Goal: Task Accomplishment & Management: Complete application form

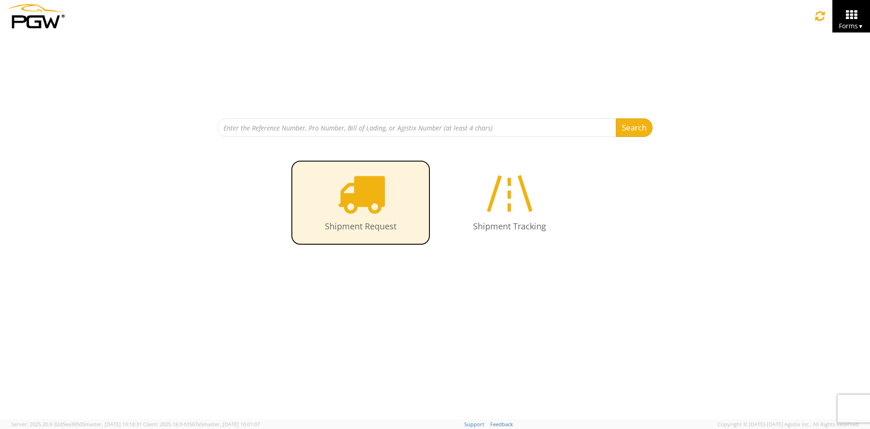
click at [360, 202] on icon at bounding box center [361, 194] width 48 height 48
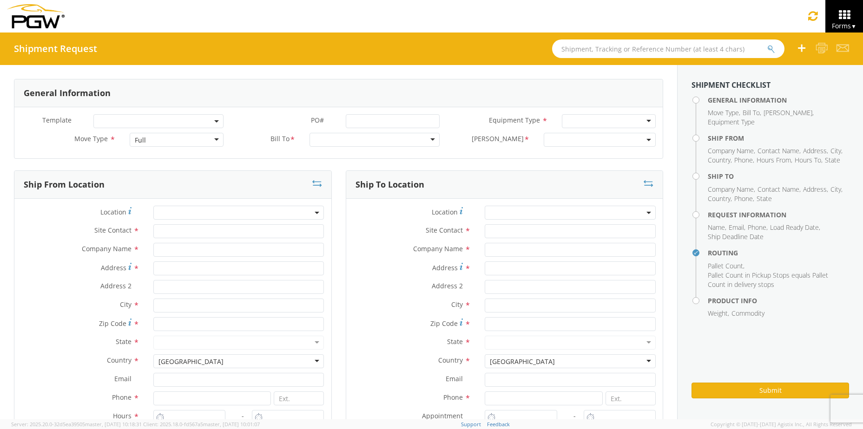
click at [166, 121] on span at bounding box center [158, 121] width 130 height 14
click at [251, 135] on label "Bill To *" at bounding box center [267, 139] width 72 height 12
click at [193, 139] on div "Full" at bounding box center [177, 140] width 94 height 14
click at [359, 133] on div at bounding box center [375, 140] width 130 height 14
drag, startPoint x: 419, startPoint y: 139, endPoint x: 425, endPoint y: 141, distance: 6.0
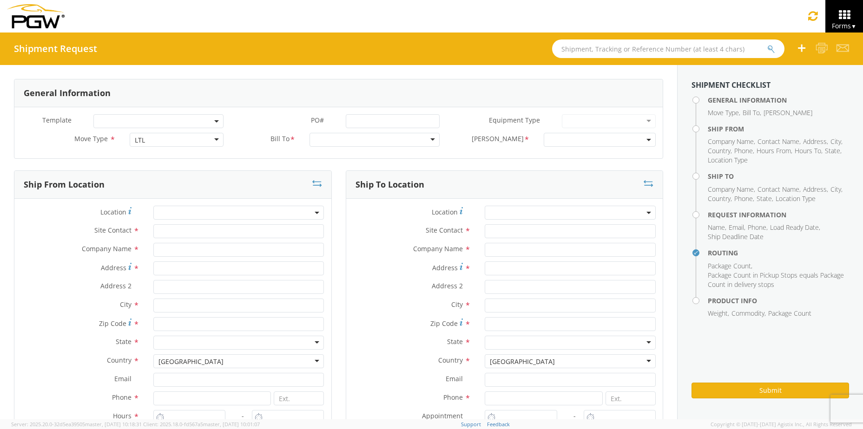
click at [423, 141] on div at bounding box center [375, 140] width 130 height 14
drag, startPoint x: 427, startPoint y: 141, endPoint x: 435, endPoint y: 139, distance: 8.2
click at [427, 141] on div at bounding box center [375, 140] width 130 height 14
click at [424, 139] on div at bounding box center [375, 140] width 130 height 14
click at [426, 139] on div at bounding box center [375, 140] width 130 height 14
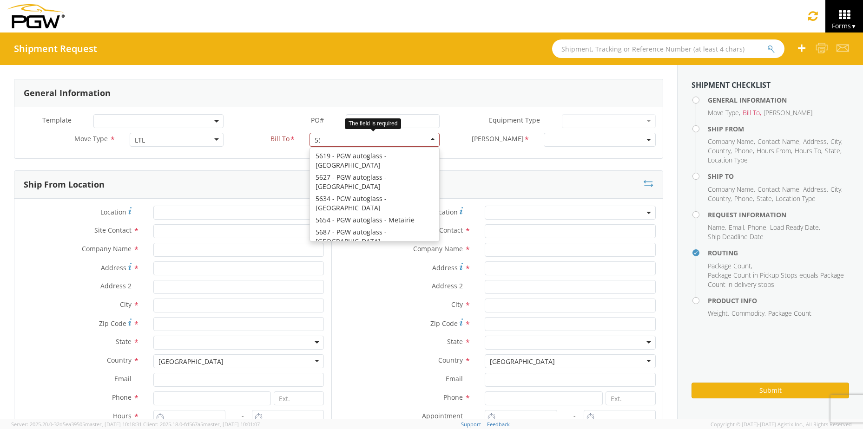
scroll to position [2, 0]
type input "5512"
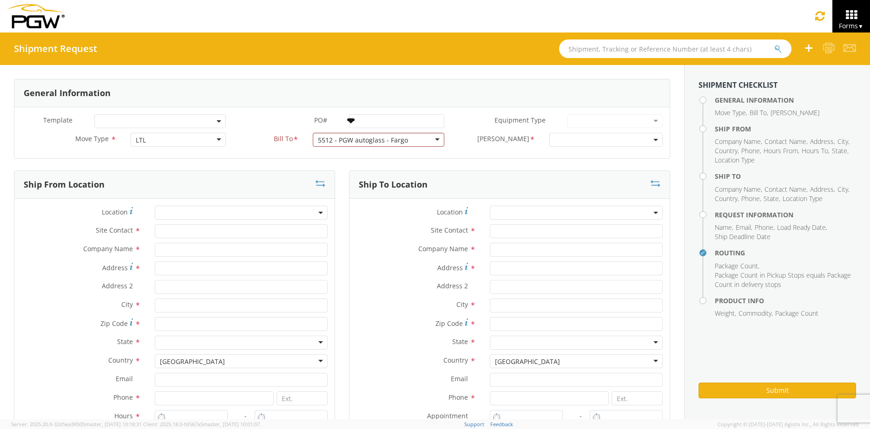
scroll to position [0, 0]
click at [618, 137] on span at bounding box center [605, 140] width 113 height 14
click at [634, 136] on span at bounding box center [605, 140] width 113 height 14
click at [654, 139] on b at bounding box center [656, 140] width 5 height 2
click at [634, 139] on span at bounding box center [605, 140] width 113 height 14
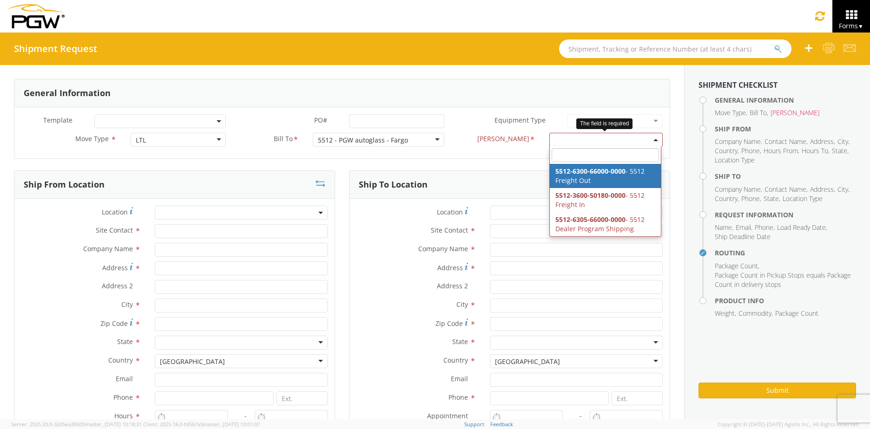
select select "5512-6300-66000-0000"
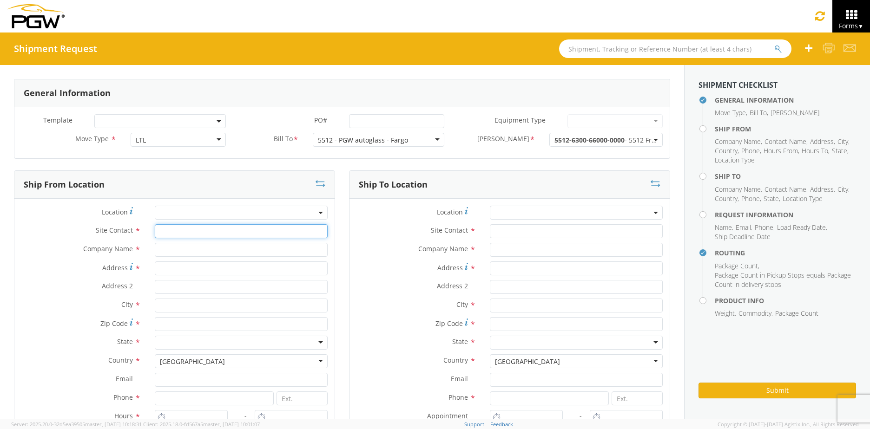
click at [211, 230] on input "text" at bounding box center [241, 232] width 173 height 14
type input "[PERSON_NAME]"
type input "PGW Auto Glass"
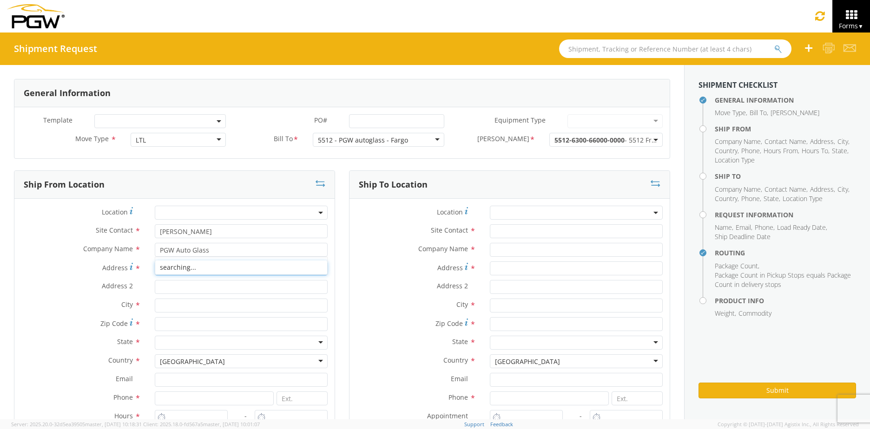
type input "[STREET_ADDRESS]"
type input "Unit A"
type input "West Fargo"
type input "58078"
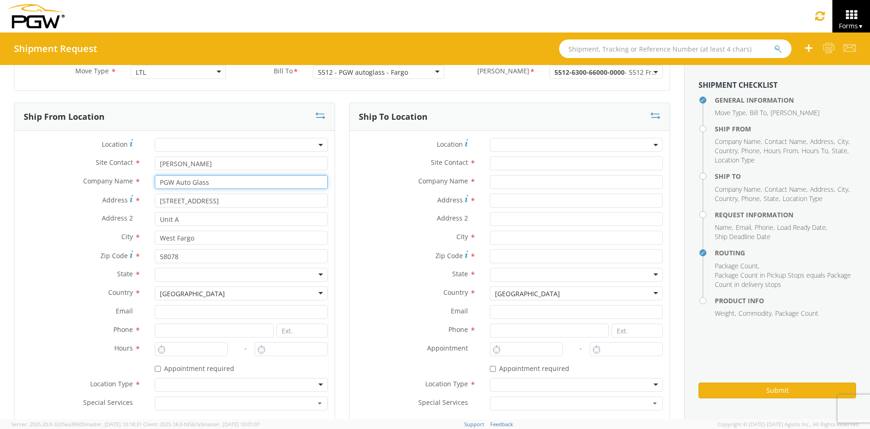
scroll to position [93, 0]
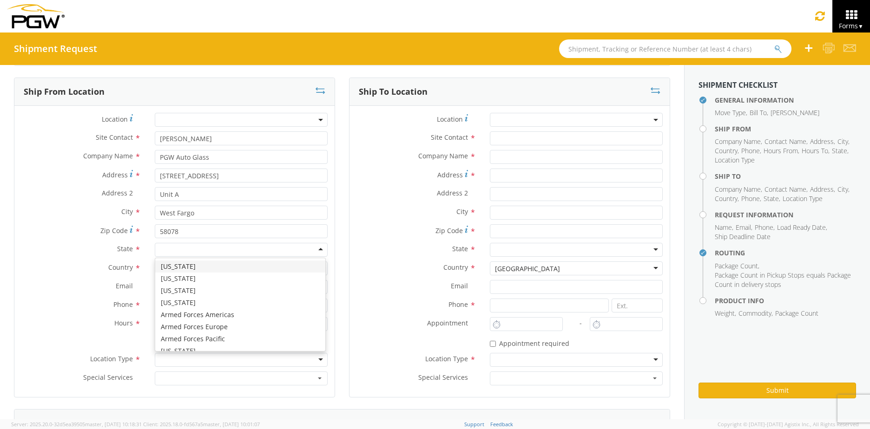
click at [189, 247] on div at bounding box center [241, 250] width 173 height 14
type input "n"
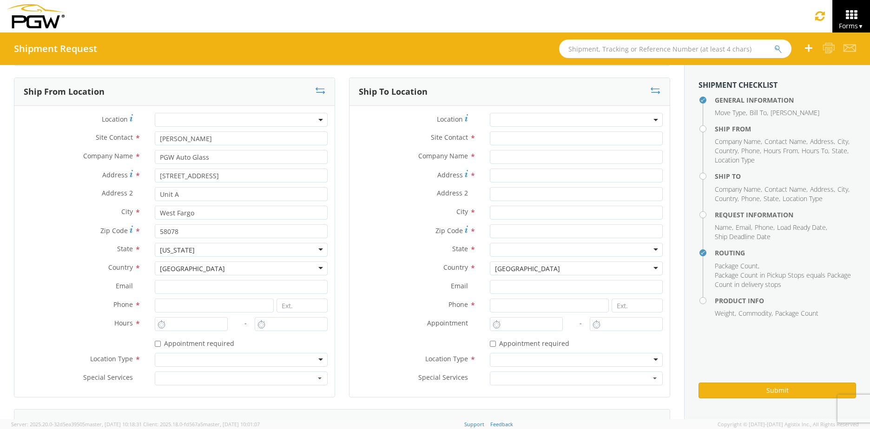
scroll to position [0, 0]
click at [172, 305] on input at bounding box center [214, 306] width 119 height 14
type input "7012191351"
type input "West Fargo"
type input "[EMAIL_ADDRESS][DOMAIN_NAME]"
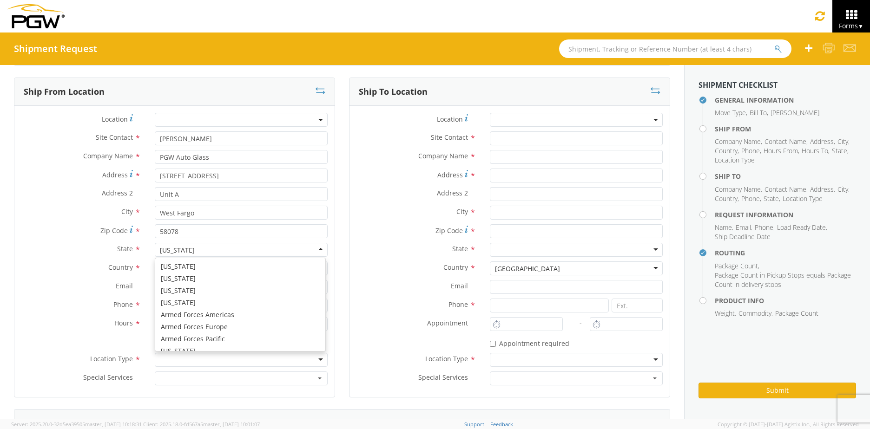
scroll to position [373, 0]
type input "West Fargo"
click at [73, 279] on div "Country * United States United States Afghanistan Albania Algeria American Samo…" at bounding box center [174, 271] width 320 height 19
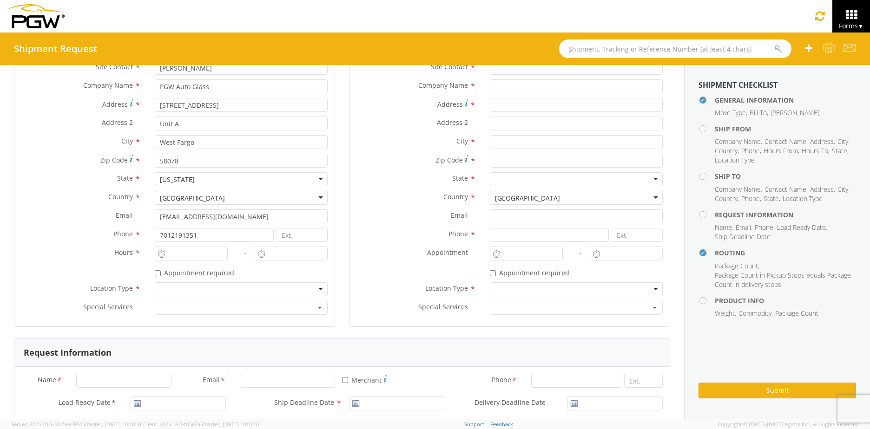
scroll to position [186, 0]
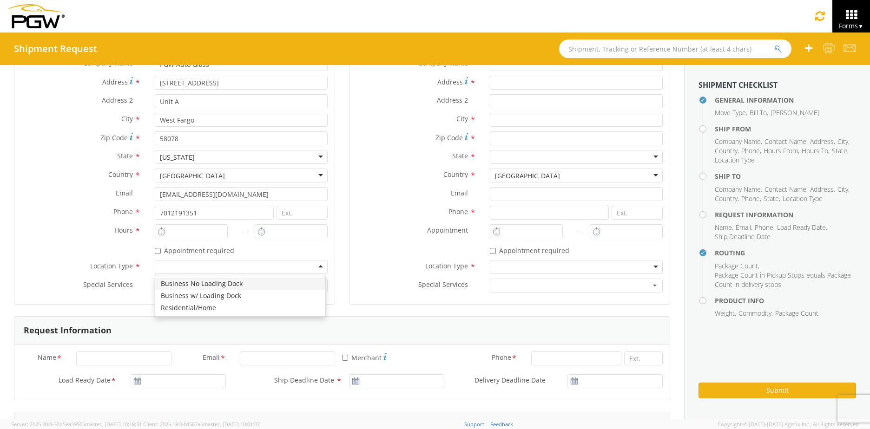
click at [184, 264] on div at bounding box center [241, 267] width 173 height 14
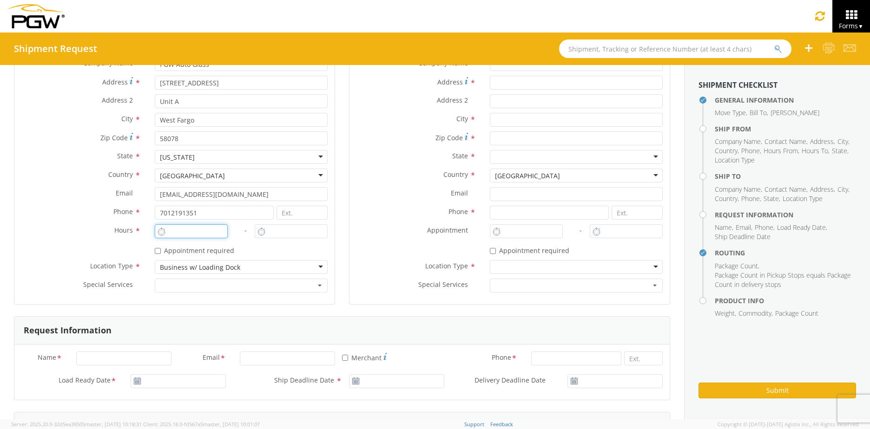
type input "8:00 AM"
type input "9:00 AM"
click at [182, 232] on input "8:00 AM" at bounding box center [191, 232] width 73 height 14
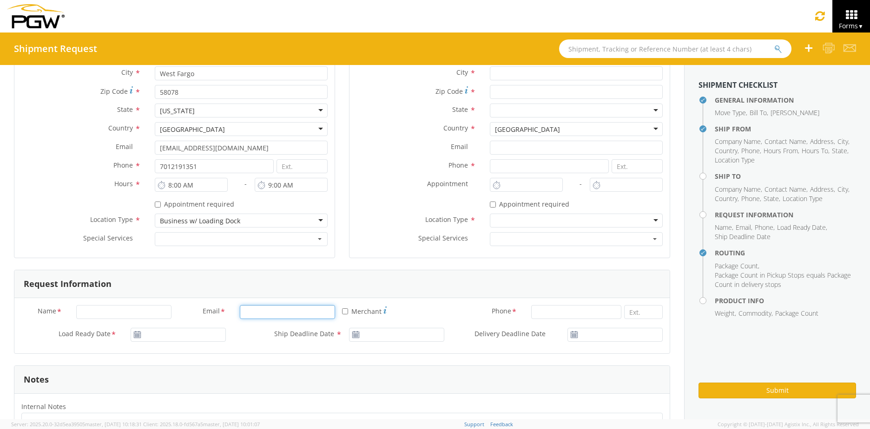
click at [256, 307] on input "Email *" at bounding box center [287, 312] width 95 height 14
click at [98, 311] on input "Name *" at bounding box center [123, 312] width 95 height 14
type input "[PERSON_NAME]"
type input "tmelvin@pgwag.com"
type input "2182524627"
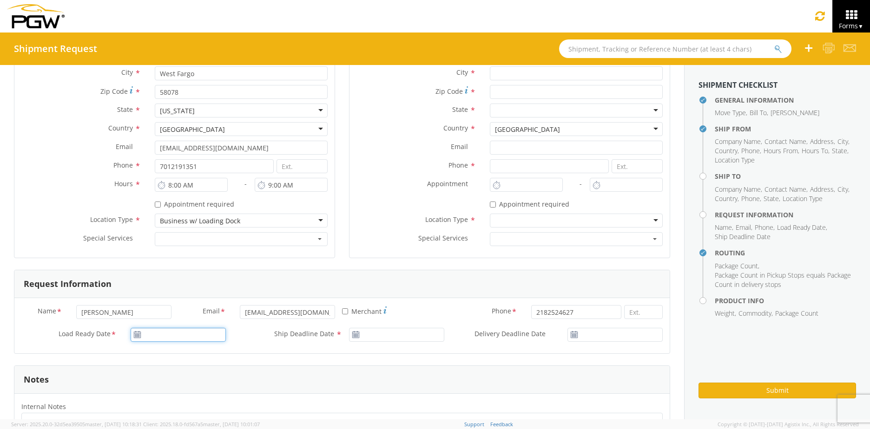
type input "[DATE]"
click at [159, 331] on input "[DATE]" at bounding box center [178, 335] width 95 height 14
click at [198, 259] on td "8" at bounding box center [195, 262] width 20 height 14
type input "[DATE]"
click at [387, 341] on input "[DATE]" at bounding box center [396, 335] width 95 height 14
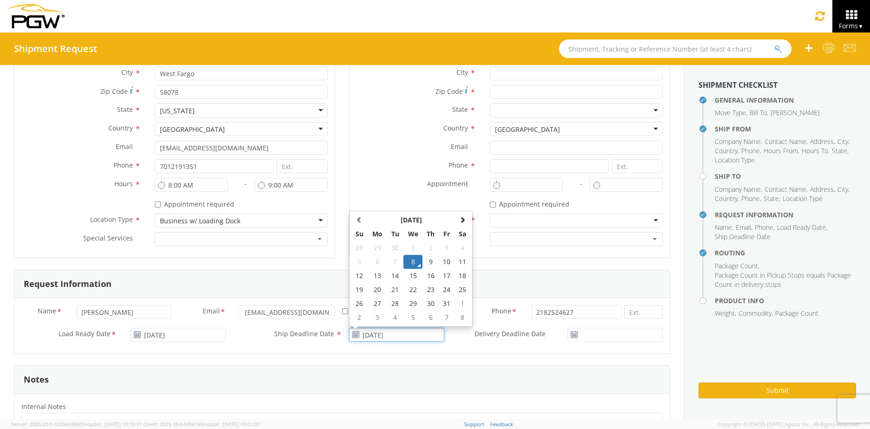
click at [409, 262] on td "8" at bounding box center [413, 262] width 20 height 14
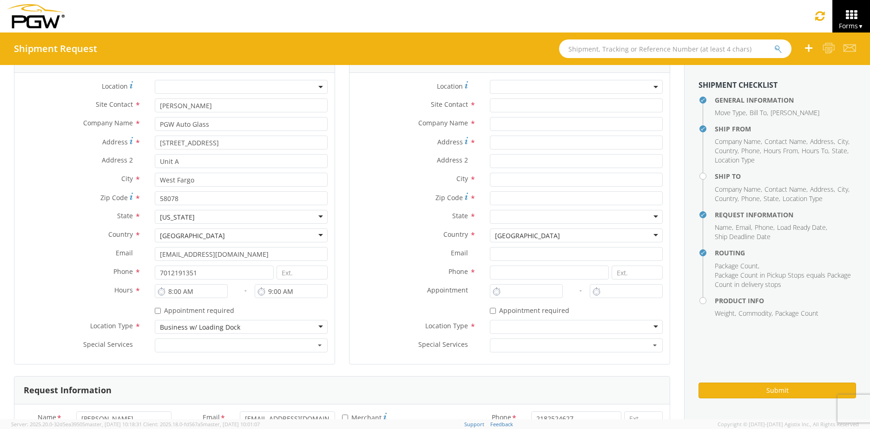
scroll to position [46, 0]
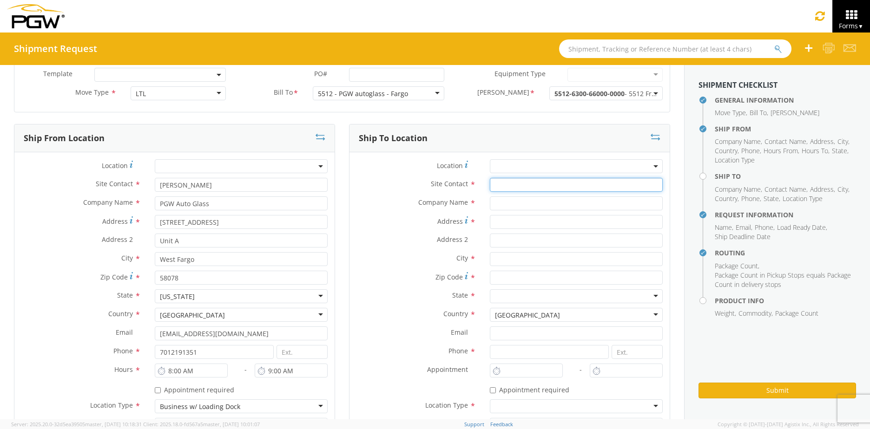
click at [505, 190] on input "text" at bounding box center [576, 185] width 173 height 14
type input "Randy"
type input "Mandan auto glass"
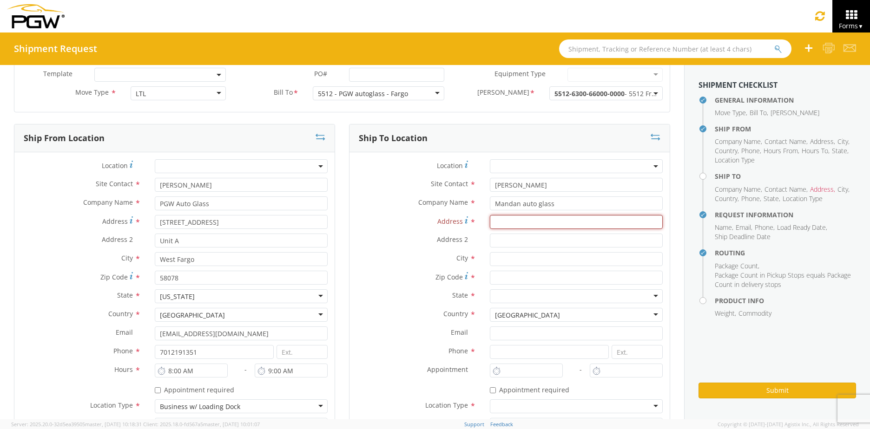
paste input "1406 1ST ST NE"
type input "1406 1ST ST NE"
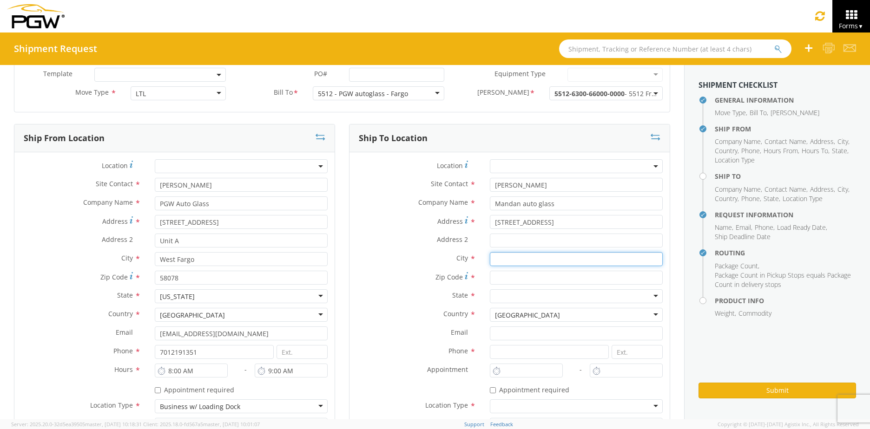
click at [492, 258] on input "text" at bounding box center [576, 259] width 173 height 14
type input "Mandan"
click at [456, 258] on span "City" at bounding box center [462, 258] width 12 height 9
click at [548, 277] on input "Zip Code *" at bounding box center [576, 278] width 173 height 14
paste input "8554"
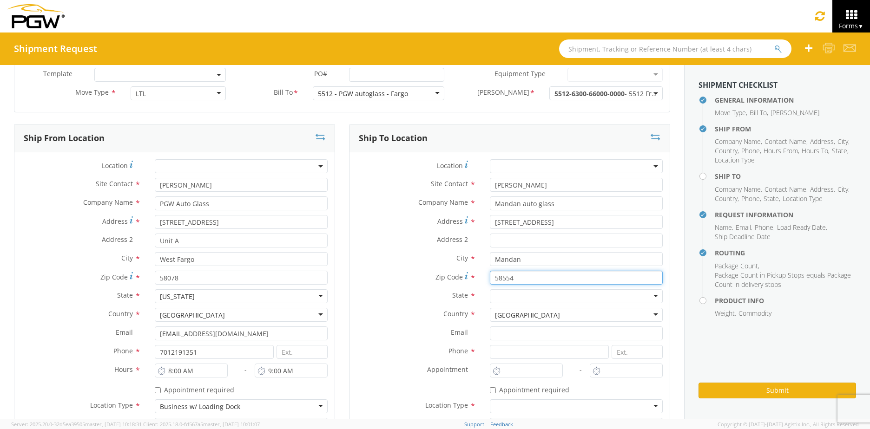
type input "58554"
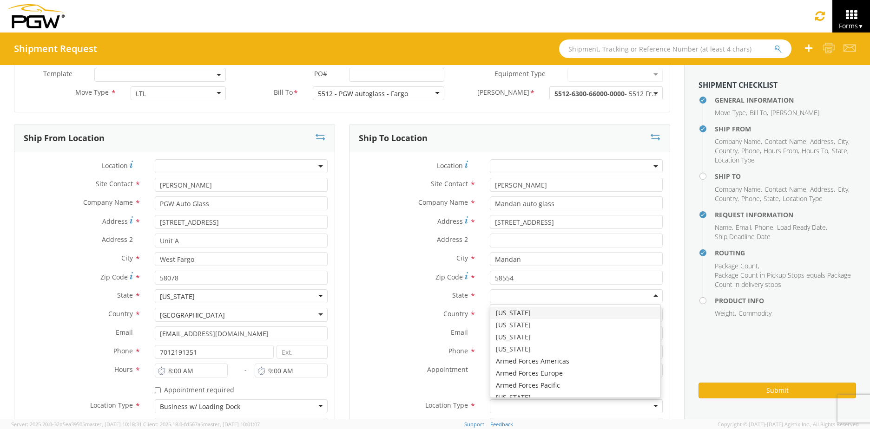
click at [496, 293] on div at bounding box center [576, 297] width 173 height 14
type input "n"
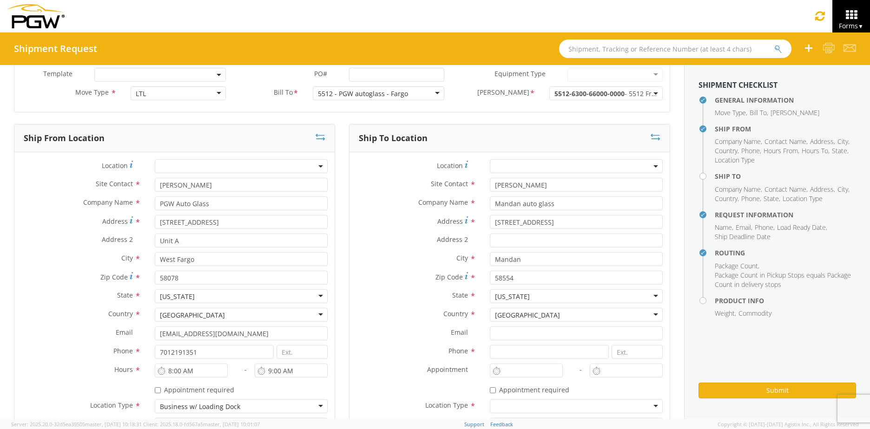
scroll to position [0, 0]
click at [504, 351] on input at bounding box center [549, 352] width 119 height 14
type input "7012191351"
type input "Unit A"
type input "West Fargo"
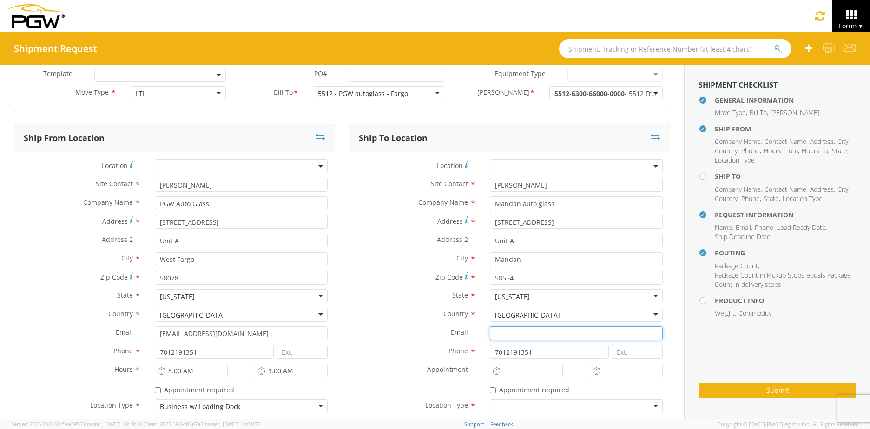
type input "[EMAIL_ADDRESS][DOMAIN_NAME]"
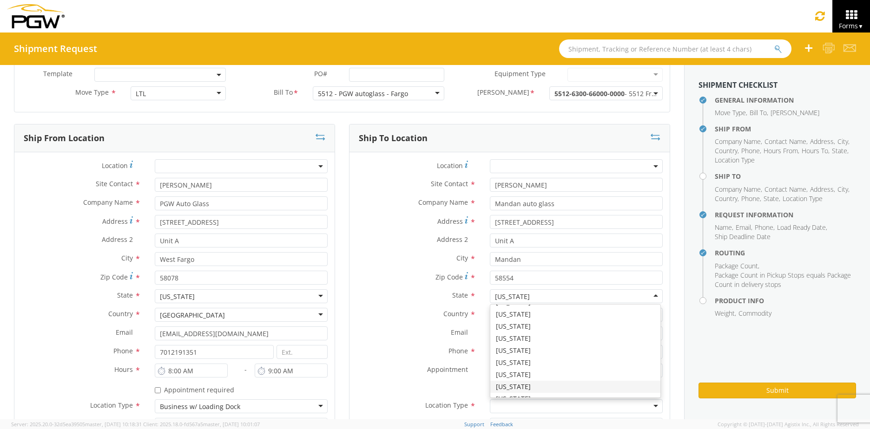
type input "West Fargo"
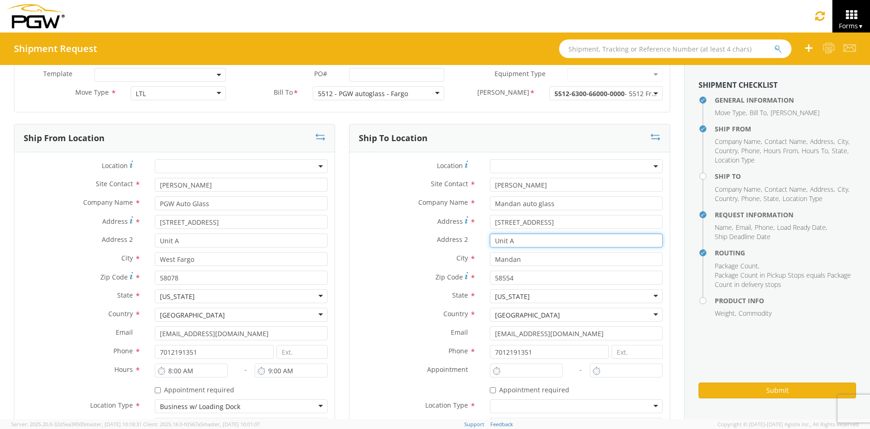
drag, startPoint x: 528, startPoint y: 239, endPoint x: 431, endPoint y: 238, distance: 97.1
click at [431, 238] on div "Address 2 * Unit A" at bounding box center [510, 241] width 320 height 14
click at [411, 353] on label "Phone *" at bounding box center [416, 351] width 133 height 12
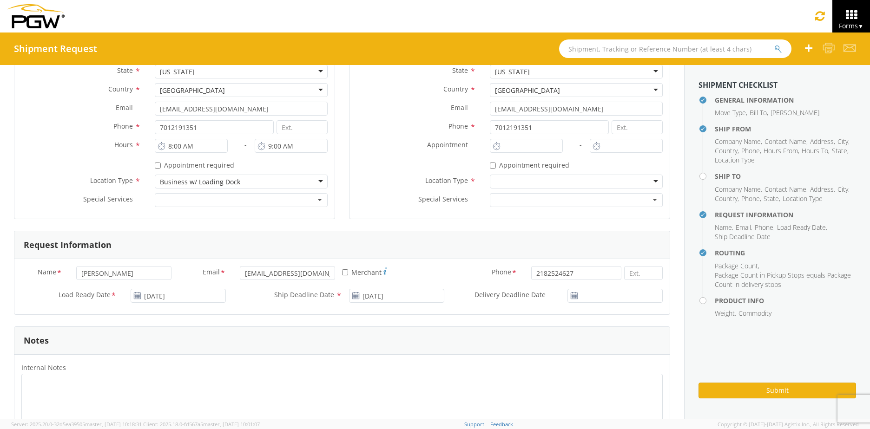
scroll to position [279, 0]
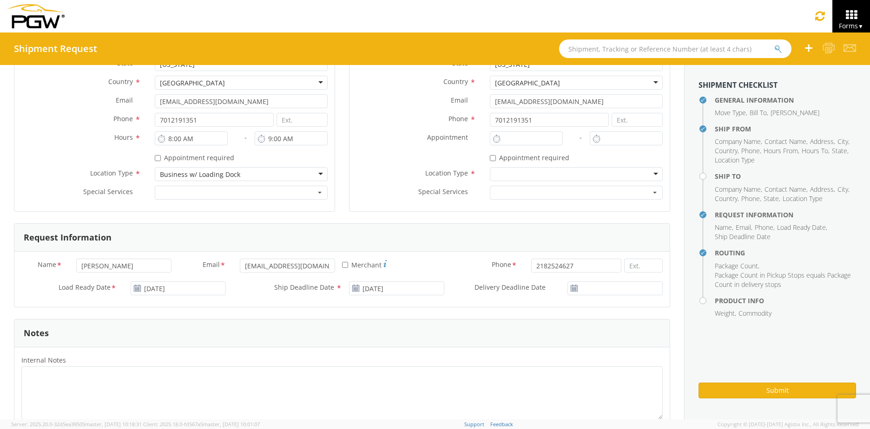
click at [509, 170] on div at bounding box center [576, 174] width 173 height 14
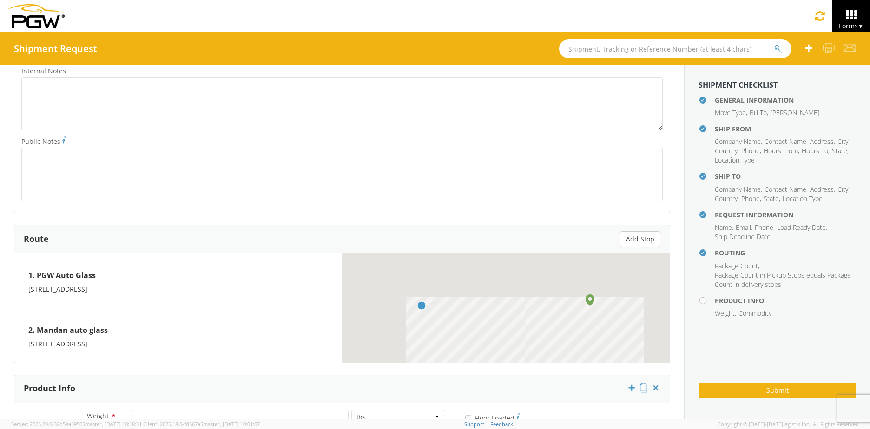
scroll to position [465, 0]
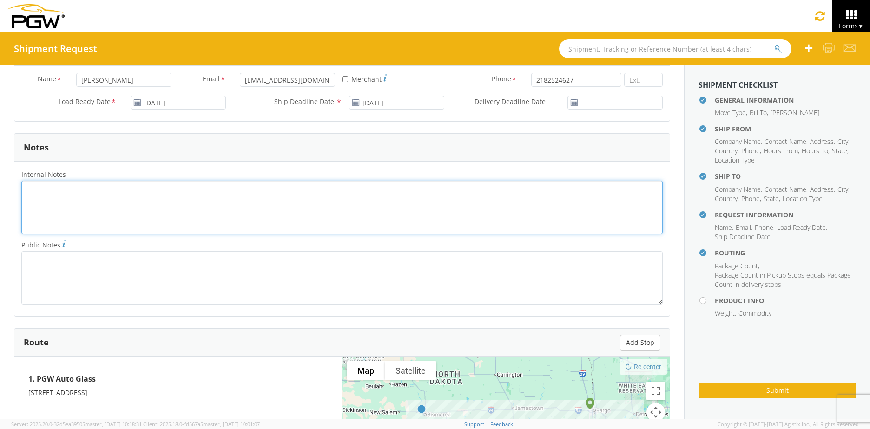
click at [133, 192] on textarea "Internal Notes *" at bounding box center [341, 207] width 641 height 53
paste textarea "839656715131"
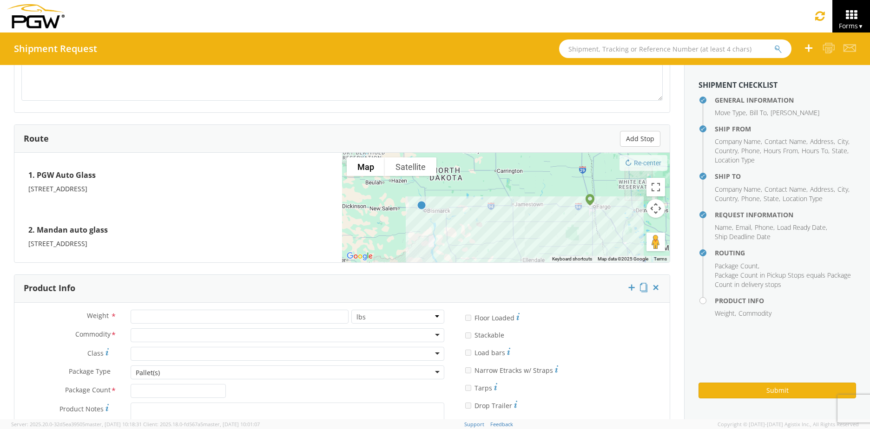
scroll to position [737, 0]
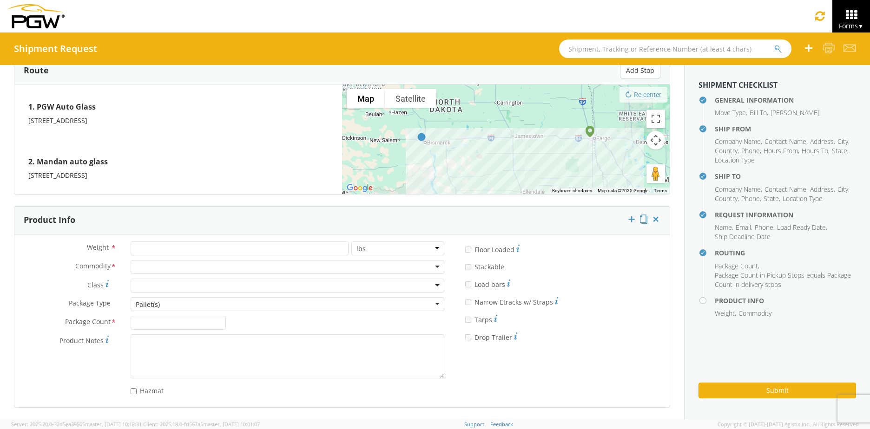
type textarea "839656715131"
click at [152, 243] on input "number" at bounding box center [240, 249] width 218 height 14
type input "30"
click at [380, 259] on div "Weight * 30 lbs kgs" at bounding box center [232, 251] width 437 height 19
click at [372, 267] on div at bounding box center [288, 267] width 314 height 14
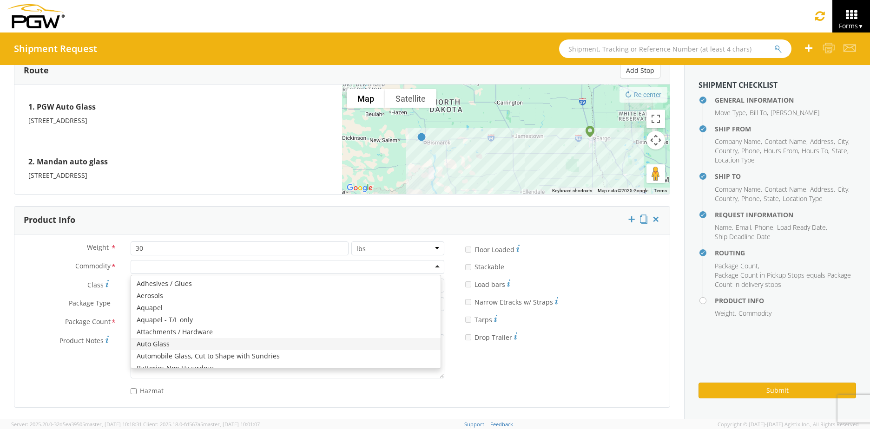
drag, startPoint x: 178, startPoint y: 344, endPoint x: 193, endPoint y: 324, distance: 25.5
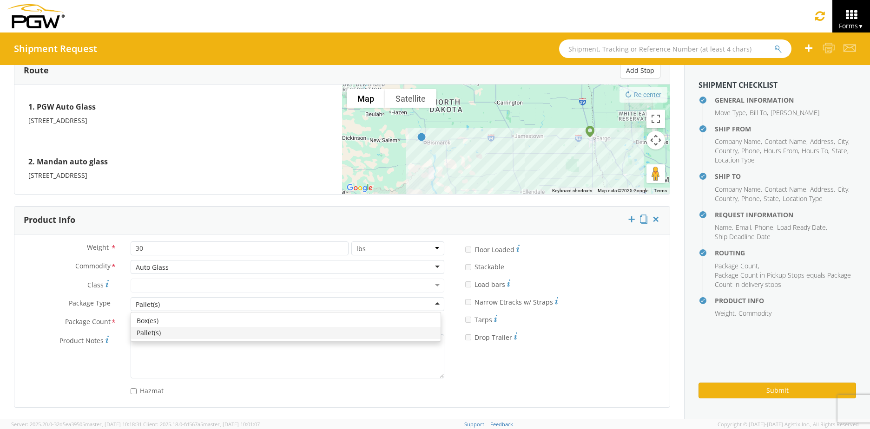
click at [185, 301] on div "Pallet(s)" at bounding box center [288, 304] width 314 height 14
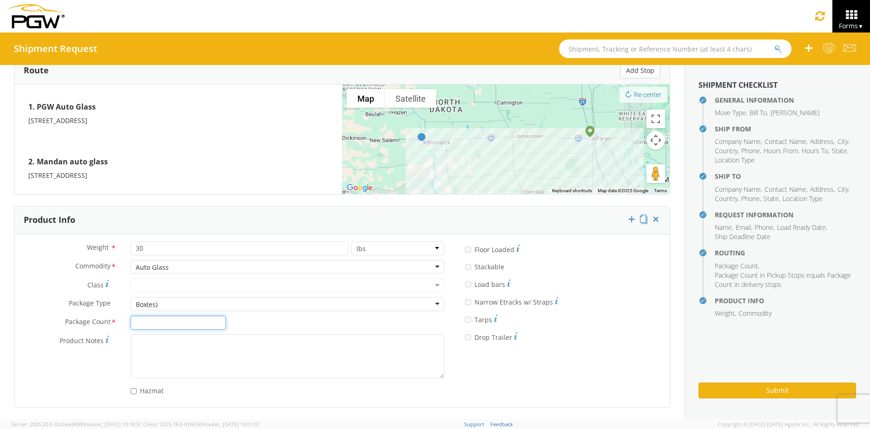
click at [166, 325] on input "Package Count *" at bounding box center [178, 323] width 95 height 14
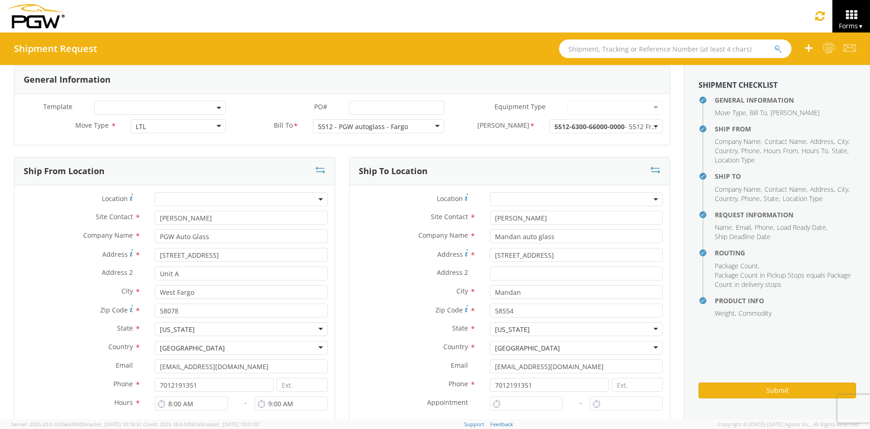
scroll to position [0, 0]
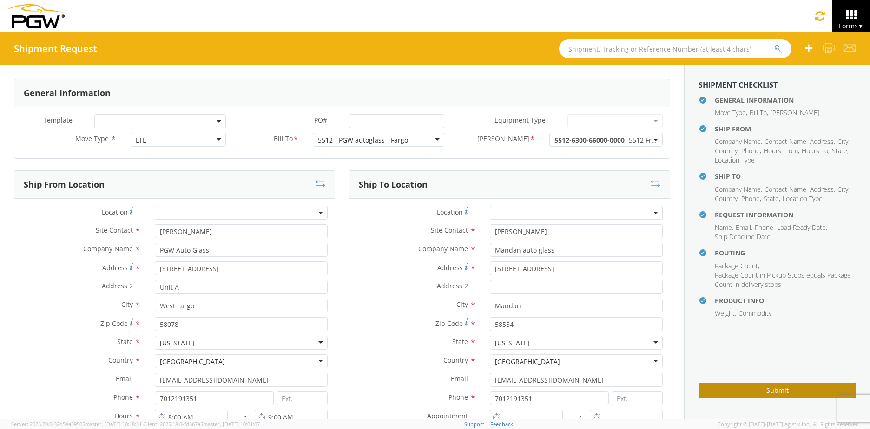
type input "1"
click at [752, 388] on button "Submit" at bounding box center [778, 391] width 158 height 16
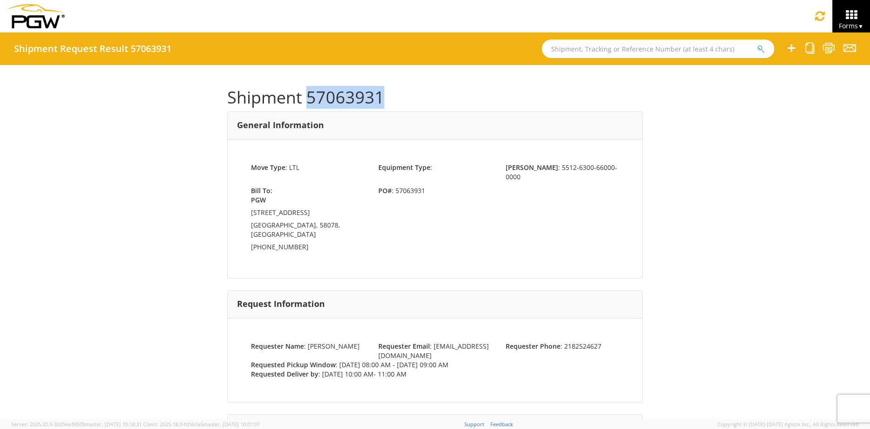
drag, startPoint x: 386, startPoint y: 99, endPoint x: 304, endPoint y: 94, distance: 82.8
click at [304, 94] on h1 "Shipment 57063931" at bounding box center [435, 97] width 416 height 19
copy h1 "57063931"
click at [817, 14] on icon at bounding box center [820, 15] width 11 height 13
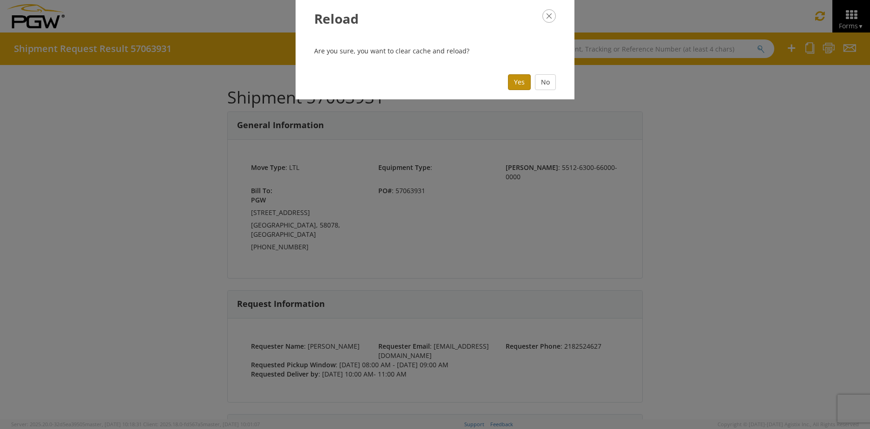
click at [517, 84] on button "Yes" at bounding box center [519, 82] width 23 height 16
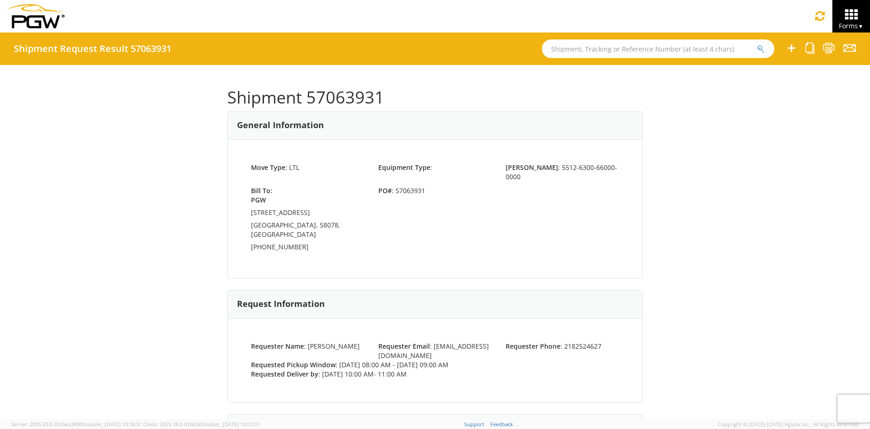
click at [851, 30] on span "Forms ▼" at bounding box center [851, 25] width 25 height 9
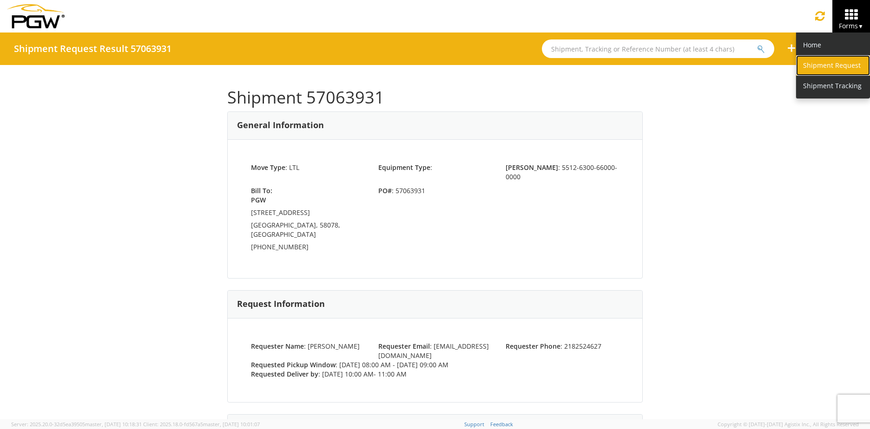
click at [826, 65] on link "Shipment Request" at bounding box center [833, 65] width 74 height 20
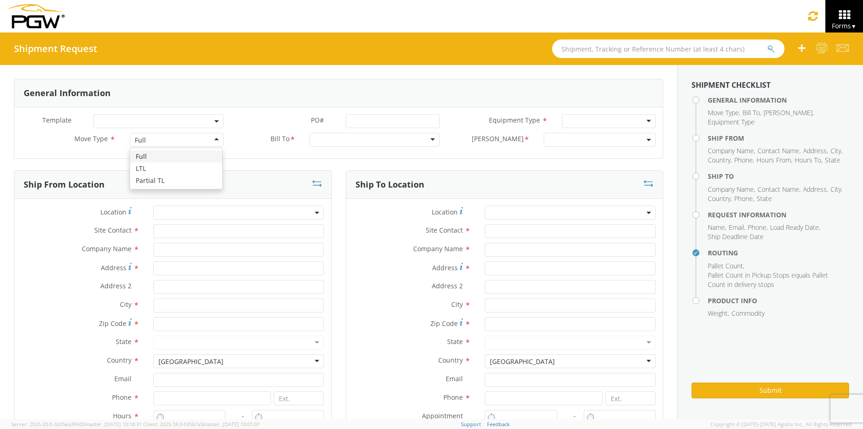
click at [174, 143] on div "Full" at bounding box center [177, 140] width 94 height 14
click at [352, 144] on div at bounding box center [375, 140] width 130 height 14
click at [429, 144] on div at bounding box center [375, 140] width 130 height 14
click at [431, 140] on div at bounding box center [375, 140] width 130 height 14
click at [426, 140] on div at bounding box center [375, 140] width 130 height 14
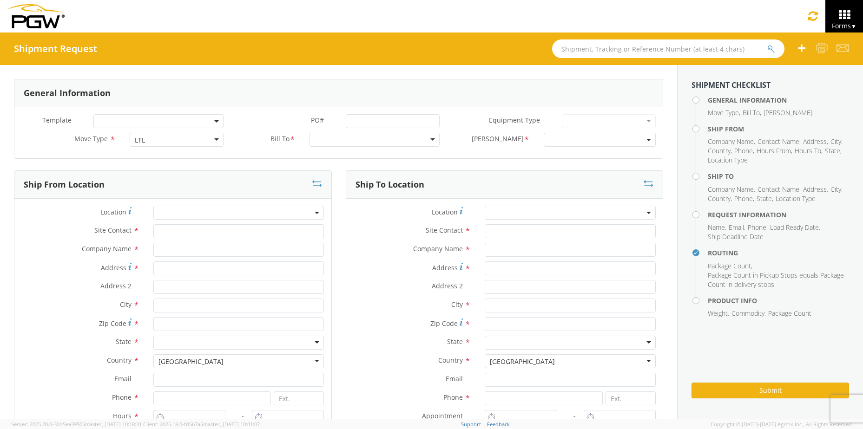
click at [430, 141] on div at bounding box center [375, 140] width 130 height 14
click at [380, 141] on div at bounding box center [375, 140] width 130 height 14
click at [417, 144] on div at bounding box center [375, 140] width 130 height 14
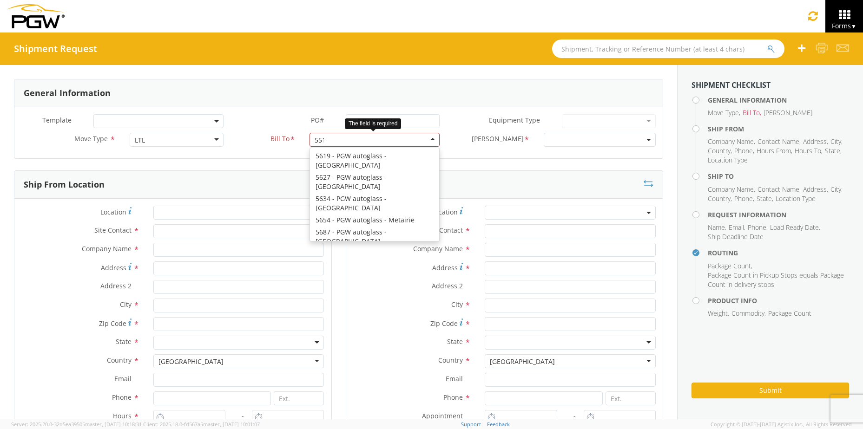
scroll to position [2, 0]
type input "5512"
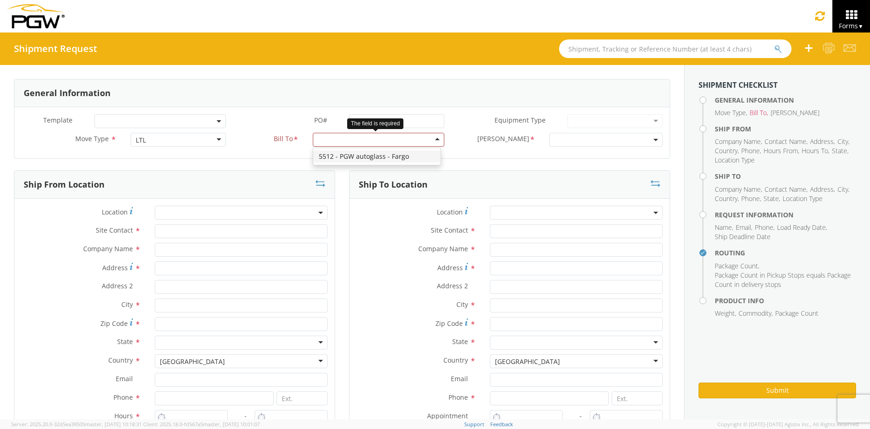
scroll to position [0, 0]
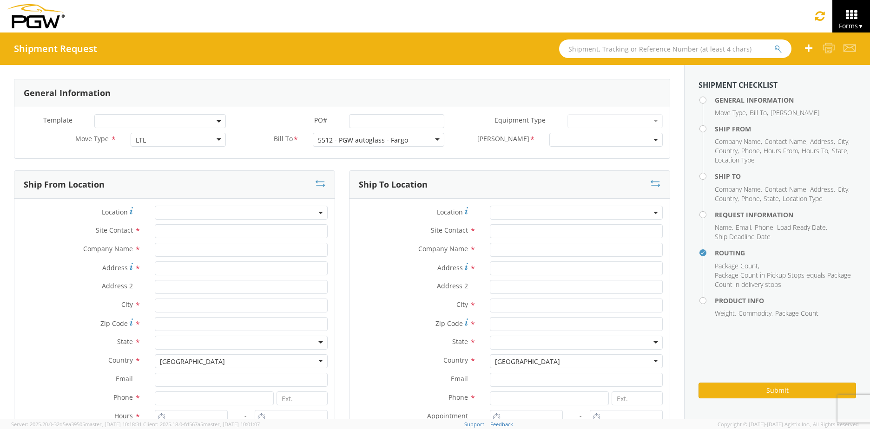
click at [655, 139] on span at bounding box center [656, 140] width 2 height 14
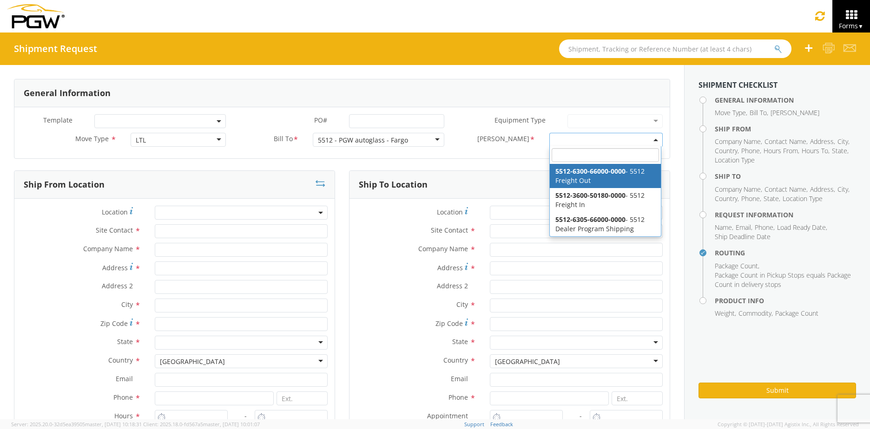
select select "5512-6300-66000-0000"
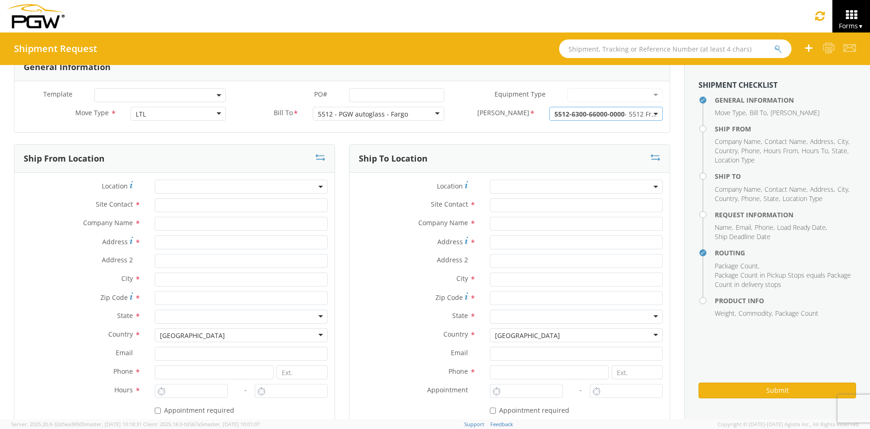
scroll to position [46, 0]
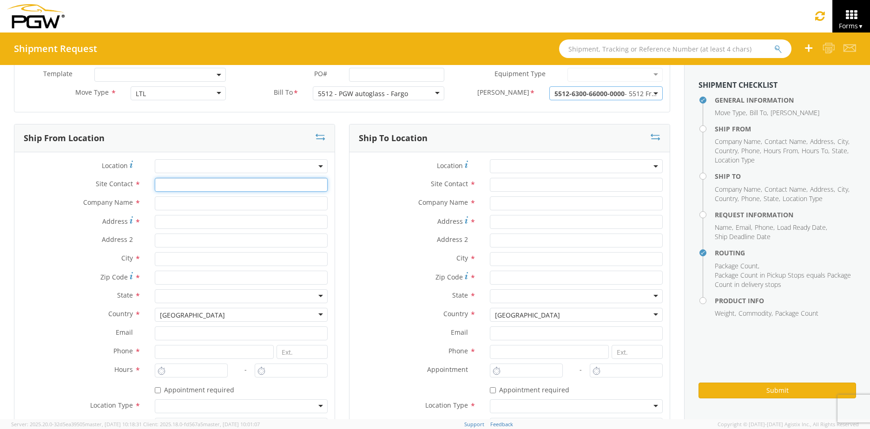
click at [178, 187] on input "text" at bounding box center [241, 185] width 173 height 14
click at [204, 208] on div "Company Name *" at bounding box center [174, 206] width 320 height 19
click at [209, 203] on input "text" at bounding box center [241, 204] width 173 height 14
type input "PGW Auto Glass"
type input "[STREET_ADDRESS]"
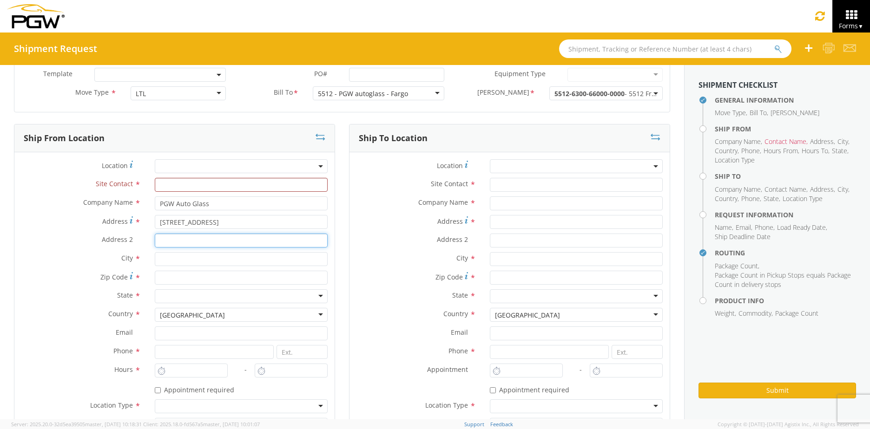
type input "Unit A"
type input "West Fargo"
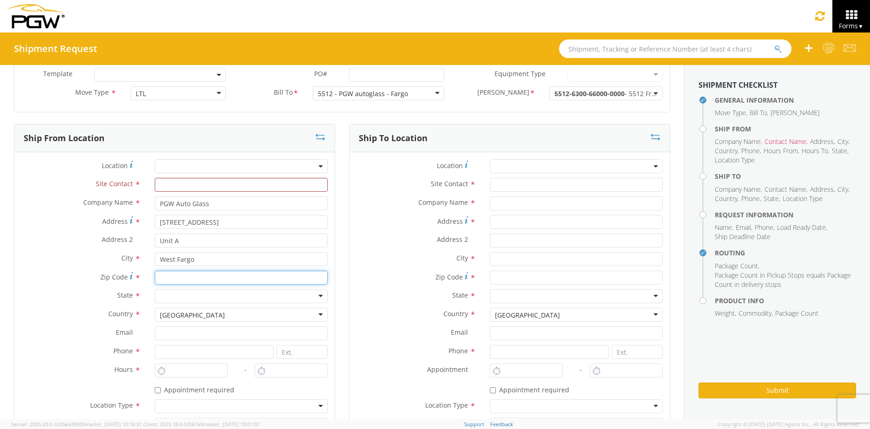
type input "58078"
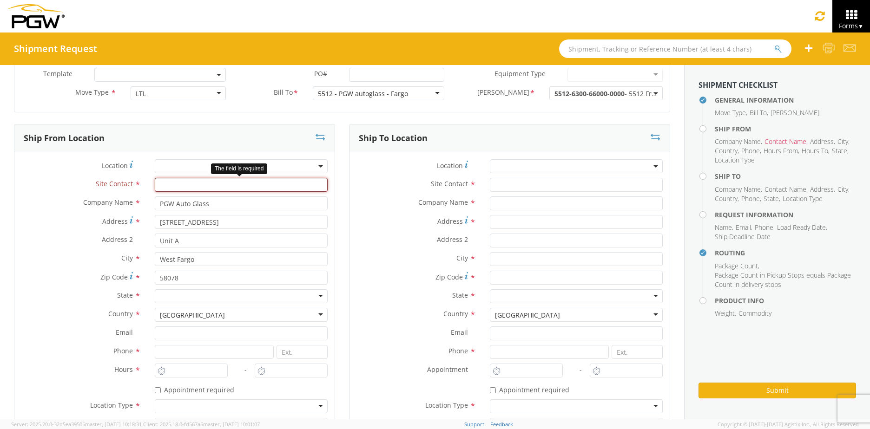
click at [218, 190] on input "text" at bounding box center [241, 185] width 173 height 14
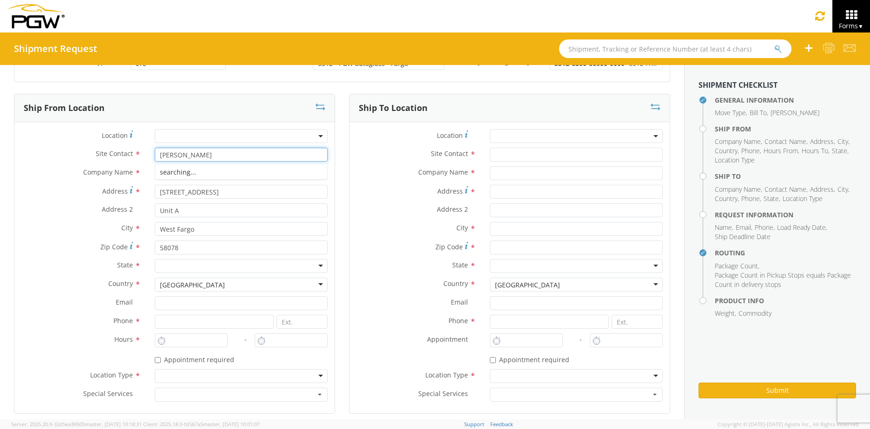
scroll to position [93, 0]
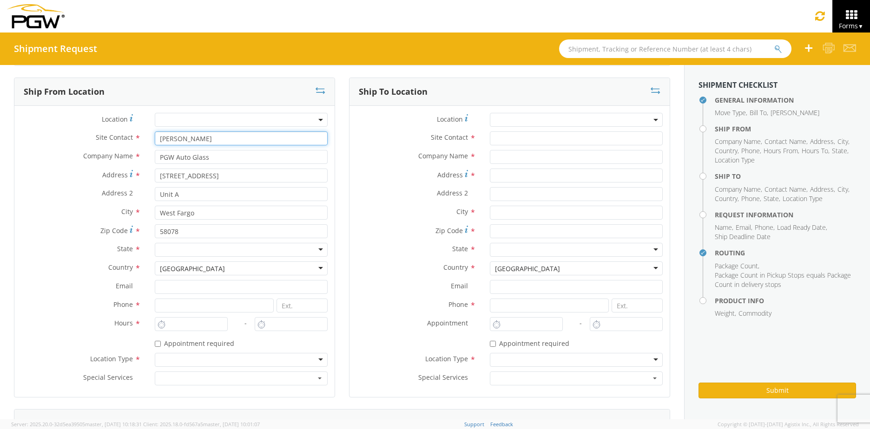
type input "[PERSON_NAME]"
click at [189, 244] on div at bounding box center [241, 250] width 173 height 14
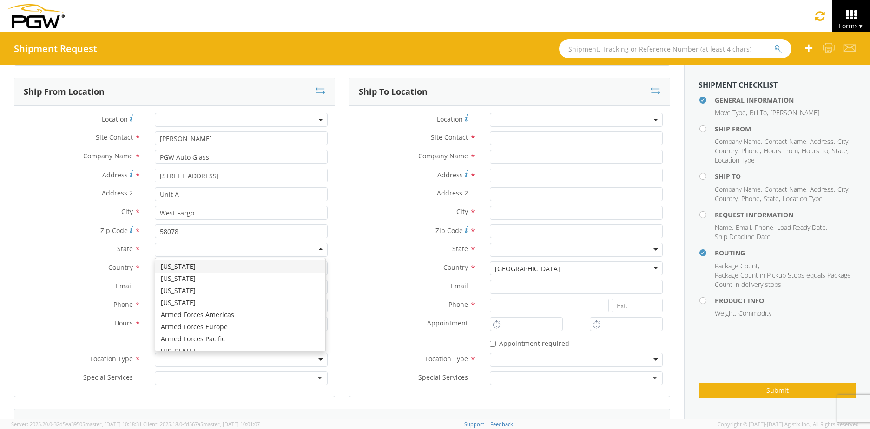
type input "n"
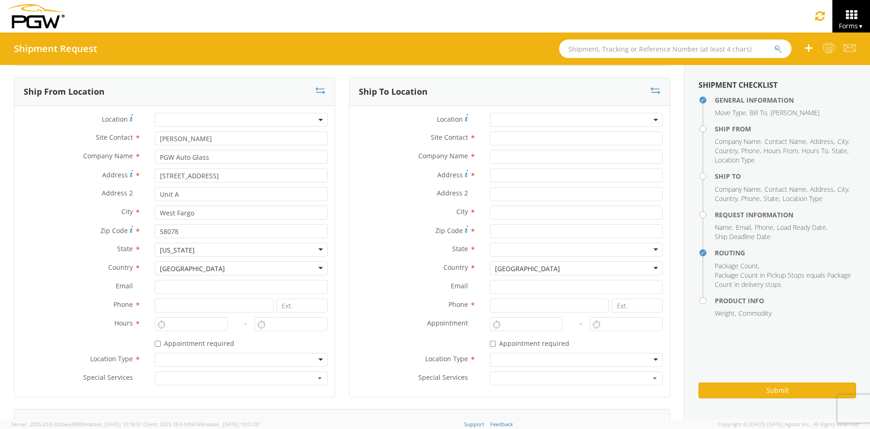
scroll to position [0, 0]
click at [179, 299] on input at bounding box center [214, 306] width 119 height 14
type input "7012191351"
type input "West Fargo"
type input "[EMAIL_ADDRESS][DOMAIN_NAME]"
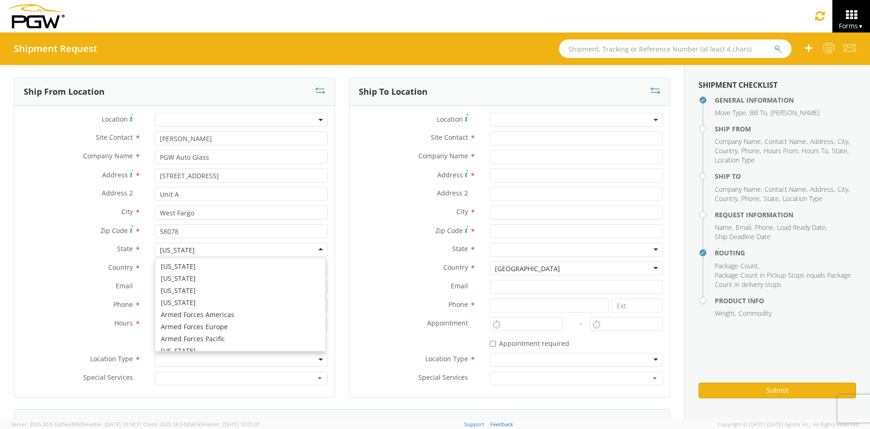
scroll to position [373, 0]
type input "West Fargo"
click at [74, 300] on label "Phone *" at bounding box center [80, 305] width 133 height 12
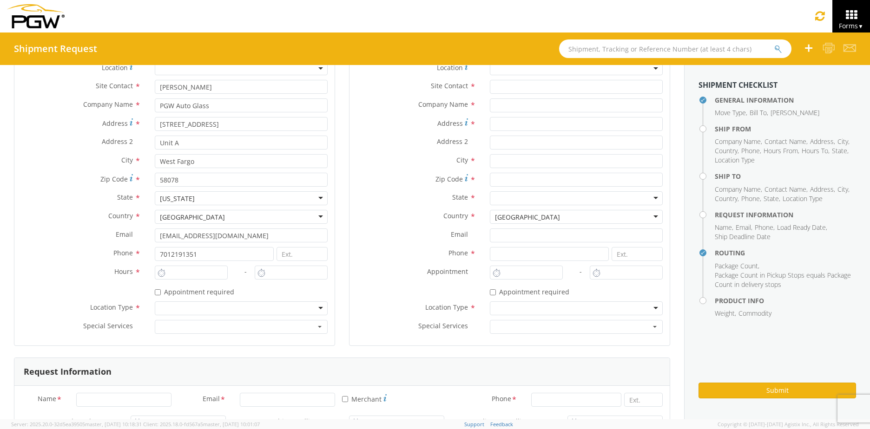
scroll to position [232, 0]
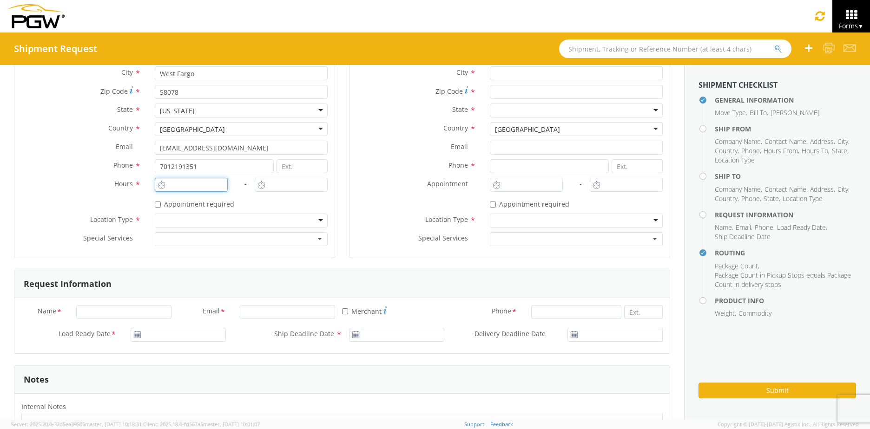
type input "8:00 AM"
type input "9:00 AM"
click at [177, 184] on input "8:00 AM" at bounding box center [191, 185] width 73 height 14
click at [185, 218] on div at bounding box center [241, 221] width 173 height 14
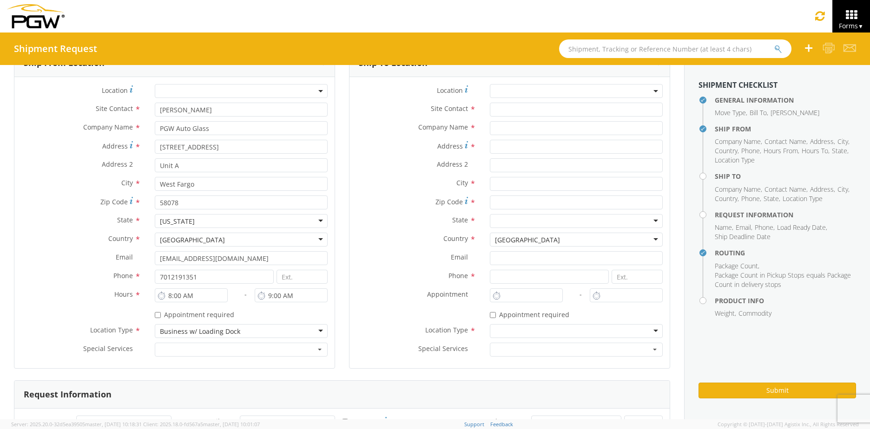
scroll to position [0, 0]
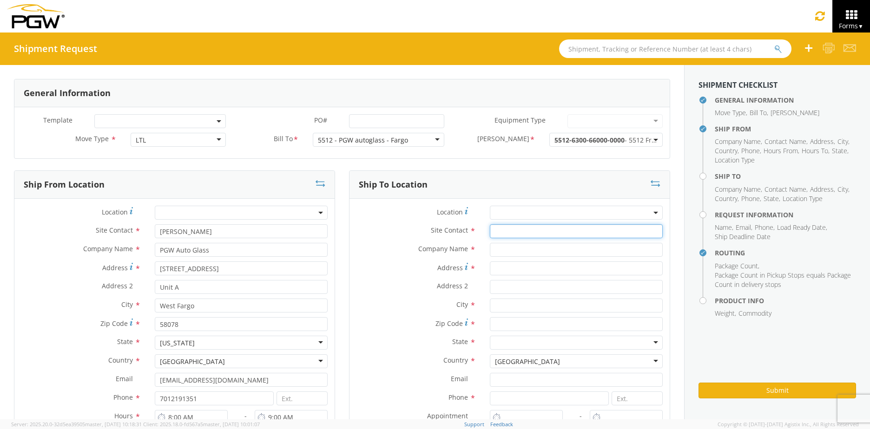
click at [505, 233] on input "text" at bounding box center [576, 232] width 173 height 14
type input "[PERSON_NAME]"
click at [459, 239] on div "Site Contact * [PERSON_NAME] searching..." at bounding box center [510, 234] width 320 height 19
click at [509, 244] on input "text" at bounding box center [576, 250] width 173 height 14
paste input "AUTO VALUE #52 - GRAFTON"
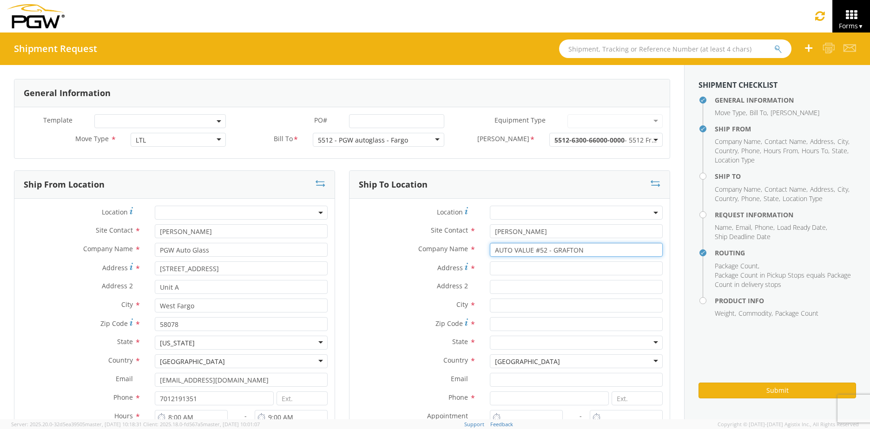
type input "AUTO VALUE #52 - GRAFTON"
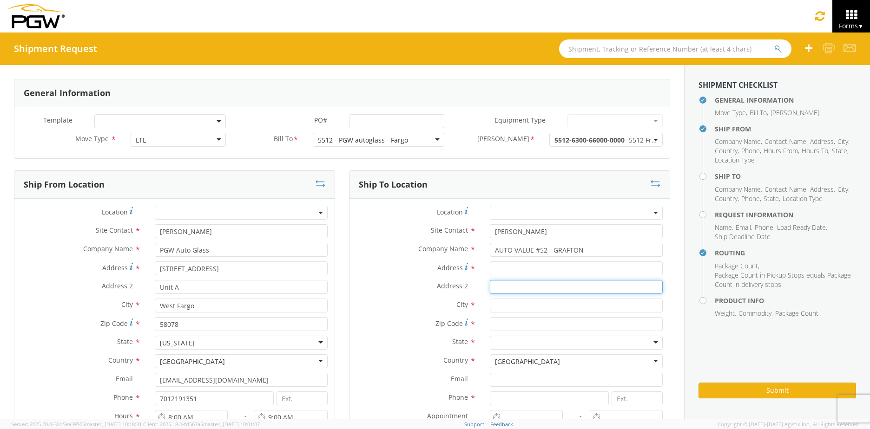
click at [515, 283] on input "Address 2 *" at bounding box center [576, 287] width 173 height 14
click at [515, 265] on input "Address *" at bounding box center [576, 269] width 173 height 14
paste input "[STREET_ADDRESS]"
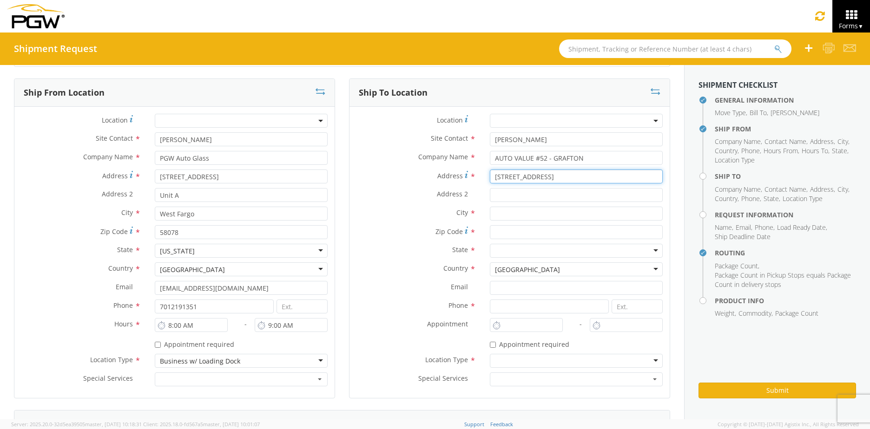
scroll to position [93, 0]
type input "[STREET_ADDRESS]"
click at [506, 218] on input "text" at bounding box center [576, 213] width 173 height 14
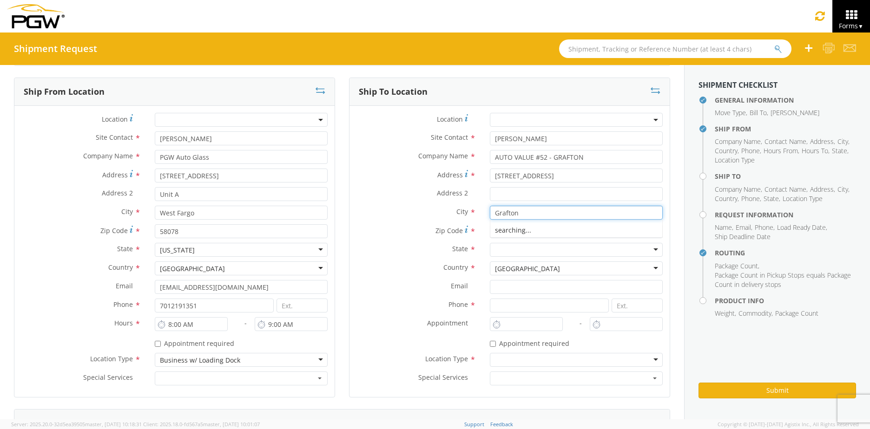
type input "Grafton"
paste input "58237"
type input "58237"
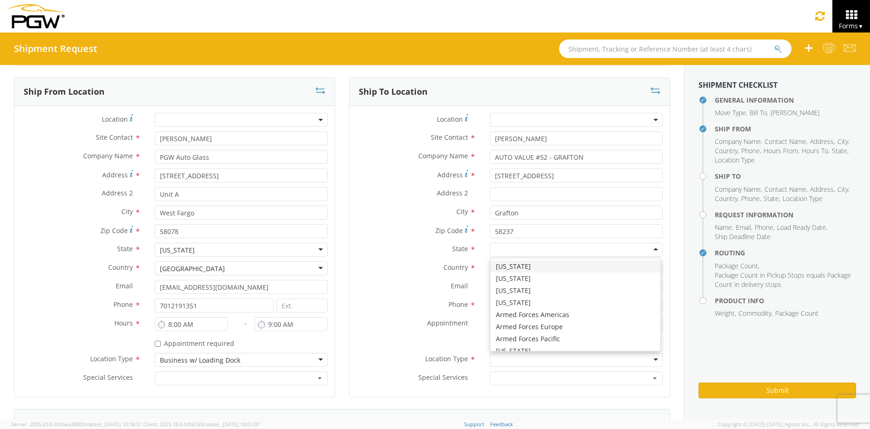
click at [502, 250] on div at bounding box center [576, 250] width 173 height 14
type input "n"
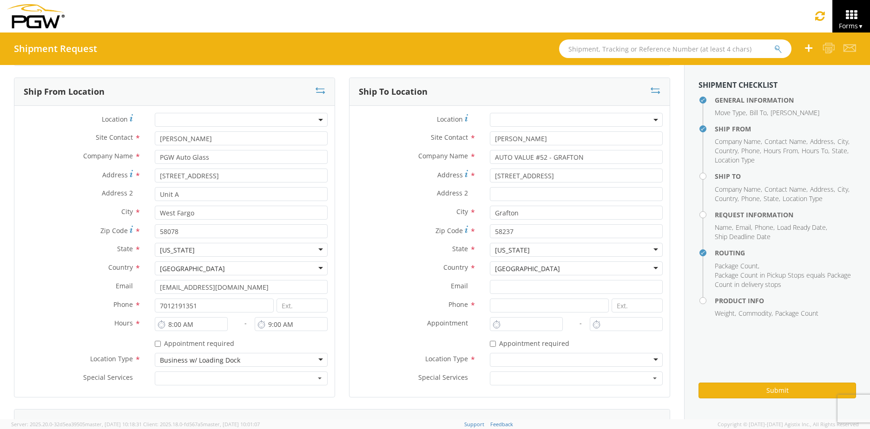
scroll to position [139, 0]
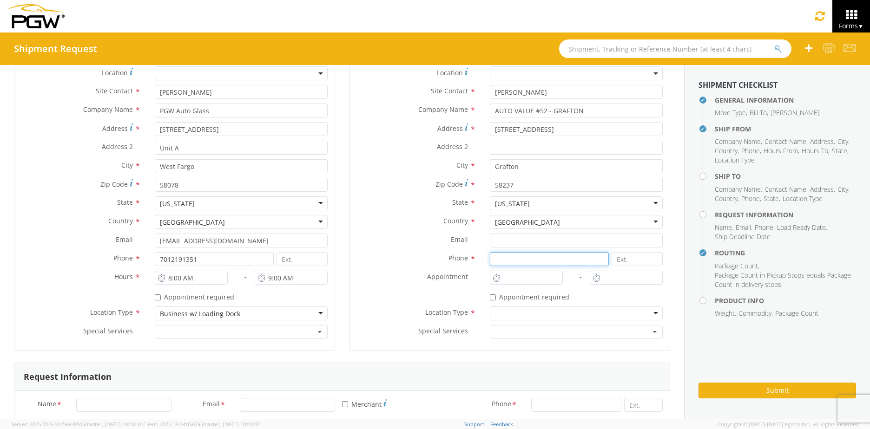
click at [503, 256] on input at bounding box center [549, 259] width 119 height 14
type input "7012191351"
type input "Unit A"
type input "West Fargo"
type input "[EMAIL_ADDRESS][DOMAIN_NAME]"
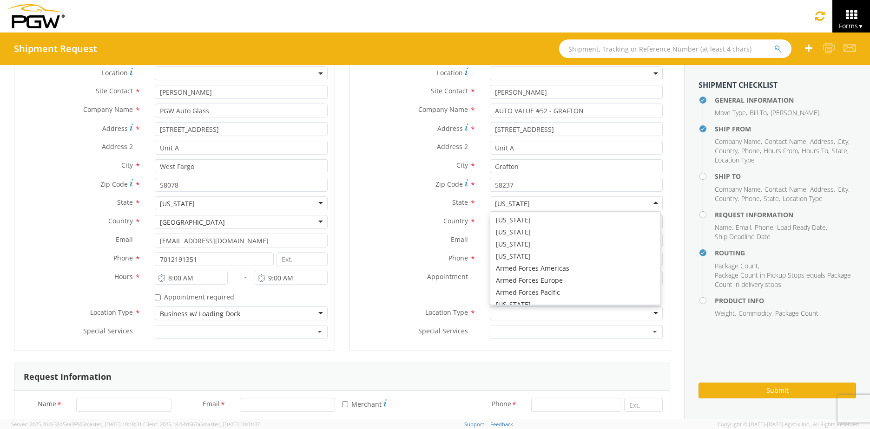
scroll to position [373, 0]
type input "West Fargo"
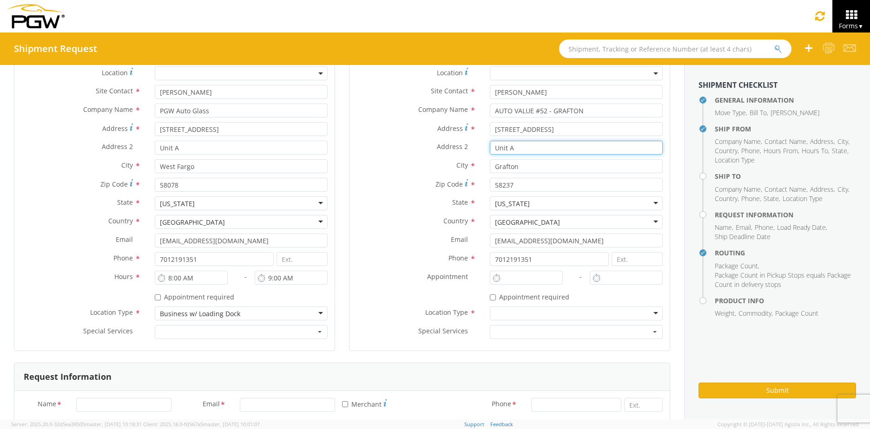
drag, startPoint x: 520, startPoint y: 151, endPoint x: 465, endPoint y: 148, distance: 54.9
click at [465, 148] on div "Address 2 * Unit A" at bounding box center [510, 148] width 320 height 14
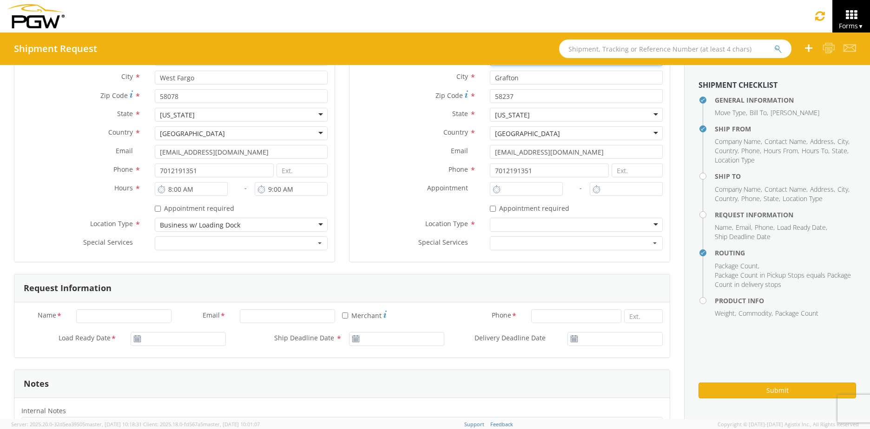
scroll to position [232, 0]
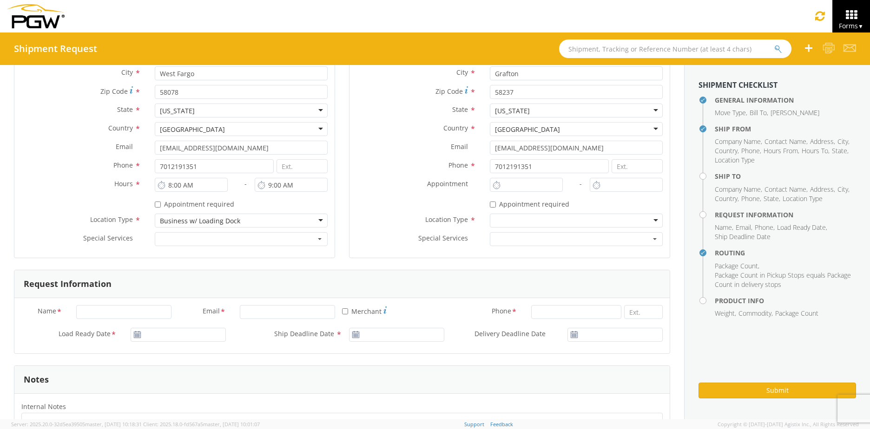
click at [512, 223] on div at bounding box center [576, 221] width 173 height 14
click at [260, 316] on input "Email *" at bounding box center [287, 312] width 95 height 14
click at [103, 311] on input "Name *" at bounding box center [123, 312] width 95 height 14
type input "[PERSON_NAME]"
type input "[EMAIL_ADDRESS][DOMAIN_NAME]"
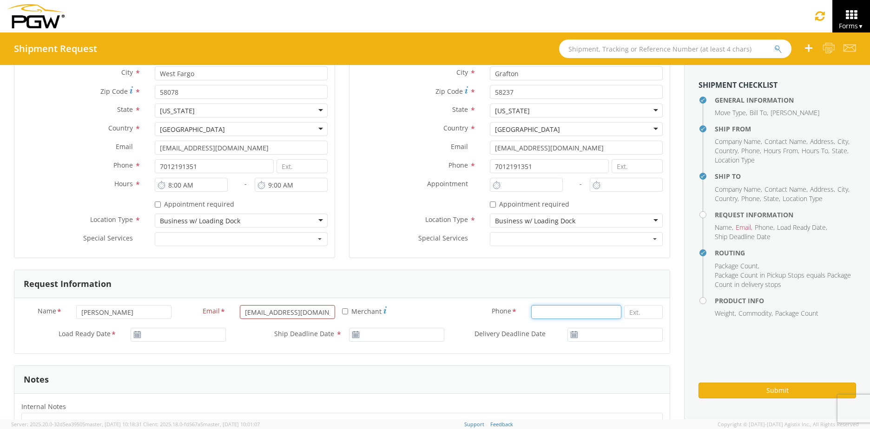
type input "7012191351"
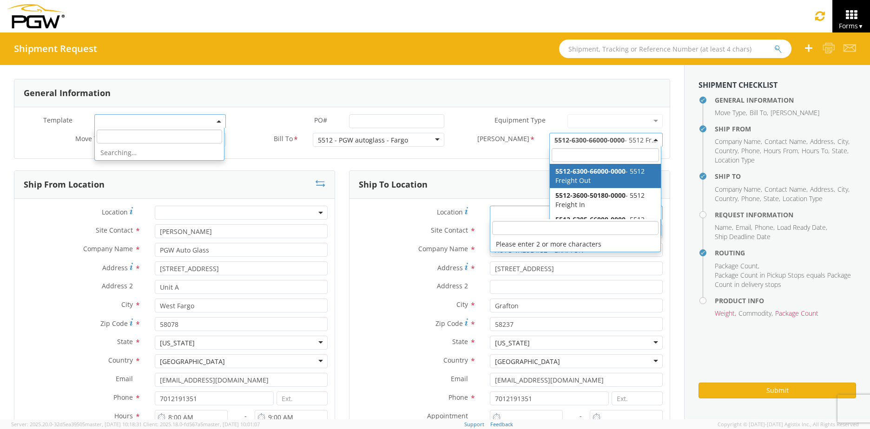
scroll to position [0, 0]
click at [176, 340] on div "[US_STATE]" at bounding box center [177, 343] width 35 height 9
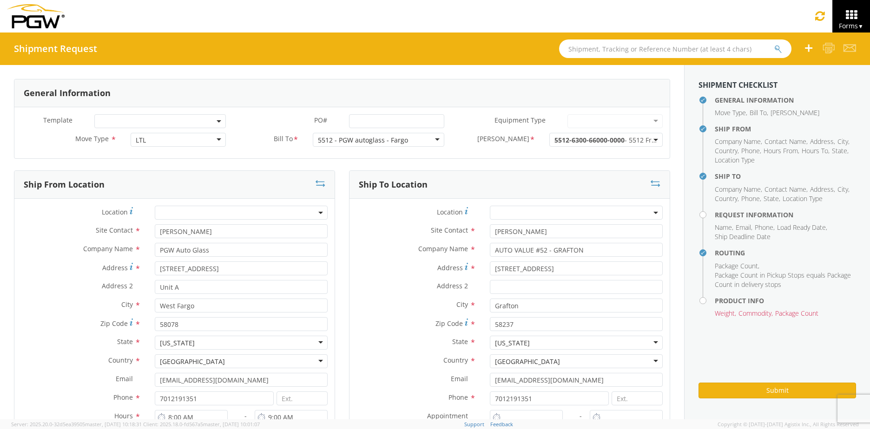
drag, startPoint x: 94, startPoint y: 309, endPoint x: 106, endPoint y: 305, distance: 11.8
click at [95, 309] on label "City *" at bounding box center [80, 305] width 133 height 12
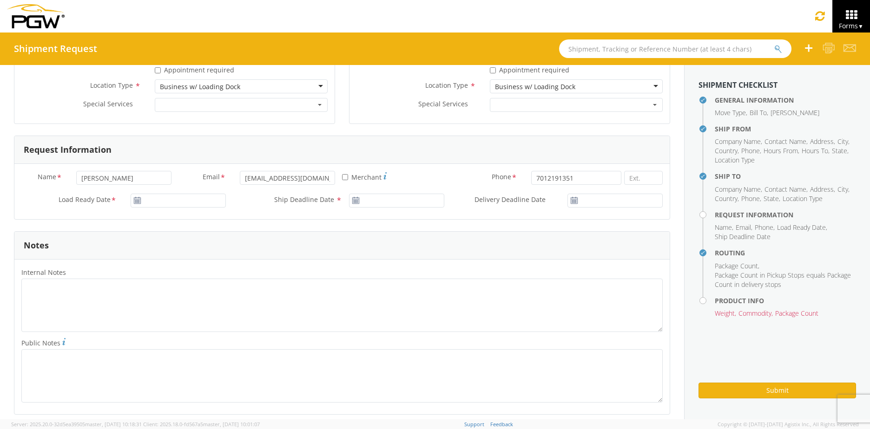
scroll to position [372, 0]
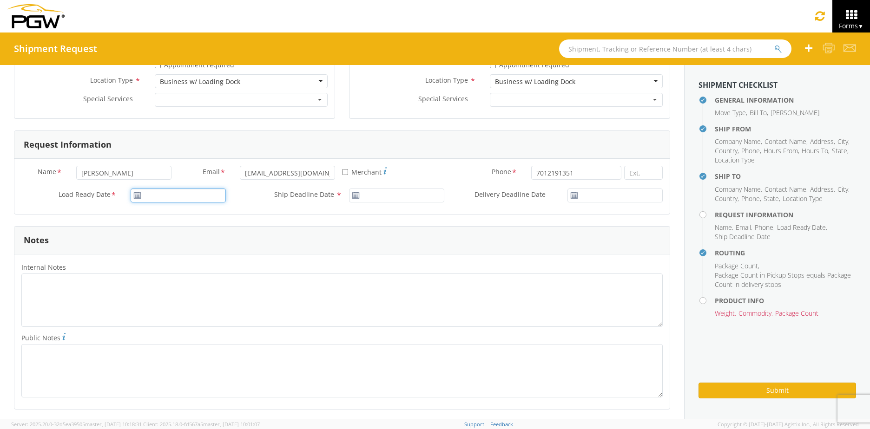
type input "[DATE]"
click at [157, 194] on input "[DATE]" at bounding box center [178, 196] width 95 height 14
drag, startPoint x: 192, startPoint y: 255, endPoint x: 197, endPoint y: 252, distance: 5.4
click at [192, 254] on td "8" at bounding box center [195, 255] width 20 height 14
type input "[DATE]"
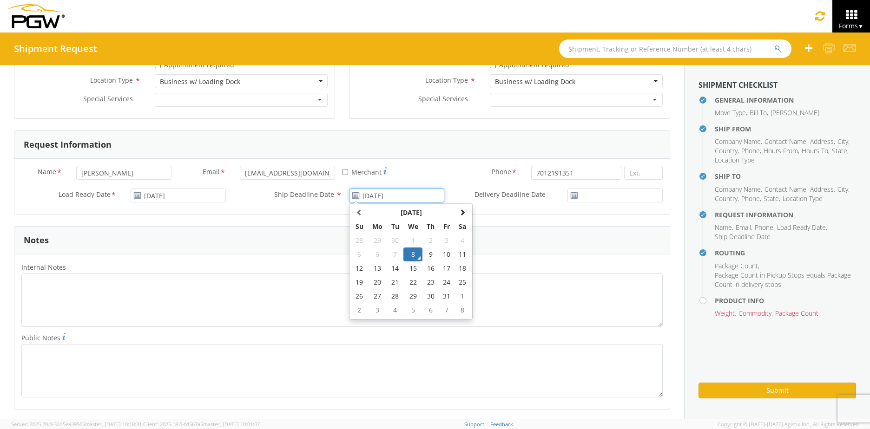
click at [367, 197] on input "[DATE]" at bounding box center [396, 196] width 95 height 14
drag, startPoint x: 410, startPoint y: 253, endPoint x: 422, endPoint y: 253, distance: 11.6
click at [410, 253] on td "8" at bounding box center [413, 255] width 20 height 14
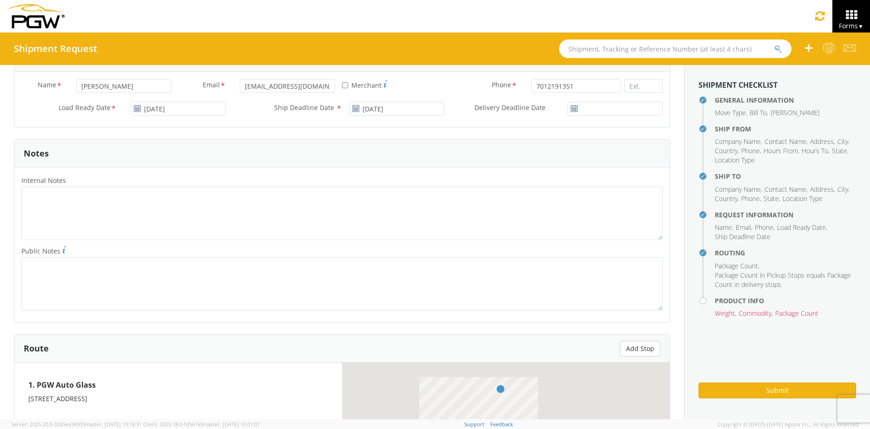
scroll to position [465, 0]
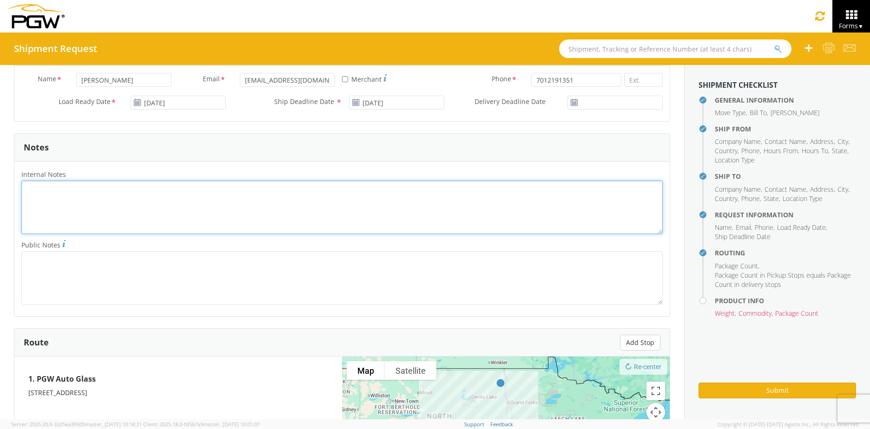
click at [59, 192] on textarea "Internal Notes *" at bounding box center [341, 207] width 641 height 53
paste textarea "839656715024"
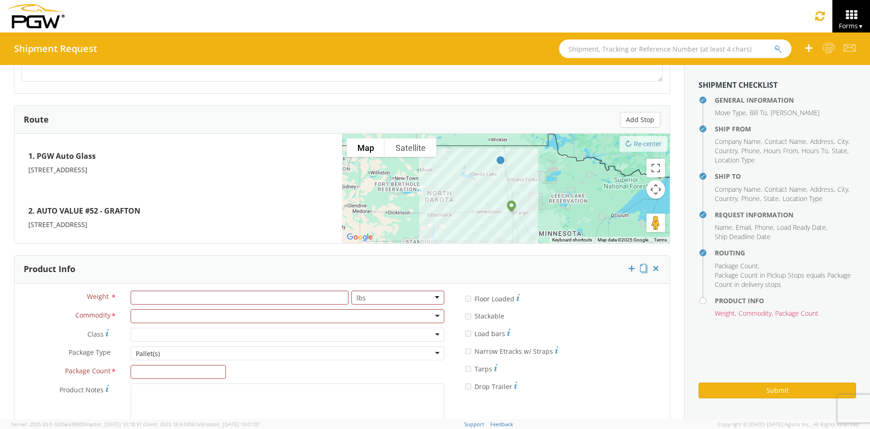
scroll to position [697, 0]
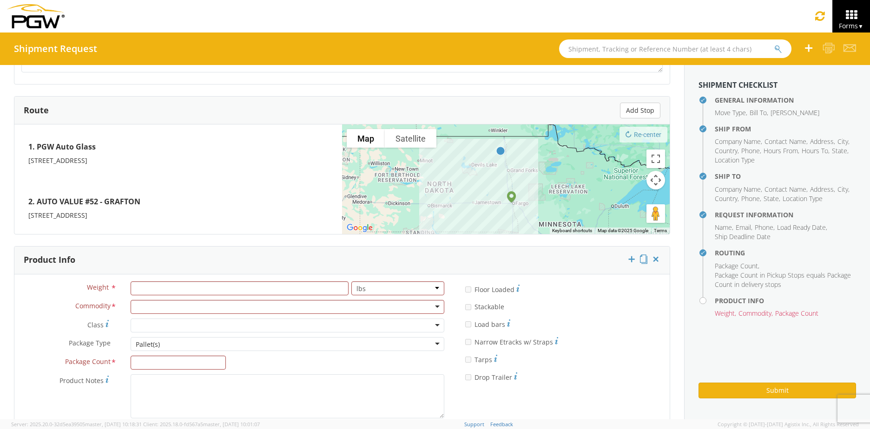
type textarea "839656715024"
click at [143, 283] on input "number" at bounding box center [240, 289] width 218 height 14
type input "30"
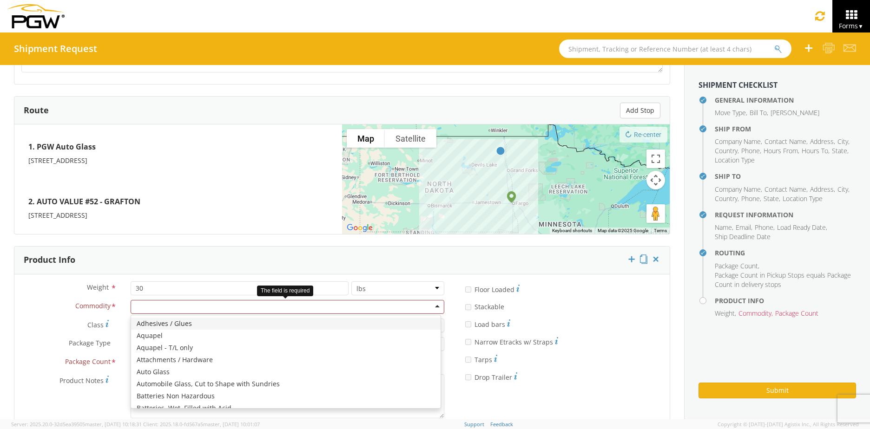
click at [158, 305] on div at bounding box center [288, 307] width 314 height 14
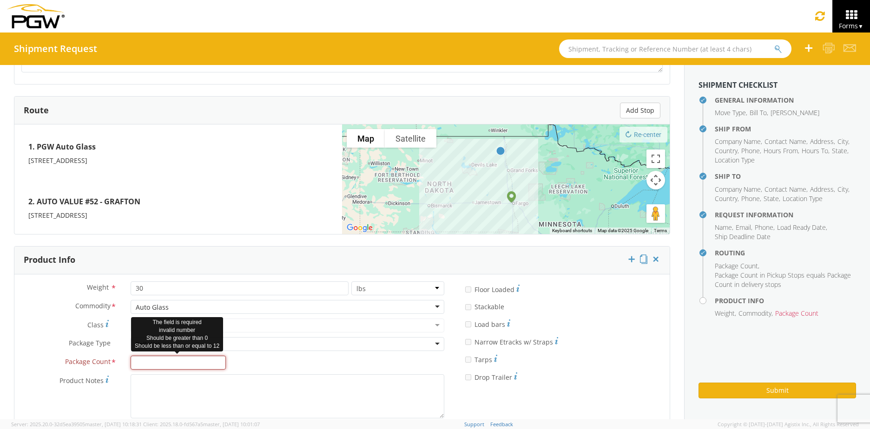
click at [156, 359] on input "Package Count *" at bounding box center [178, 363] width 95 height 14
click at [80, 350] on div "Package Type * Pallet(s) Pallet(s) Box(es) Pallet(s)" at bounding box center [232, 344] width 437 height 14
click at [163, 348] on div "Pallet(s)" at bounding box center [288, 344] width 314 height 14
click at [156, 362] on input "Package Count *" at bounding box center [178, 363] width 95 height 14
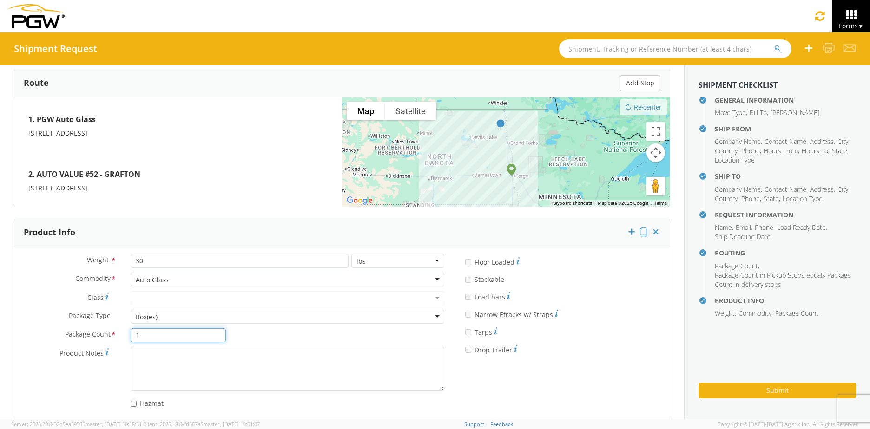
scroll to position [737, 0]
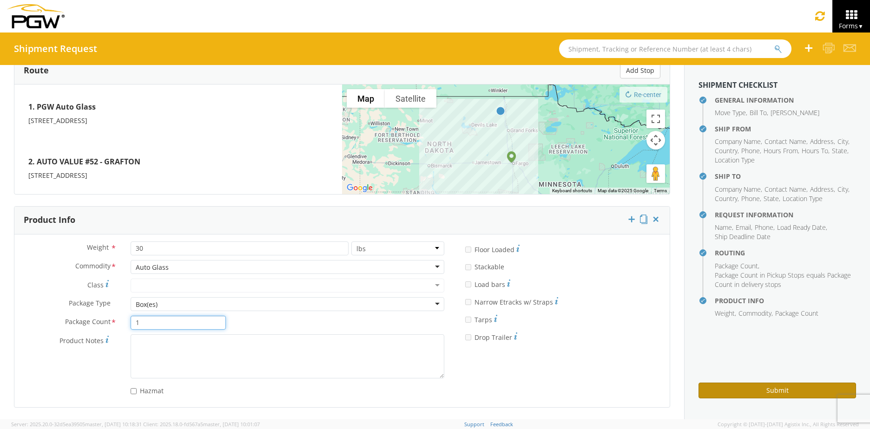
type input "1"
click at [737, 390] on button "Submit" at bounding box center [778, 391] width 158 height 16
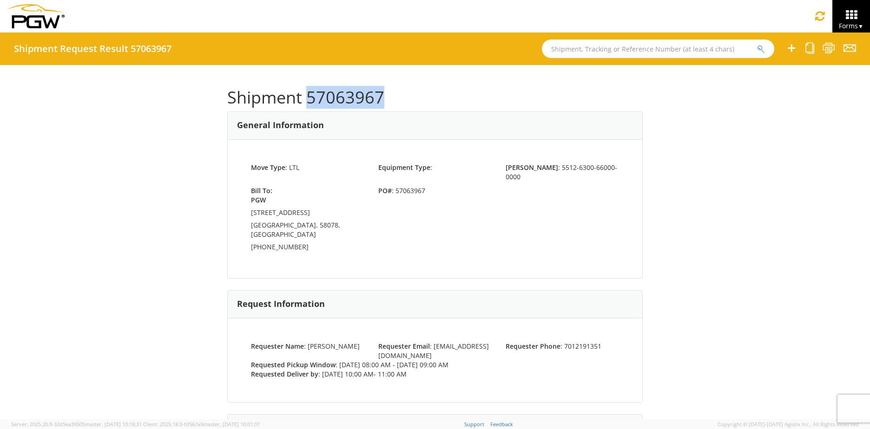
drag, startPoint x: 379, startPoint y: 94, endPoint x: 304, endPoint y: 95, distance: 75.8
click at [304, 95] on h1 "Shipment 57063967" at bounding box center [435, 97] width 416 height 19
copy h1 "57063967"
click at [843, 22] on span "Forms ▼" at bounding box center [851, 25] width 25 height 9
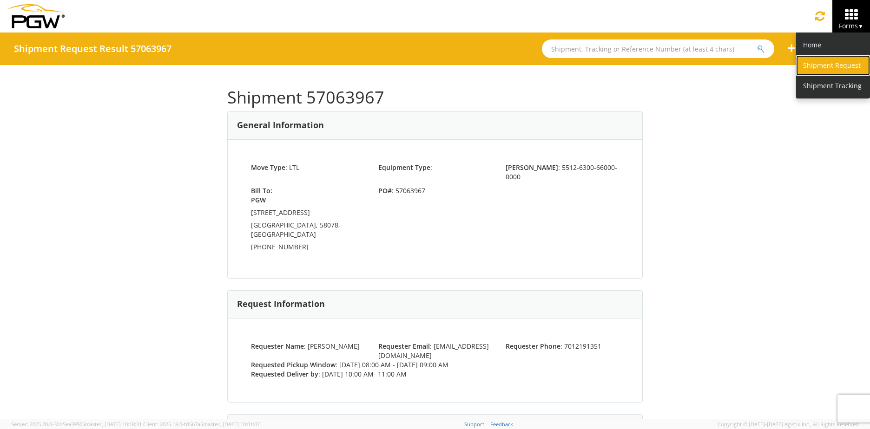
click at [839, 57] on link "Shipment Request" at bounding box center [833, 65] width 74 height 20
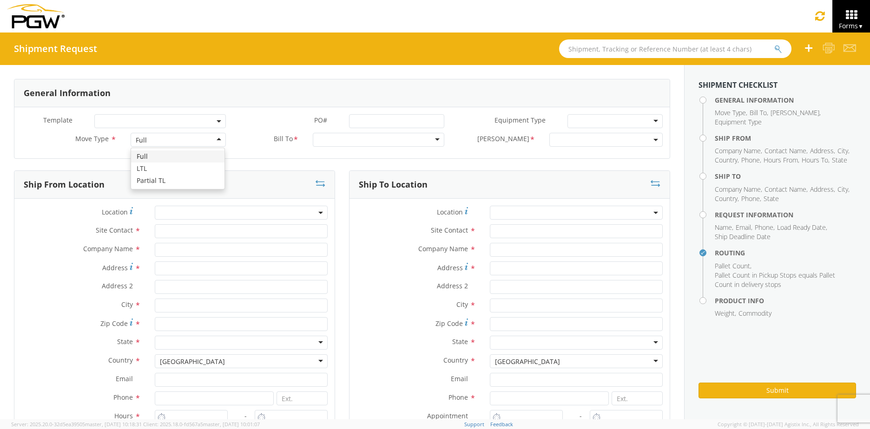
click at [168, 135] on div "Full" at bounding box center [178, 140] width 95 height 14
click at [375, 147] on div "5329 - PGW autoglass - [GEOGRAPHIC_DATA] 5331 - PGW autoglass - IT 5333 - PGW A…" at bounding box center [379, 140] width 132 height 14
click at [382, 138] on div at bounding box center [379, 140] width 132 height 14
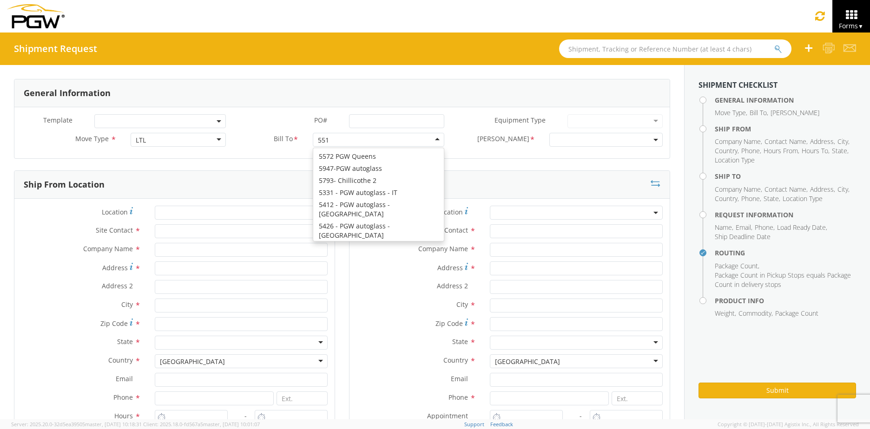
type input "5512"
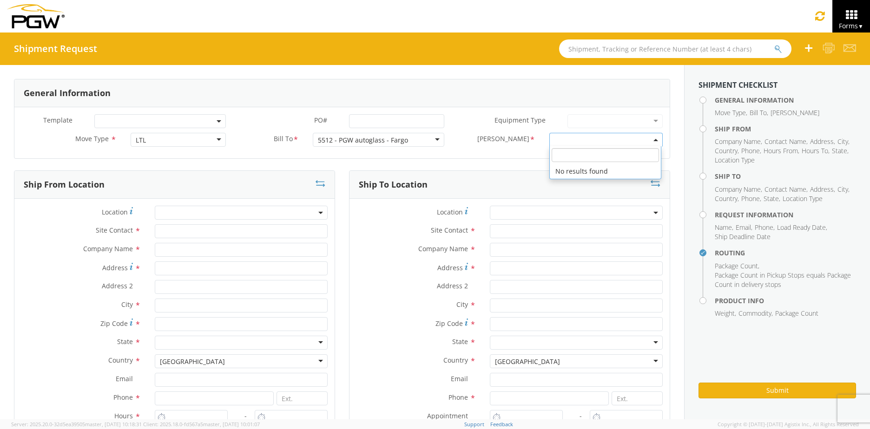
click at [654, 140] on b at bounding box center [656, 140] width 5 height 2
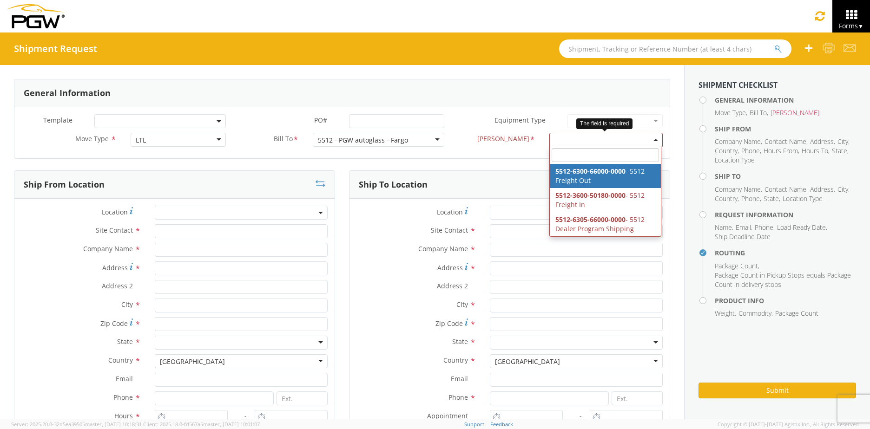
click at [654, 139] on b at bounding box center [656, 140] width 5 height 2
select select "5512-6300-66000-0000"
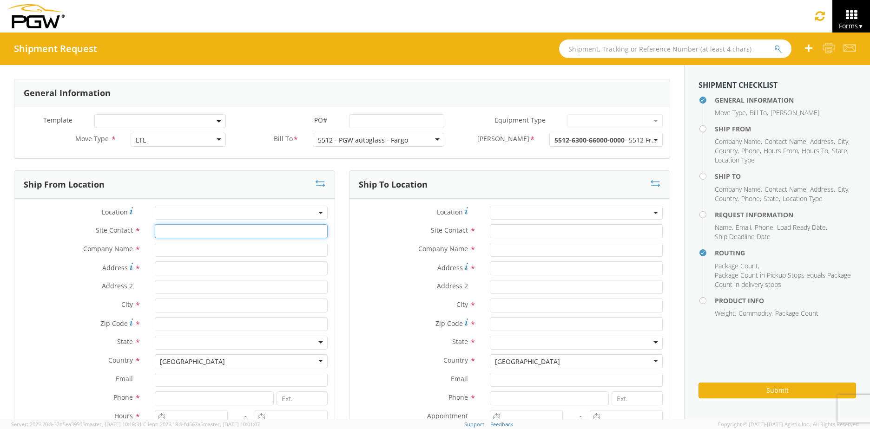
click at [205, 228] on input "text" at bounding box center [241, 232] width 173 height 14
type input "[PERSON_NAME]"
type input "PGW Auto Glass"
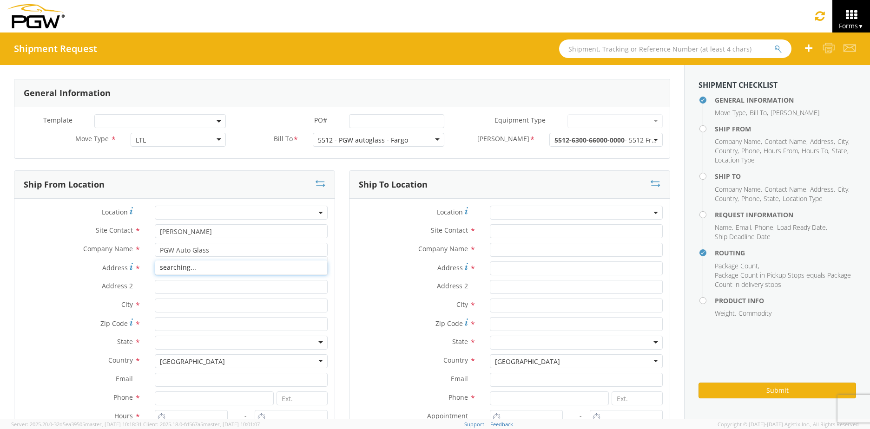
type input "[STREET_ADDRESS]"
type input "Unit A"
type input "West Fargo"
type input "58078"
type input "[EMAIL_ADDRESS][DOMAIN_NAME]"
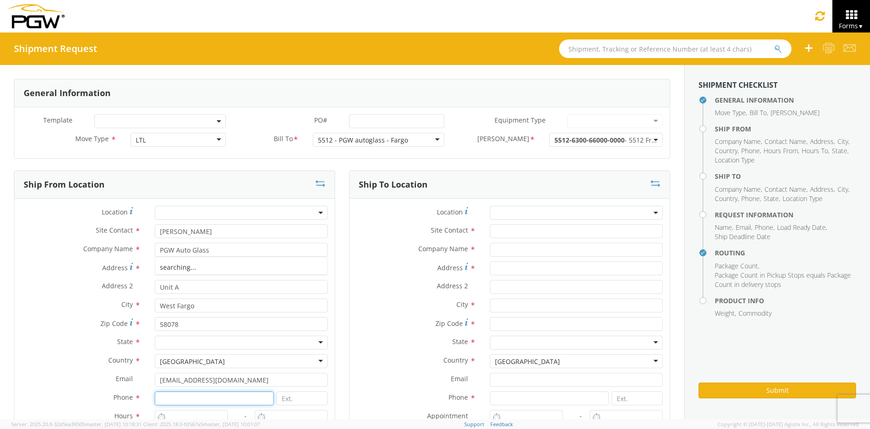
type input "7012191351"
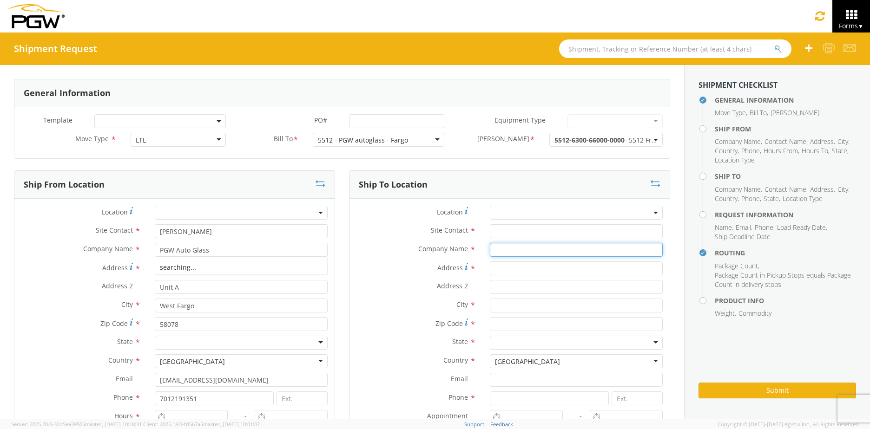
type input "AUTO VALUE #52 - GRAFTON"
type input "[STREET_ADDRESS]"
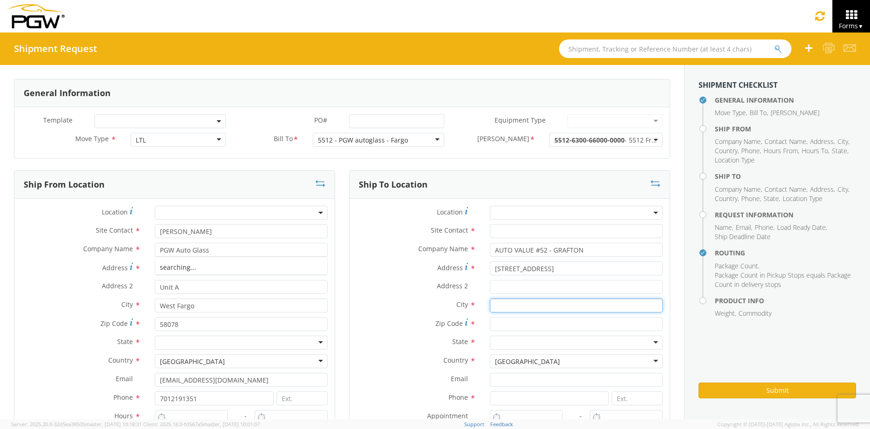
type input "Grafton"
type input "58237"
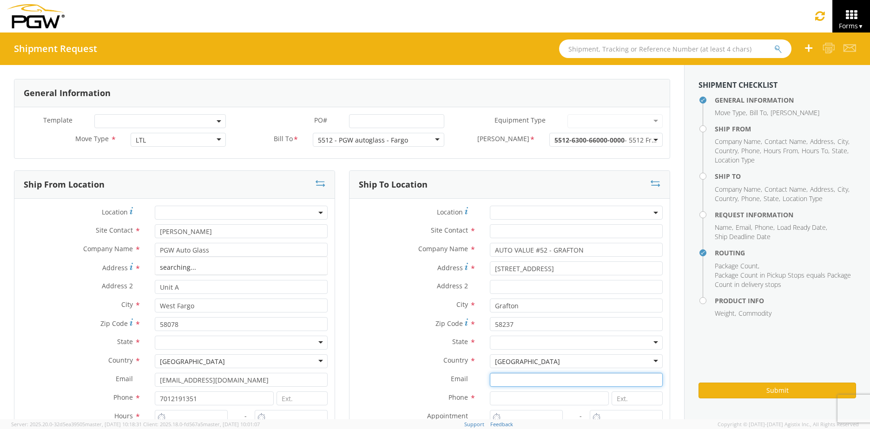
type input "[EMAIL_ADDRESS][DOMAIN_NAME]"
type input "7012191351"
type input "[PERSON_NAME]"
type input "[EMAIL_ADDRESS][DOMAIN_NAME]"
type input "7012191351"
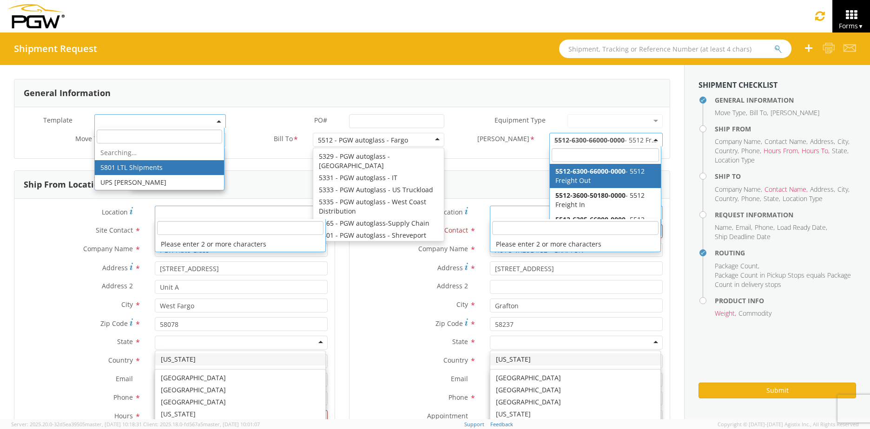
click at [48, 240] on div "Site Contact * [PERSON_NAME]" at bounding box center [174, 234] width 320 height 19
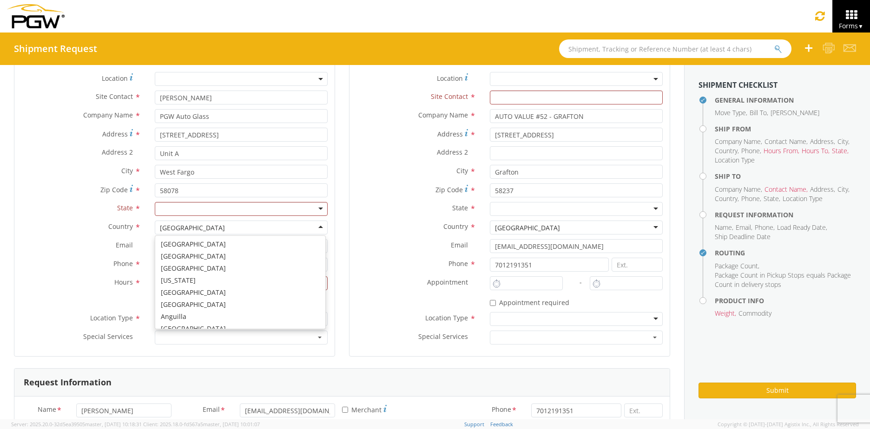
scroll to position [139, 0]
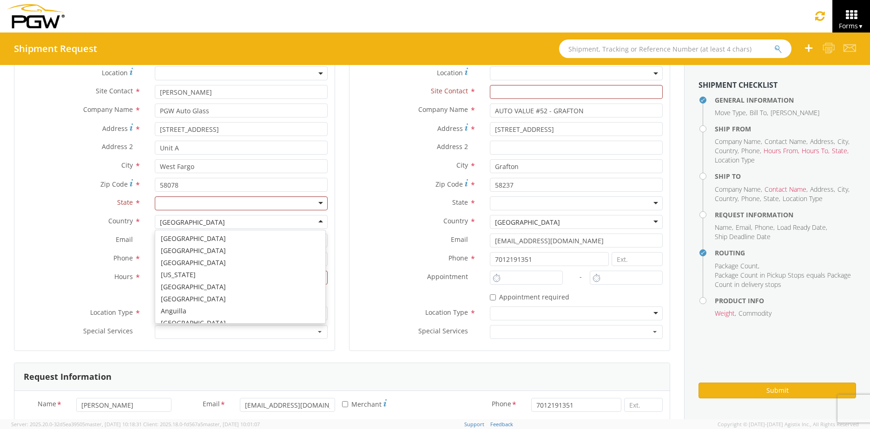
click at [96, 205] on label "State *" at bounding box center [80, 203] width 133 height 12
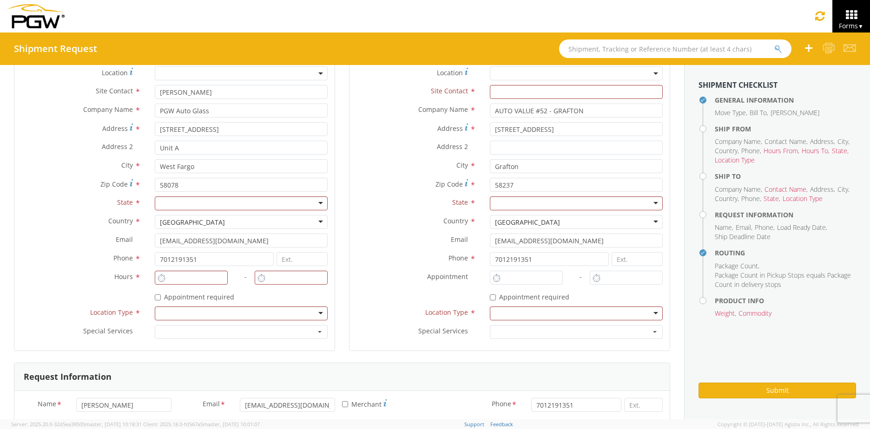
click at [183, 205] on div at bounding box center [241, 204] width 173 height 14
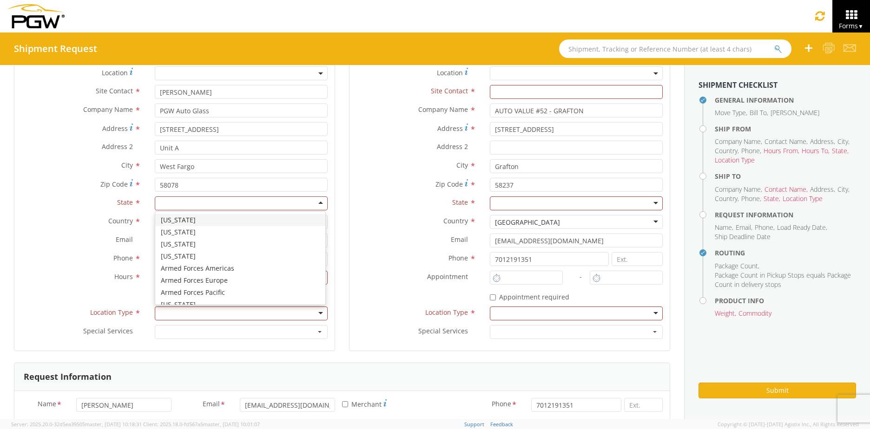
type input "n"
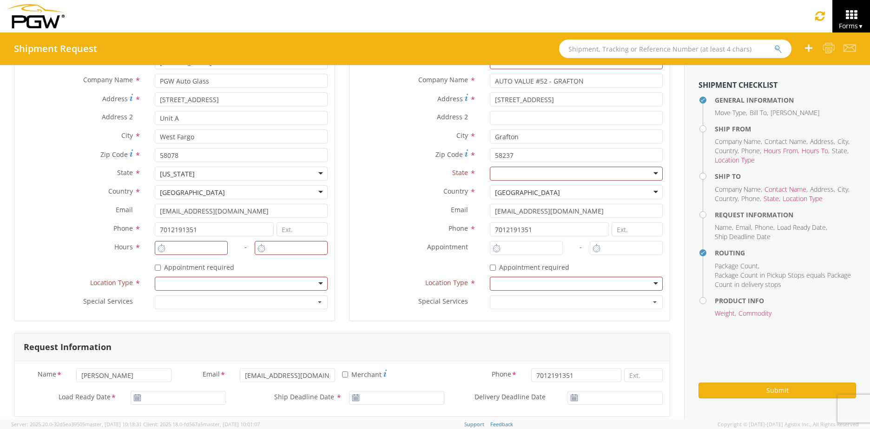
scroll to position [186, 0]
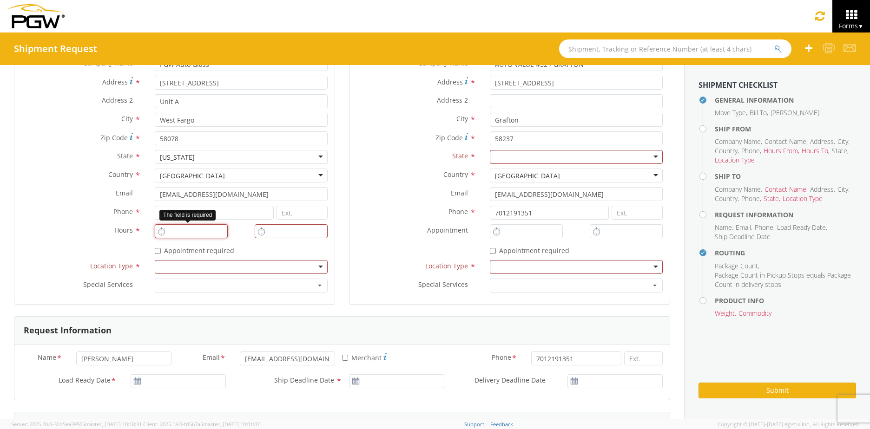
type input "8:00 AM"
type input "9:00 AM"
click at [185, 231] on input "8:00 AM" at bounding box center [191, 232] width 73 height 14
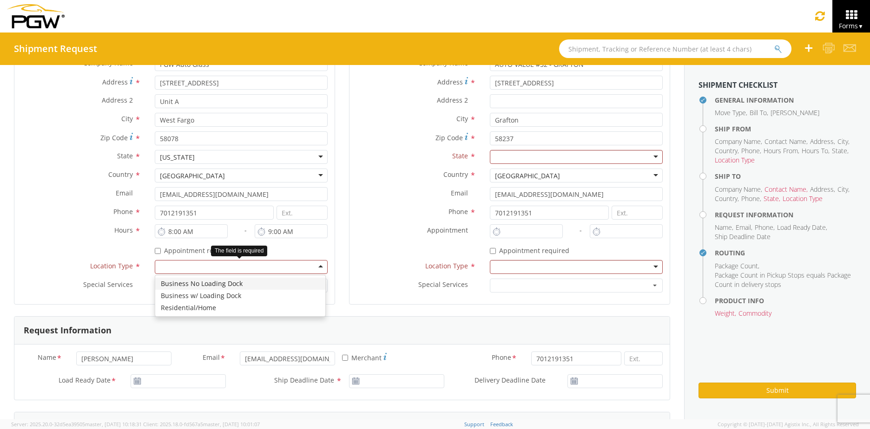
click at [183, 262] on div at bounding box center [241, 267] width 173 height 14
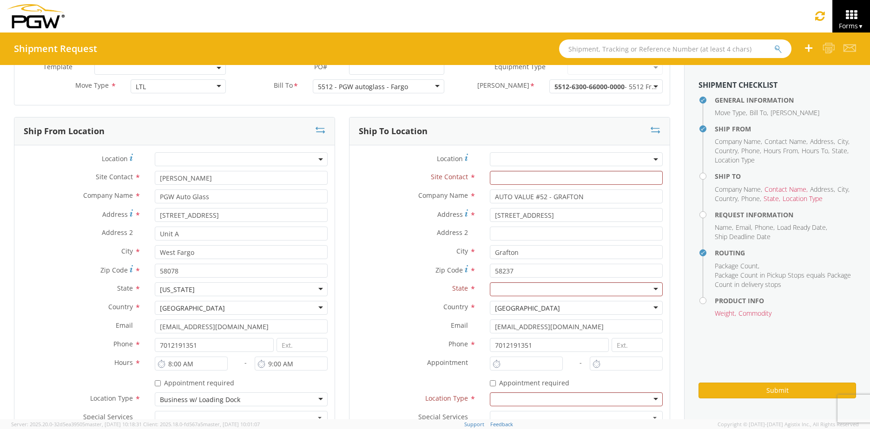
scroll to position [46, 0]
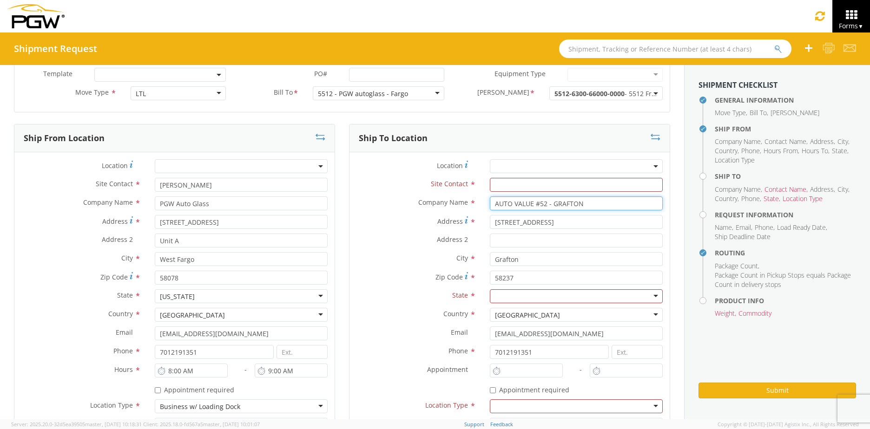
click at [587, 204] on input "AUTO VALUE #52 - GRAFTON" at bounding box center [576, 204] width 173 height 14
click at [562, 183] on input "text" at bounding box center [576, 185] width 173 height 14
type input "[PERSON_NAME]"
drag, startPoint x: 416, startPoint y: 191, endPoint x: 427, endPoint y: 193, distance: 11.0
click at [419, 191] on div "Site Contact * [PERSON_NAME] Auto Temp Corp - ( [PERSON_NAME] ) [STREET_ADDRESS]" at bounding box center [510, 185] width 320 height 14
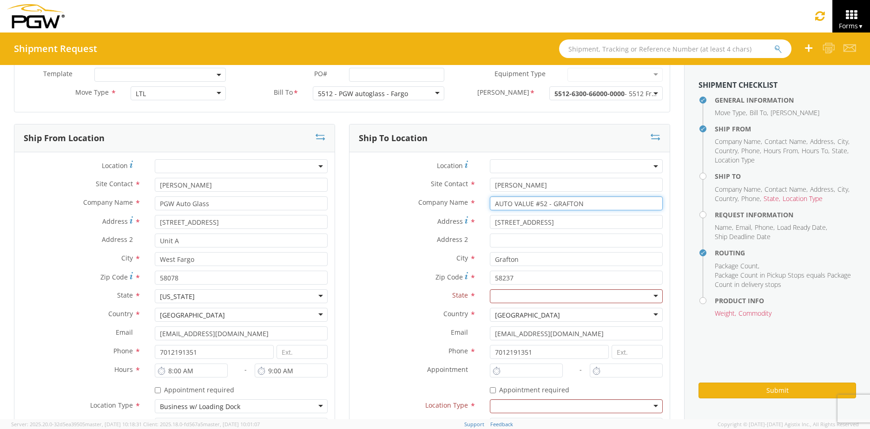
drag, startPoint x: 597, startPoint y: 207, endPoint x: 368, endPoint y: 198, distance: 229.3
click at [368, 198] on div "Company Name * AUTO VALUE #52 - [PERSON_NAME] searching..." at bounding box center [510, 204] width 320 height 14
type input "Expert Auto glass"
type input "[STREET_ADDRESS]"
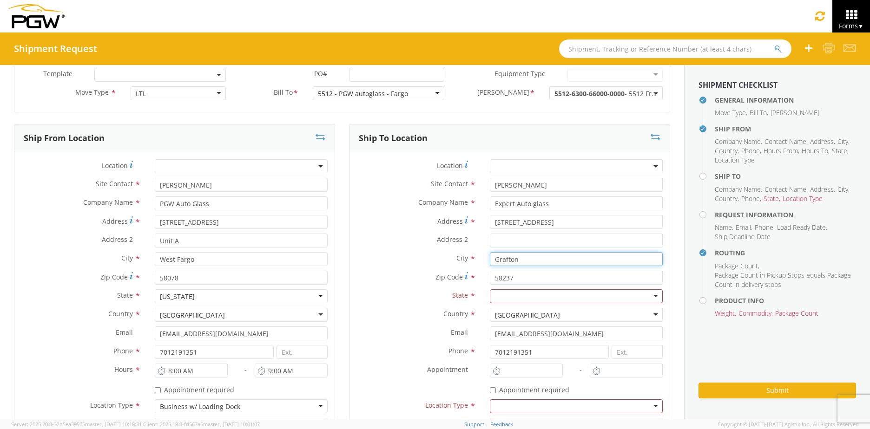
drag, startPoint x: 520, startPoint y: 261, endPoint x: 452, endPoint y: 253, distance: 68.3
click at [447, 256] on div "City * Grafton Grafton D & E Auto Repair Llc - ( [PERSON_NAME] ) [STREET_ADDRES…" at bounding box center [510, 259] width 320 height 14
type input "Williston"
type input "58801"
click at [418, 256] on label "City *" at bounding box center [416, 258] width 133 height 12
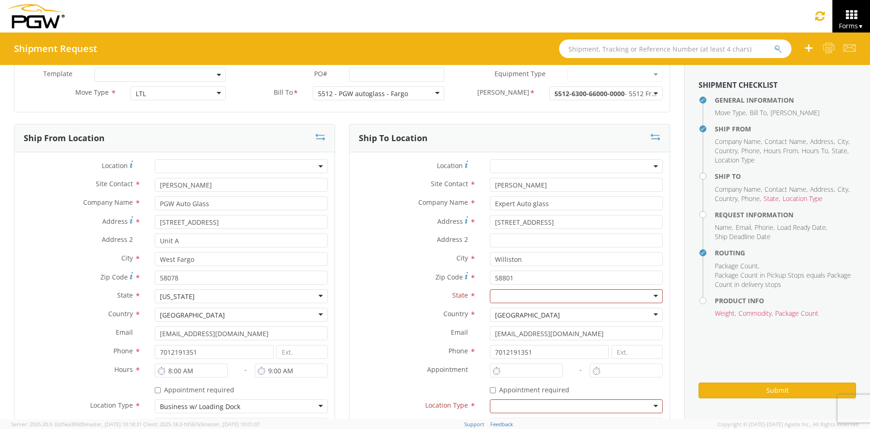
click at [540, 296] on div at bounding box center [576, 297] width 173 height 14
type input "n"
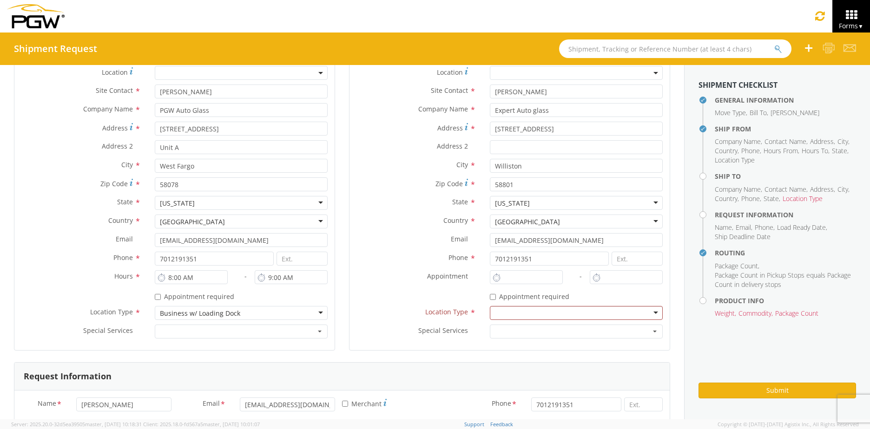
scroll to position [186, 0]
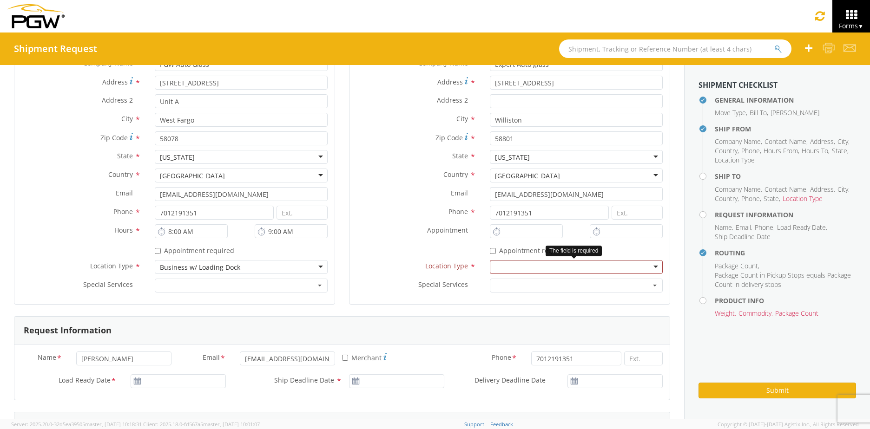
click at [525, 267] on div at bounding box center [576, 267] width 173 height 14
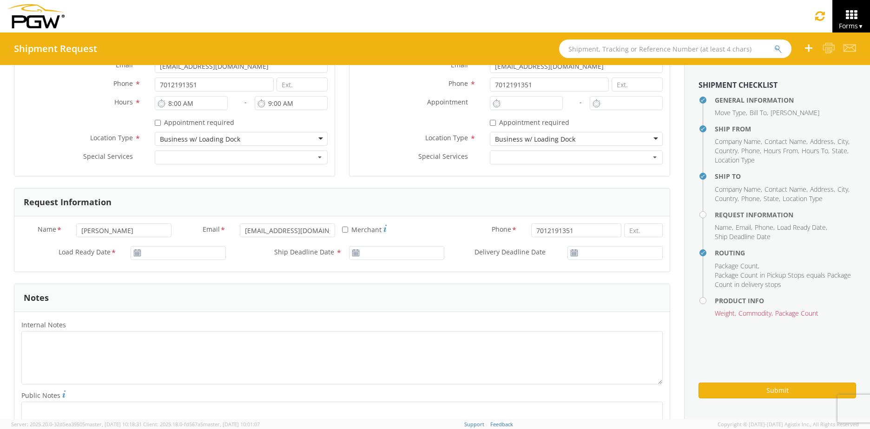
scroll to position [325, 0]
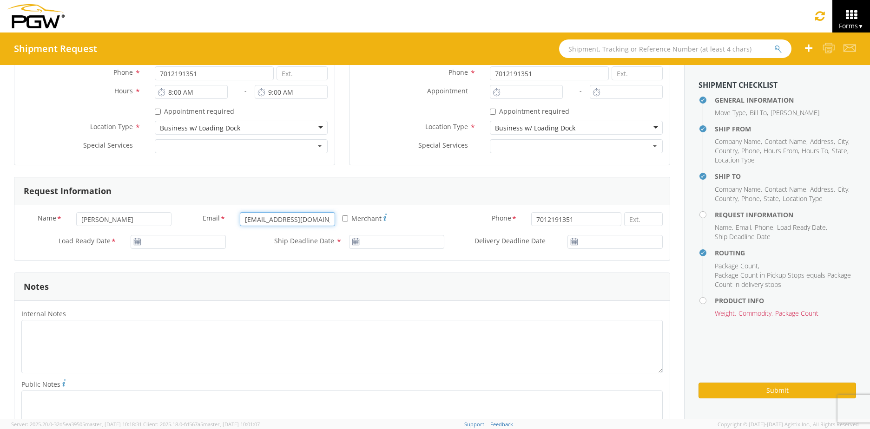
click at [178, 238] on div "Name * [PERSON_NAME] Email * [EMAIL_ADDRESS][DOMAIN_NAME] * Merchant Phone * 70…" at bounding box center [341, 232] width 655 height 55
type input "[DATE]"
click at [178, 240] on input "[DATE]" at bounding box center [178, 242] width 95 height 14
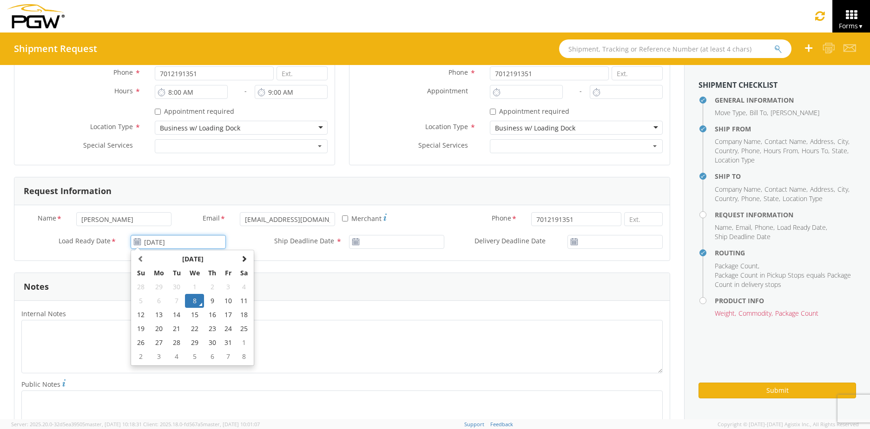
click at [198, 299] on td "8" at bounding box center [195, 301] width 20 height 14
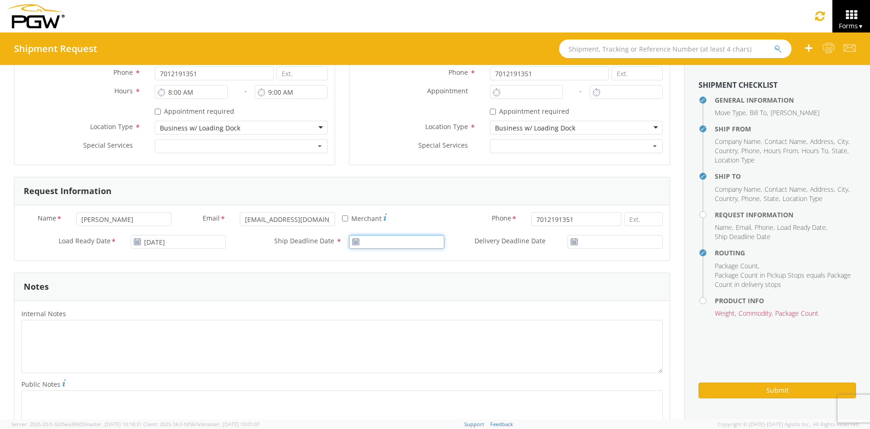
type input "[DATE]"
click at [370, 245] on input "[DATE]" at bounding box center [396, 242] width 95 height 14
click at [407, 304] on td "8" at bounding box center [413, 301] width 20 height 14
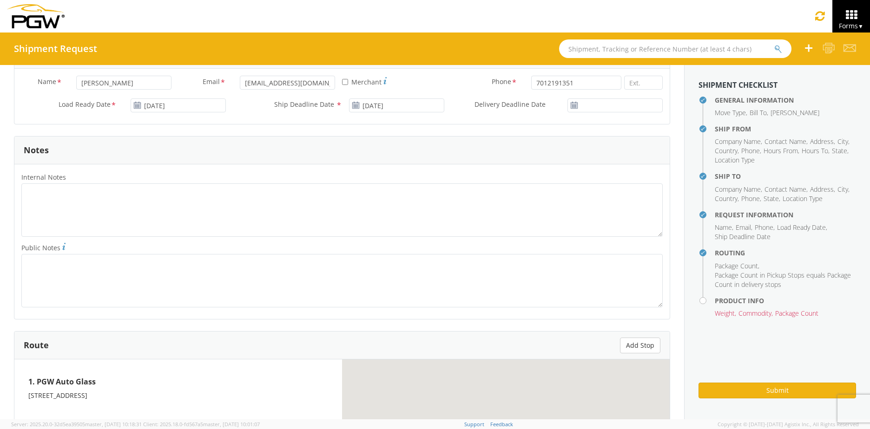
scroll to position [465, 0]
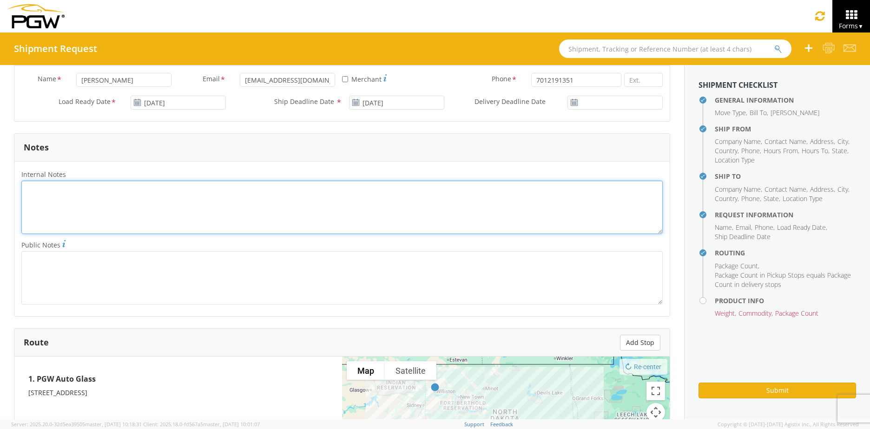
click at [112, 199] on textarea "Internal Notes *" at bounding box center [341, 207] width 641 height 53
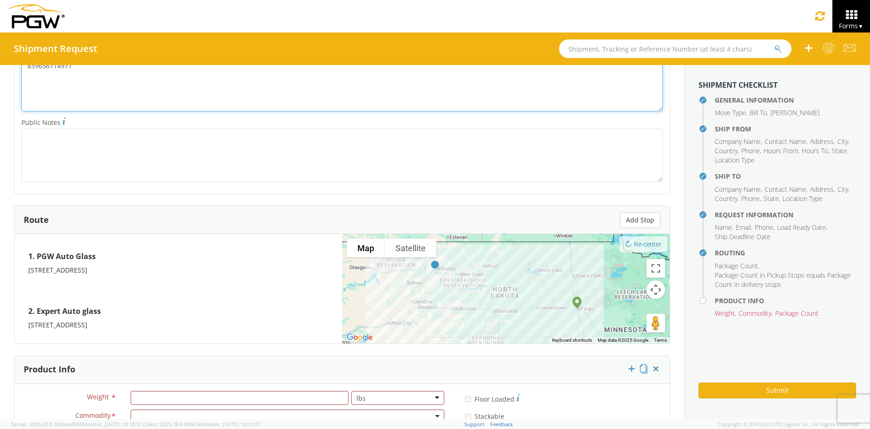
scroll to position [691, 0]
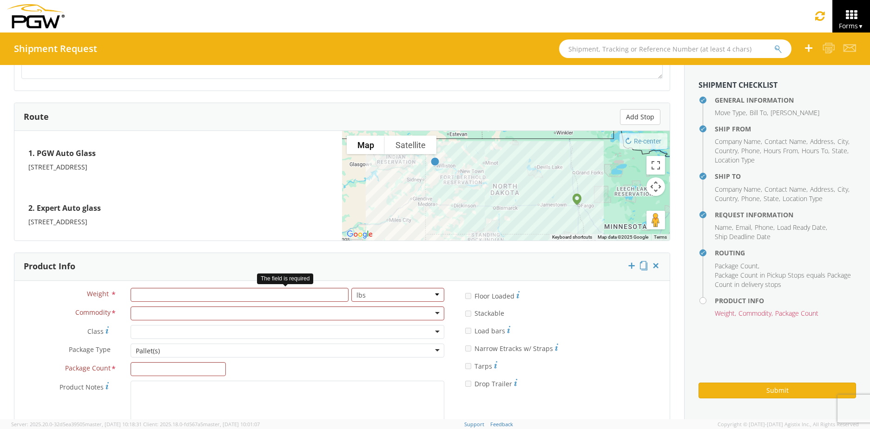
type textarea "839656714977"
click at [169, 288] on input "number" at bounding box center [240, 295] width 218 height 14
type input "150"
click at [180, 313] on div at bounding box center [288, 314] width 314 height 14
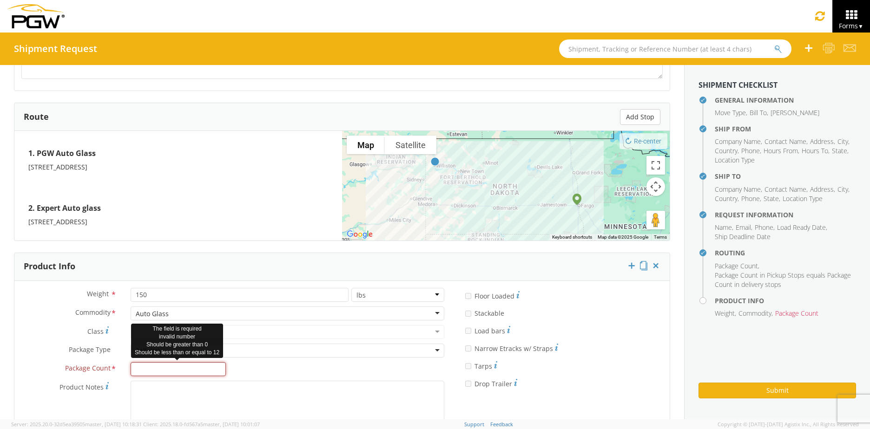
click at [152, 367] on input "Package Count *" at bounding box center [178, 370] width 95 height 14
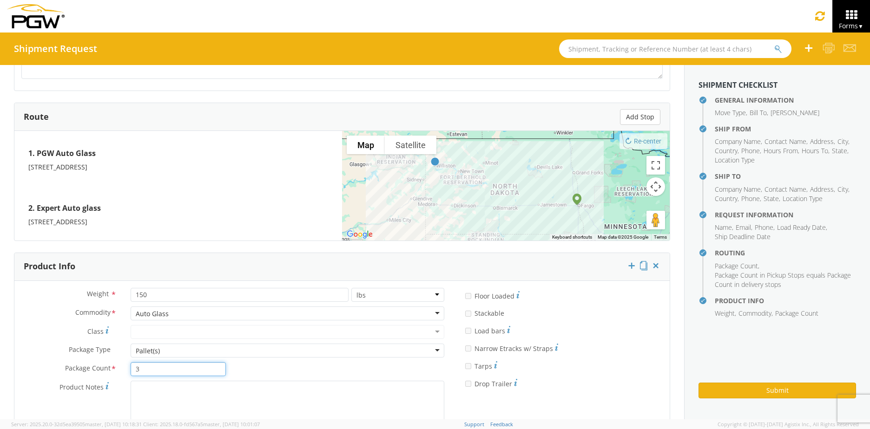
type input "3"
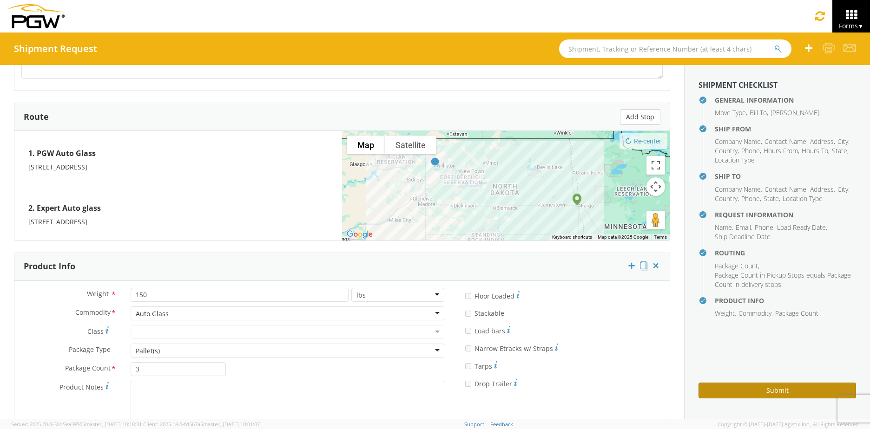
click at [750, 389] on button "Submit" at bounding box center [778, 391] width 158 height 16
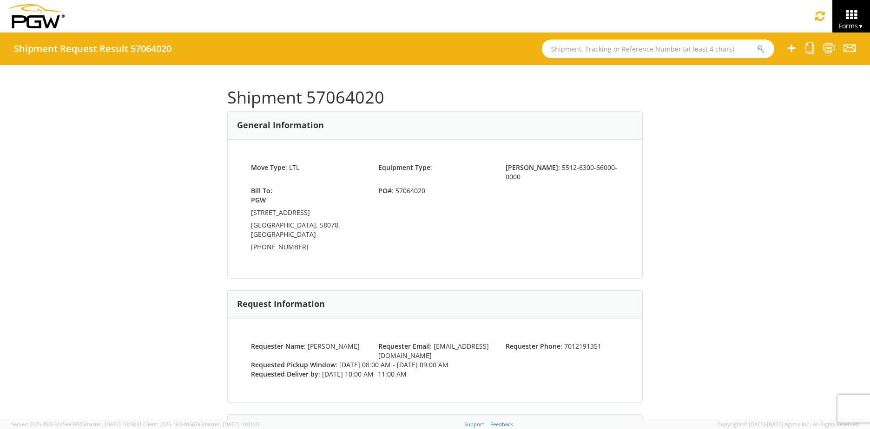
click at [377, 98] on h1 "Shipment 57064020" at bounding box center [435, 97] width 416 height 19
drag, startPoint x: 378, startPoint y: 98, endPoint x: 303, endPoint y: 99, distance: 74.8
click at [303, 99] on h1 "Shipment 57064020" at bounding box center [435, 97] width 416 height 19
copy h1 "57064020"
click at [846, 14] on icon at bounding box center [851, 14] width 43 height 13
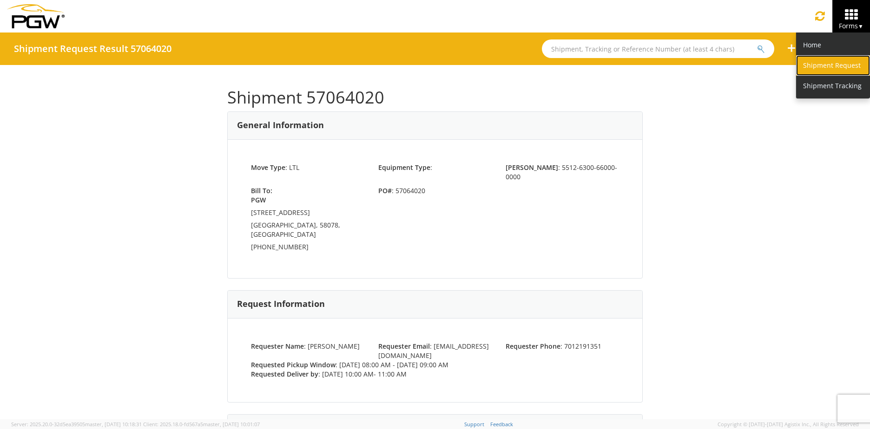
click at [839, 73] on link "Shipment Request" at bounding box center [833, 65] width 74 height 20
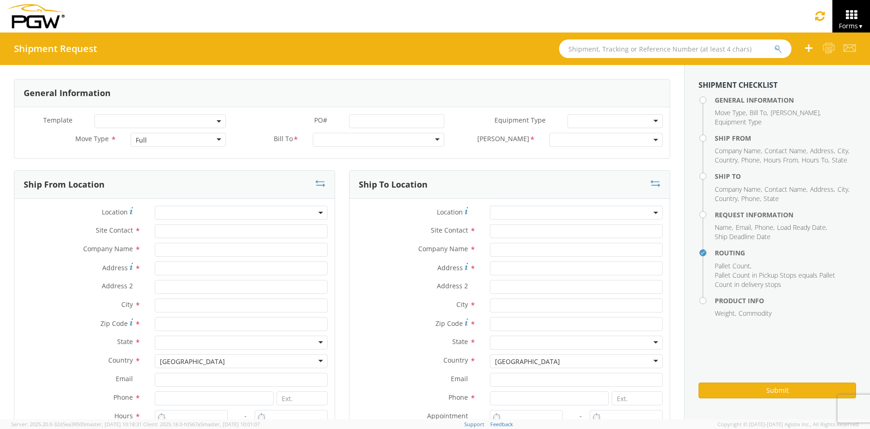
click at [191, 139] on div "Full" at bounding box center [178, 140] width 95 height 14
click at [432, 136] on div at bounding box center [379, 140] width 132 height 14
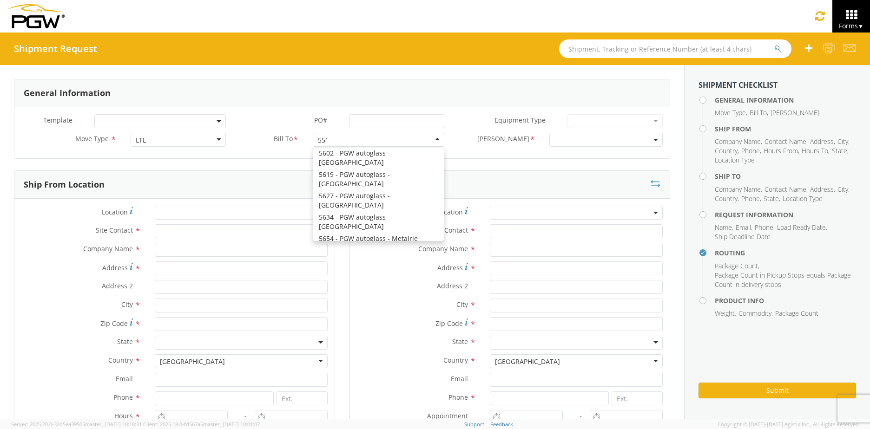
scroll to position [2, 0]
type input "5512"
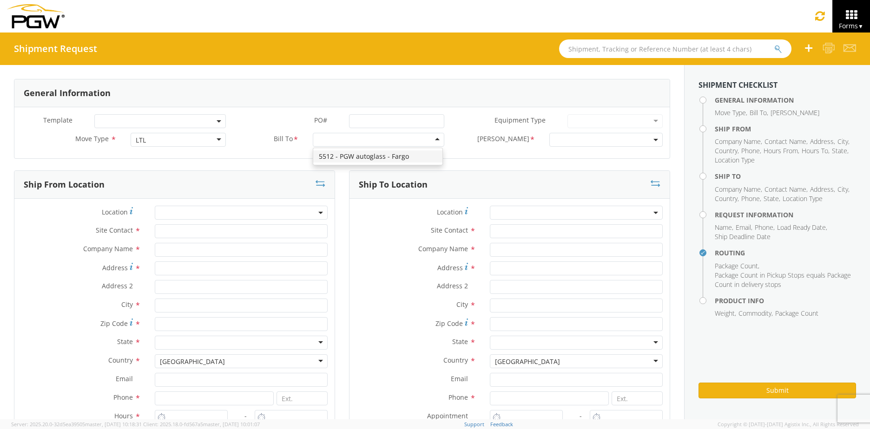
scroll to position [0, 0]
click at [651, 137] on span at bounding box center [605, 140] width 113 height 14
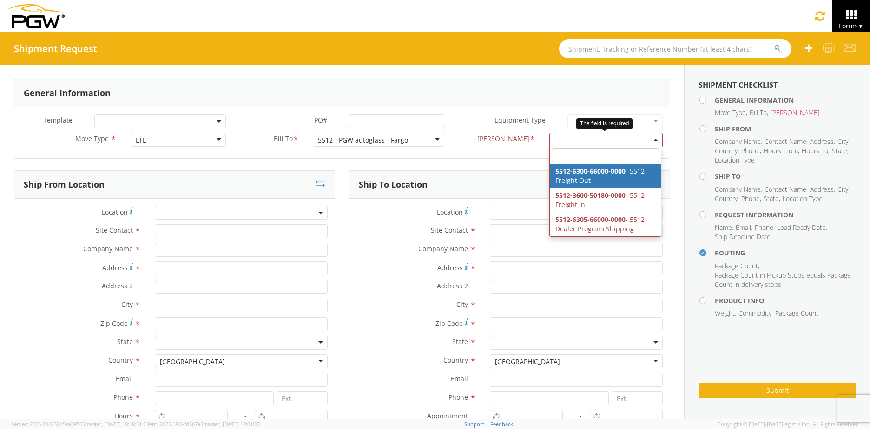
click at [655, 141] on span at bounding box center [605, 140] width 113 height 14
select select "5512-6300-66000-0000"
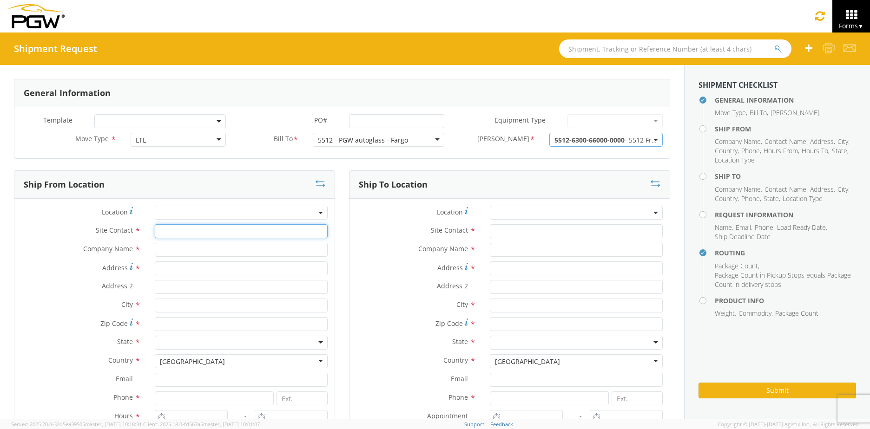
click at [182, 237] on input "text" at bounding box center [241, 232] width 173 height 14
type input "[PERSON_NAME]"
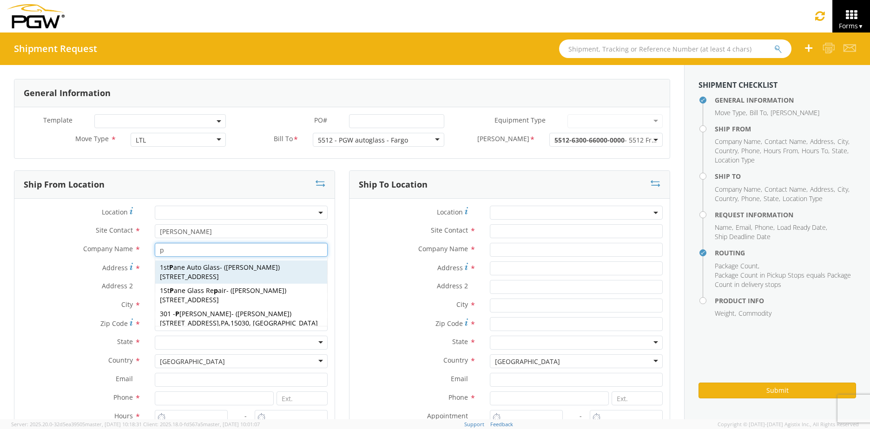
type input "PGW Auto Glass"
type input "[STREET_ADDRESS]"
type input "Unit A"
type input "West Fargo"
type input "58078"
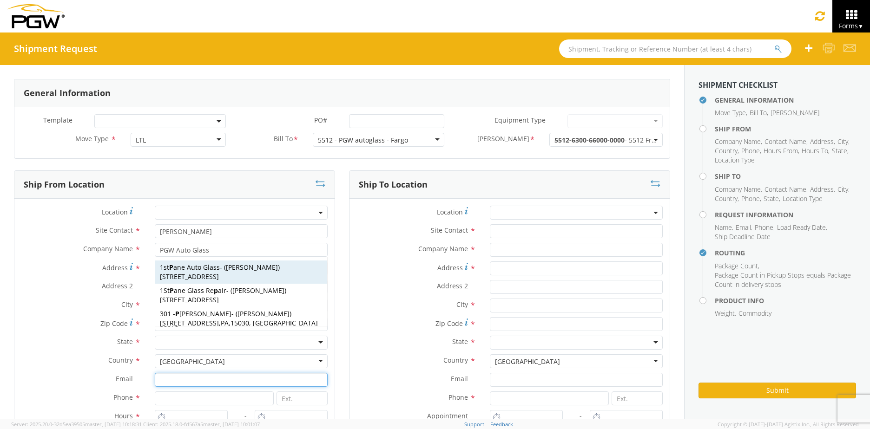
type input "[EMAIL_ADDRESS][DOMAIN_NAME]"
type input "7012191351"
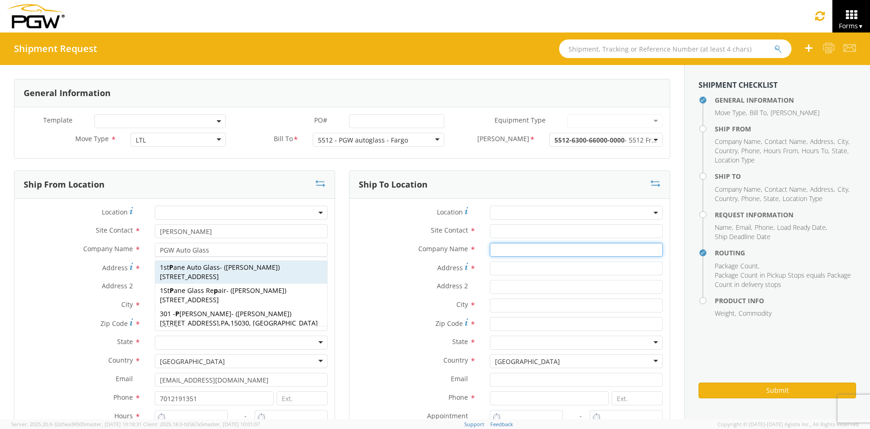
type input "Expert Auto glass"
type input "[STREET_ADDRESS]"
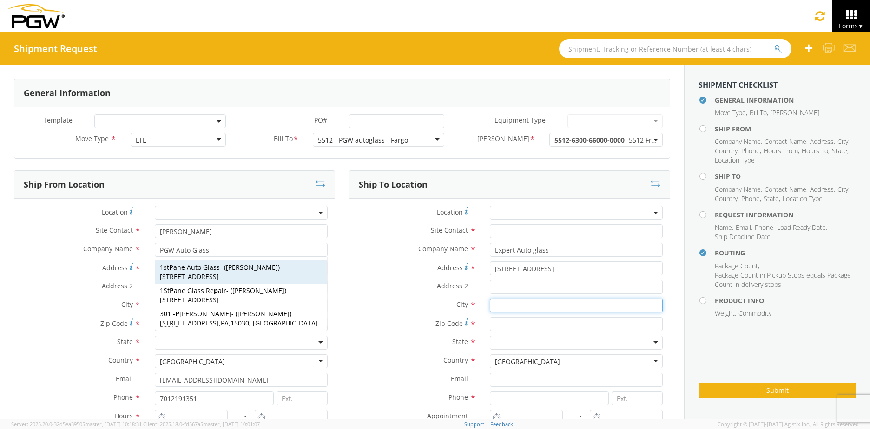
type input "Williston"
type input "58801"
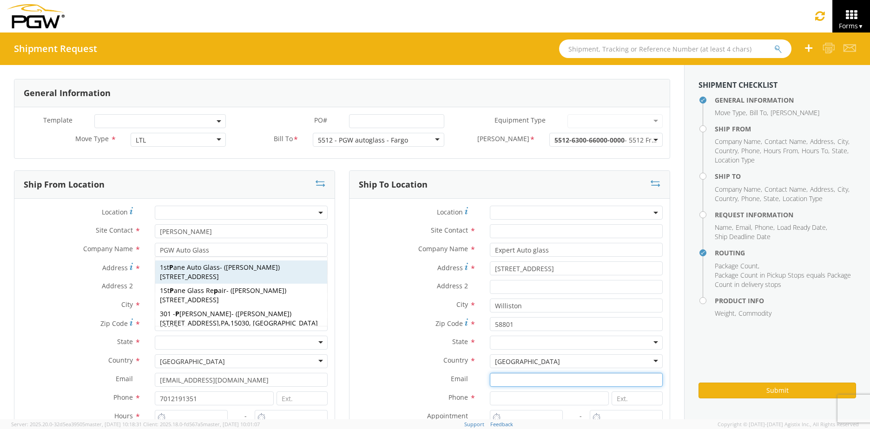
type input "[EMAIL_ADDRESS][DOMAIN_NAME]"
type input "7012191351"
type input "[PERSON_NAME]"
type input "[EMAIL_ADDRESS][DOMAIN_NAME]"
type input "7012191351"
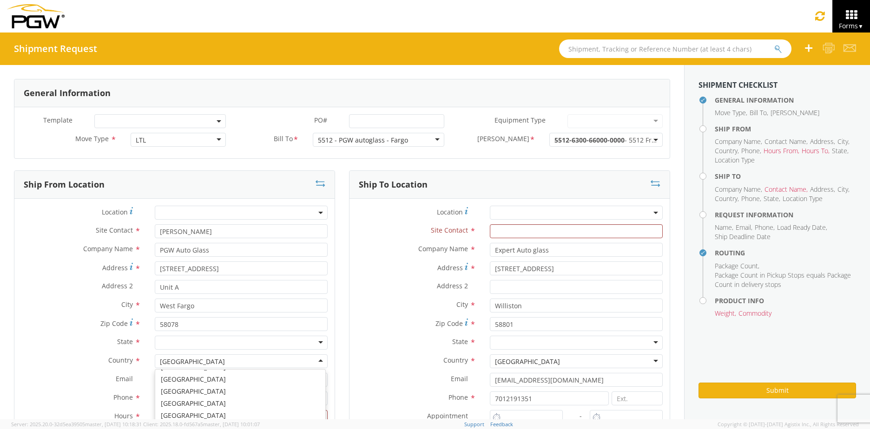
click at [52, 244] on label "Company Name *" at bounding box center [80, 249] width 133 height 12
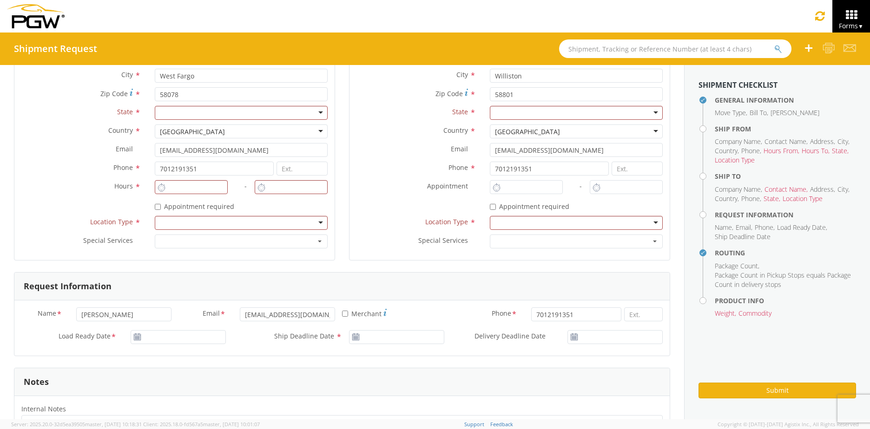
scroll to position [232, 0]
type input "8:00 AM"
type input "9:00 AM"
click at [177, 183] on input "8:00 AM" at bounding box center [191, 185] width 73 height 14
click at [191, 110] on div at bounding box center [241, 111] width 173 height 14
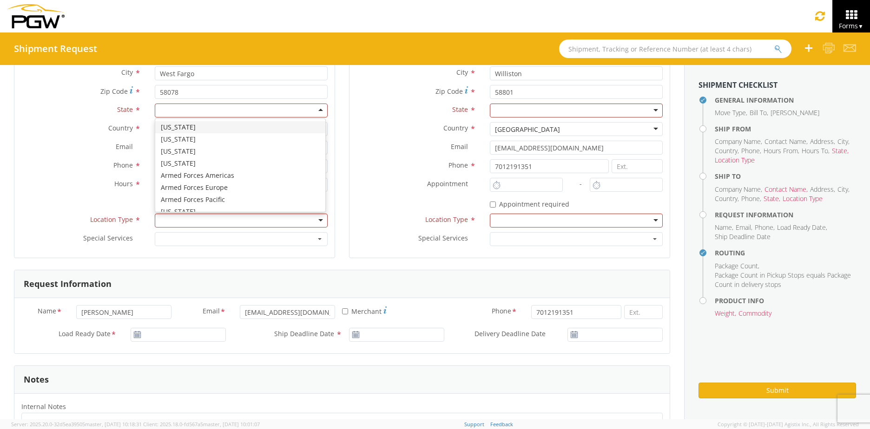
type input "n"
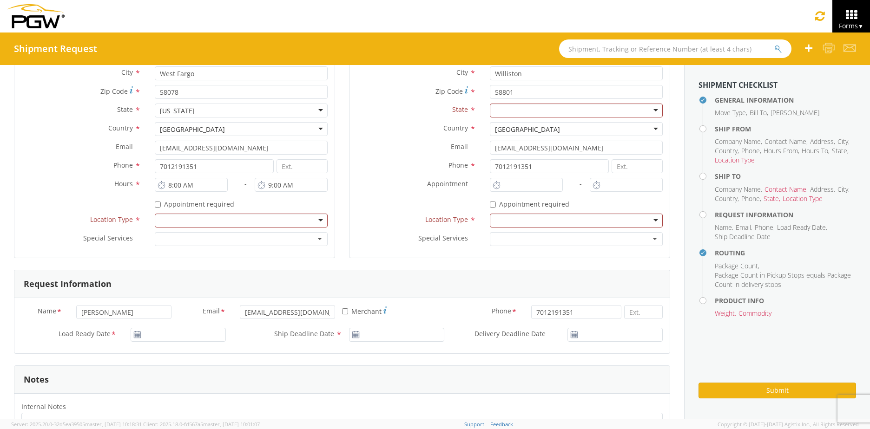
scroll to position [0, 0]
click at [183, 215] on div at bounding box center [241, 221] width 173 height 14
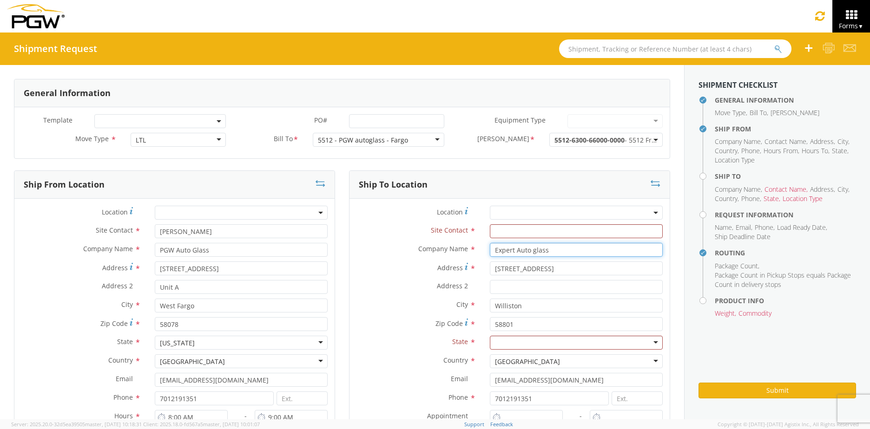
drag, startPoint x: 547, startPoint y: 249, endPoint x: 321, endPoint y: 240, distance: 226.1
click at [321, 240] on div "Ship From Location Location * Site Contact * [PERSON_NAME] t Company Name * PGW…" at bounding box center [342, 337] width 670 height 332
type input "ABS auto sales"
drag, startPoint x: 562, startPoint y: 271, endPoint x: 425, endPoint y: 253, distance: 138.3
click at [425, 253] on div "Location * Site Contact * Company Name * ABS auto sales ABS auto sales ABS Auto…" at bounding box center [510, 344] width 320 height 277
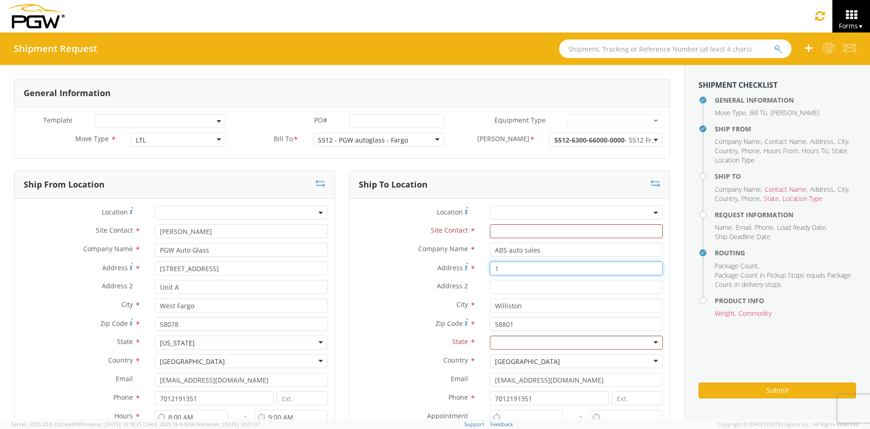
paste input "[STREET_ADDRESS]"
type input "[STREET_ADDRESS]"
click at [426, 325] on label "Zip Code *" at bounding box center [416, 323] width 133 height 13
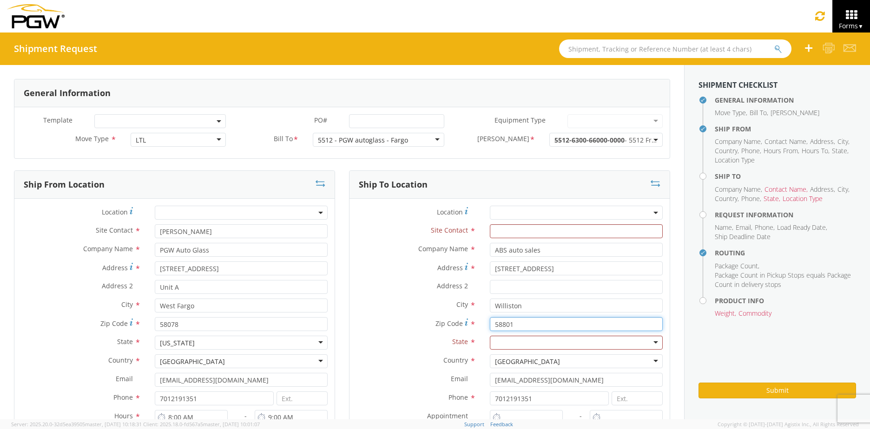
click at [490, 325] on input "58801" at bounding box center [576, 324] width 173 height 14
drag, startPoint x: 538, startPoint y: 302, endPoint x: 411, endPoint y: 291, distance: 127.4
click at [411, 291] on div "Location * Site Contact * Company Name * ABS auto sales ABS auto sales ABS Auto…" at bounding box center [510, 344] width 320 height 277
type input "Roseau"
click at [382, 301] on label "City *" at bounding box center [416, 305] width 133 height 12
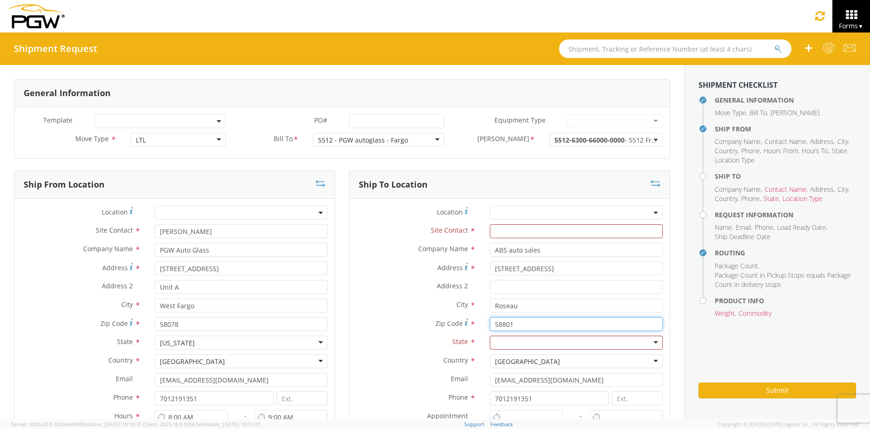
drag, startPoint x: 529, startPoint y: 324, endPoint x: 439, endPoint y: 324, distance: 89.7
click at [439, 324] on div "Zip Code * 58801" at bounding box center [510, 324] width 320 height 14
paste input "675"
type input "56751"
click at [490, 338] on div at bounding box center [576, 343] width 173 height 14
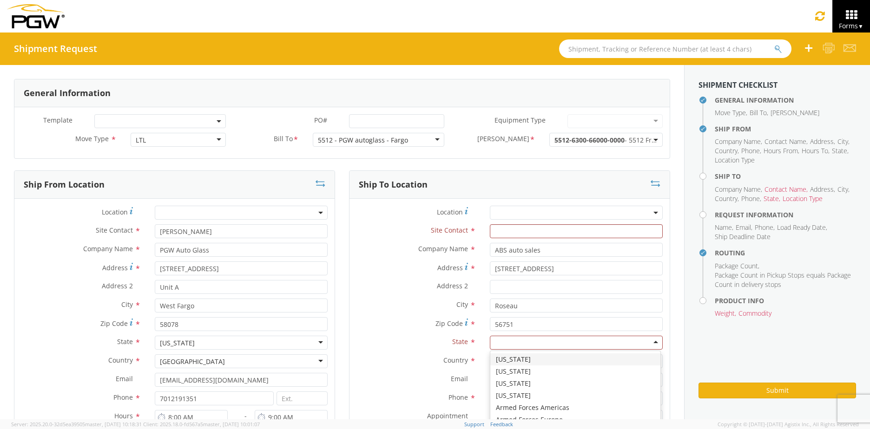
type input "m"
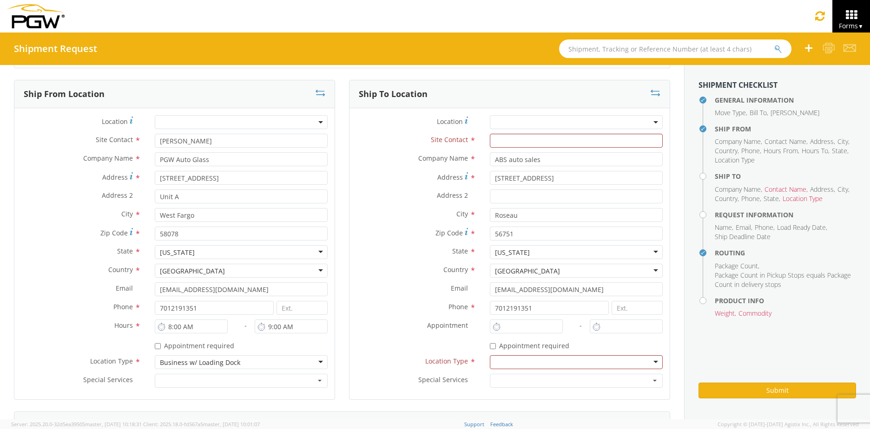
scroll to position [93, 0]
click at [517, 353] on div "* Appointment required" at bounding box center [510, 344] width 320 height 17
click at [515, 359] on div at bounding box center [576, 360] width 173 height 14
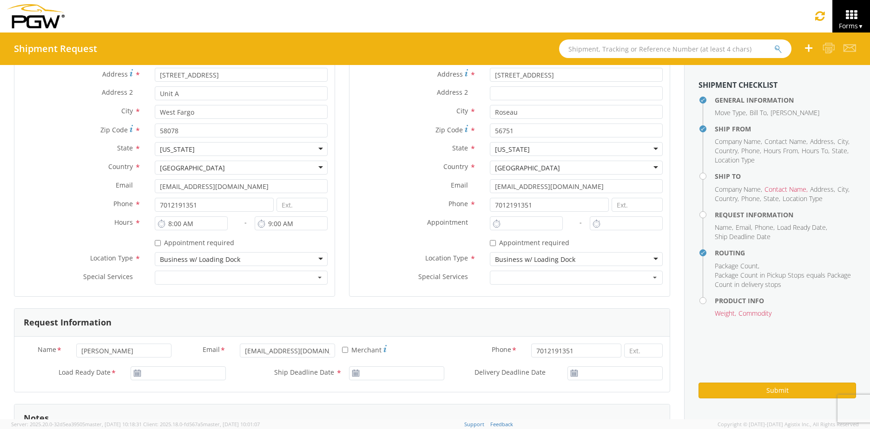
scroll to position [372, 0]
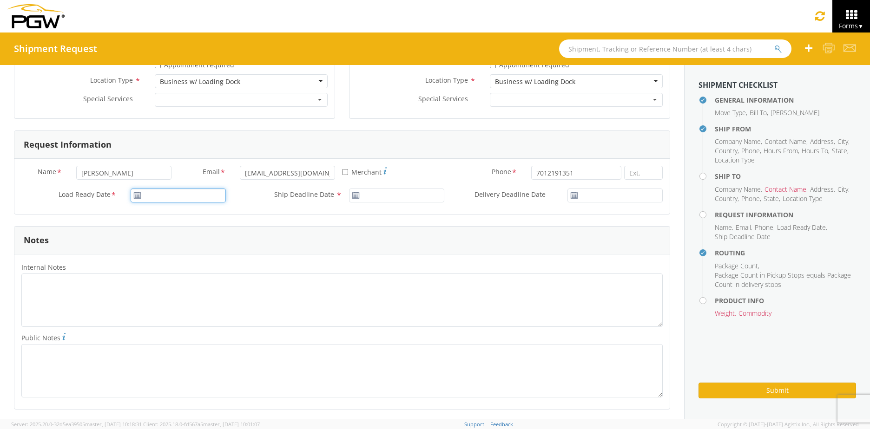
type input "[DATE]"
click at [177, 196] on input "[DATE]" at bounding box center [178, 196] width 95 height 14
click at [198, 256] on td "8" at bounding box center [195, 255] width 20 height 14
type input "[DATE]"
click at [402, 198] on input "[DATE]" at bounding box center [396, 196] width 95 height 14
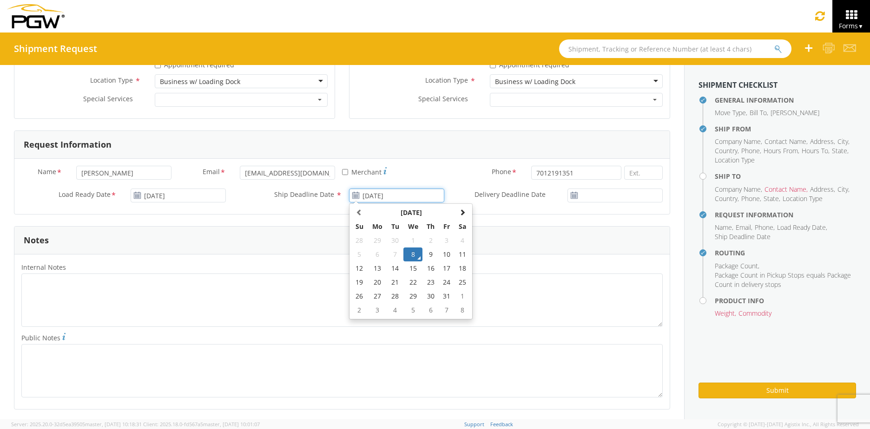
click at [408, 258] on td "8" at bounding box center [413, 255] width 20 height 14
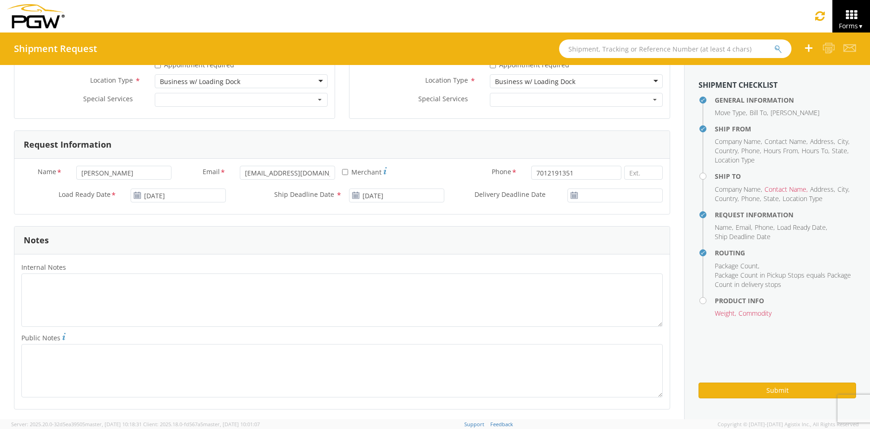
scroll to position [651, 0]
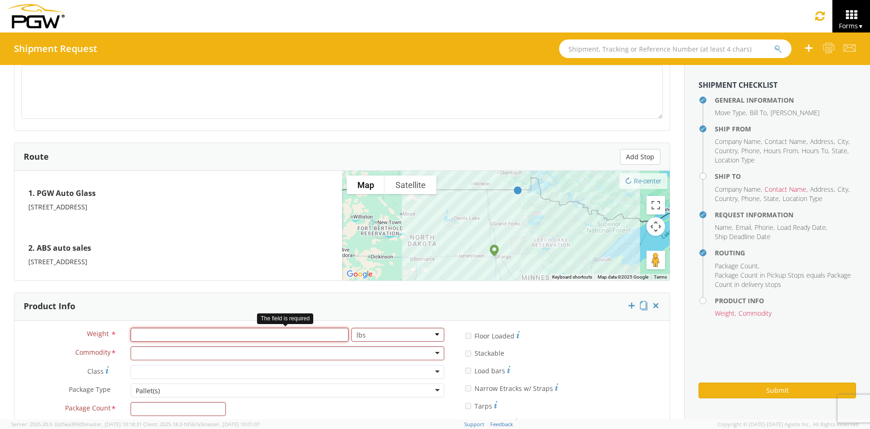
click at [172, 337] on input "number" at bounding box center [240, 335] width 218 height 14
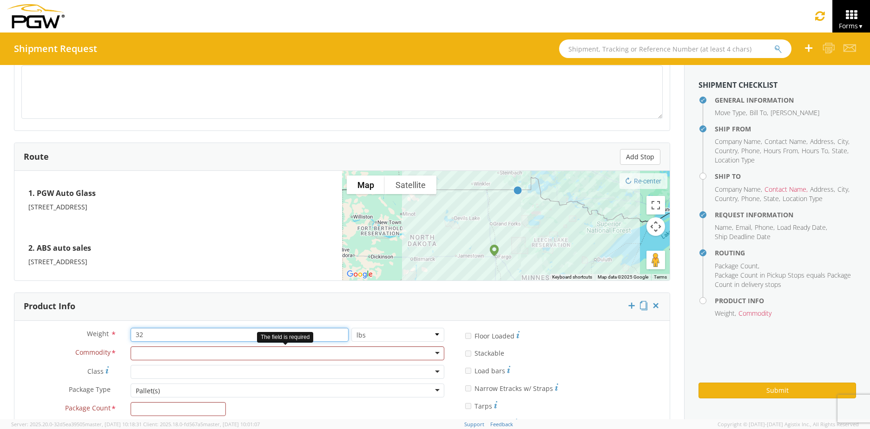
type input "32"
click at [199, 350] on div at bounding box center [288, 354] width 314 height 14
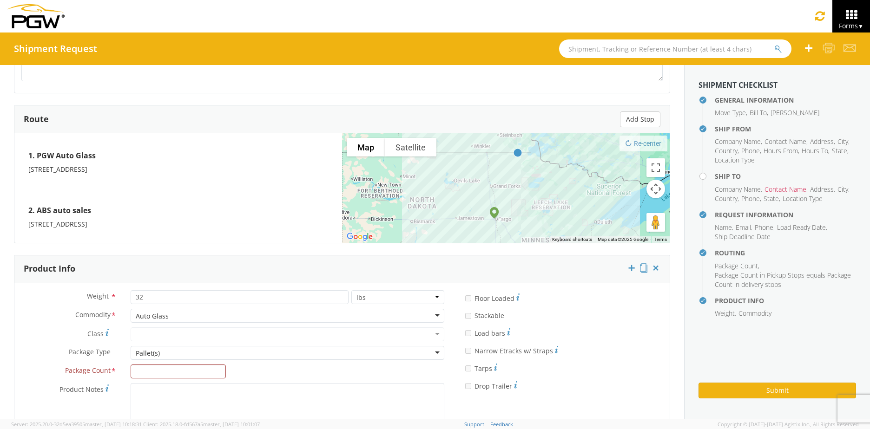
scroll to position [737, 0]
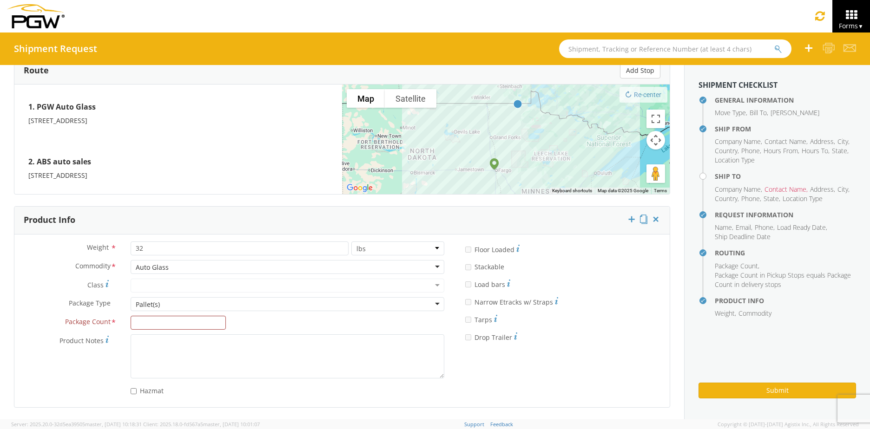
click at [158, 304] on div "Pallet(s)" at bounding box center [288, 304] width 314 height 14
click at [166, 323] on input "Package Count *" at bounding box center [178, 323] width 95 height 14
type input "1"
click at [728, 386] on button "Submit" at bounding box center [778, 391] width 158 height 16
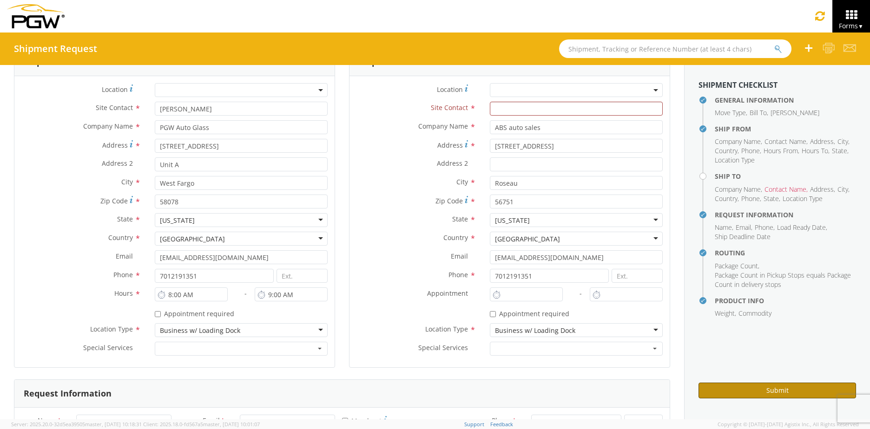
scroll to position [0, 0]
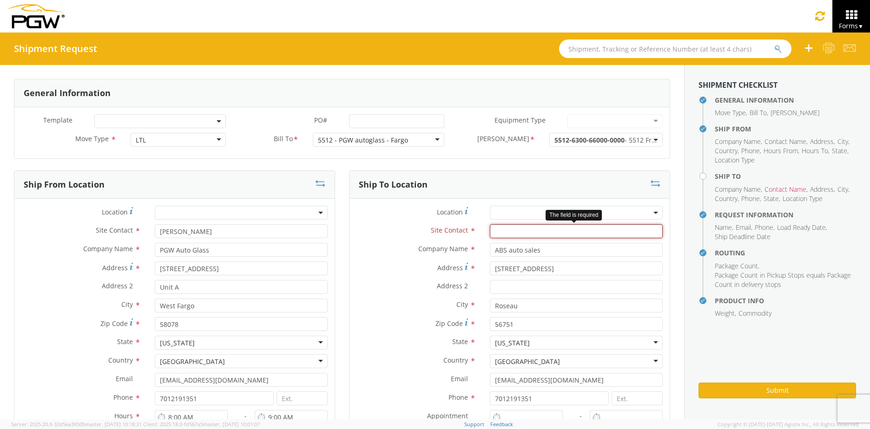
click at [522, 231] on input "text" at bounding box center [576, 232] width 173 height 14
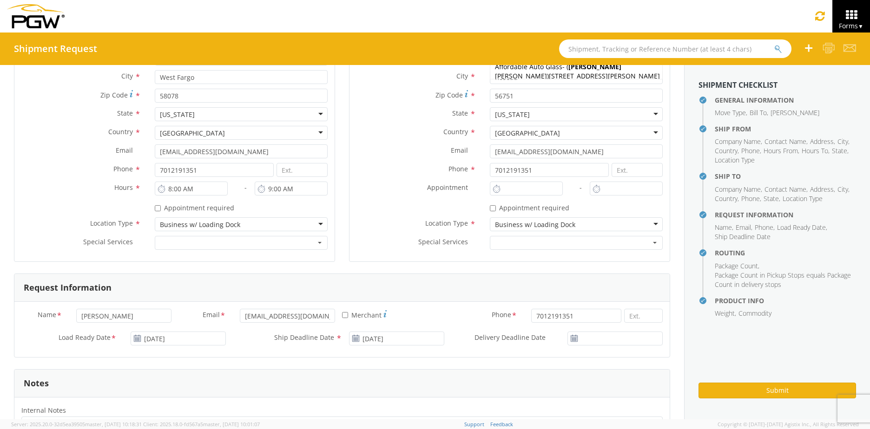
scroll to position [232, 0]
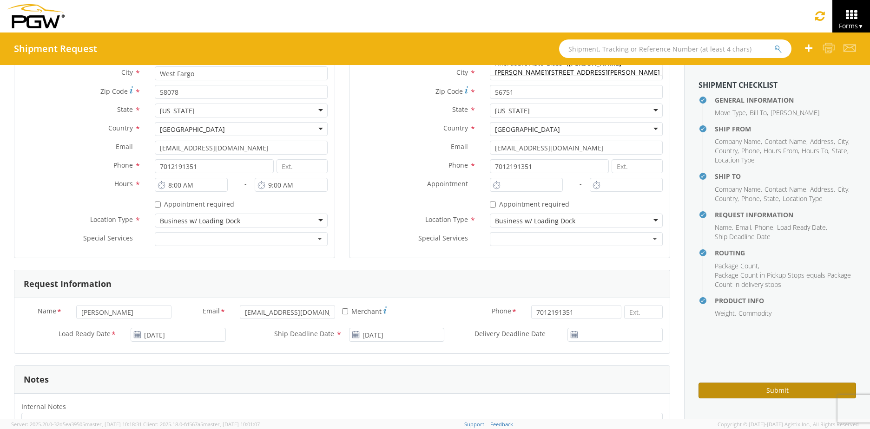
type input "[PERSON_NAME]"
click at [761, 396] on button "Submit" at bounding box center [778, 391] width 158 height 16
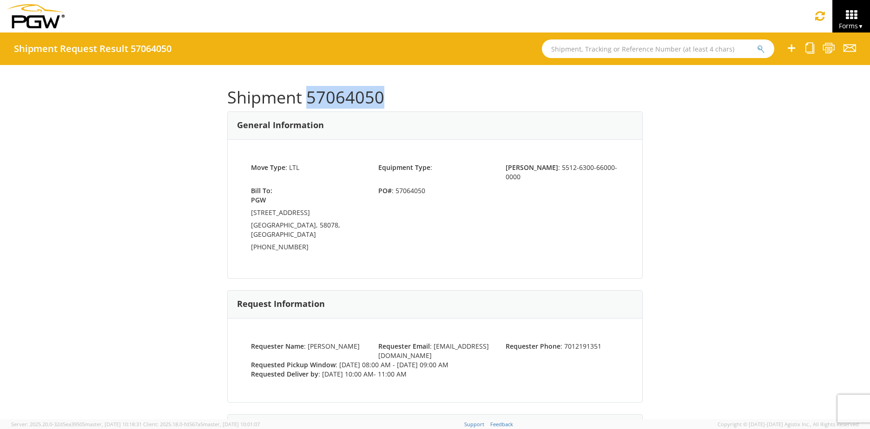
drag, startPoint x: 386, startPoint y: 93, endPoint x: 302, endPoint y: 103, distance: 84.7
click at [302, 103] on h1 "Shipment 57064050" at bounding box center [435, 97] width 416 height 19
copy h1 "57064050"
click at [861, 20] on icon at bounding box center [851, 14] width 43 height 13
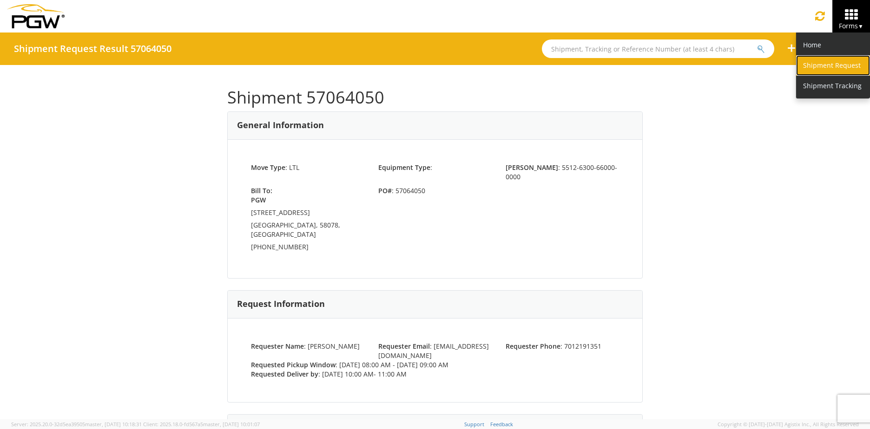
click at [841, 64] on link "Shipment Request" at bounding box center [833, 65] width 74 height 20
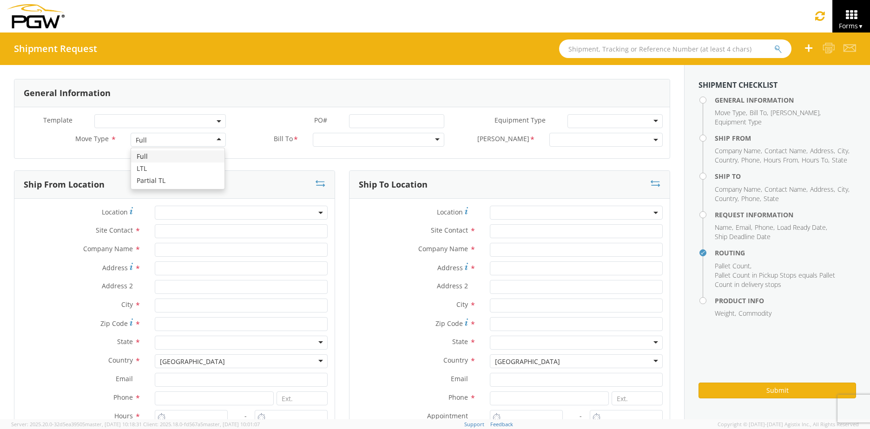
click at [180, 140] on div "Full" at bounding box center [178, 140] width 95 height 14
click at [431, 140] on div at bounding box center [379, 140] width 132 height 14
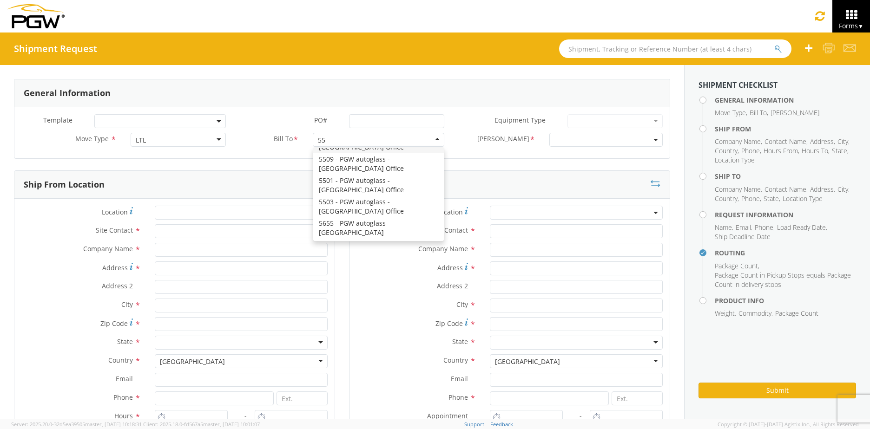
scroll to position [548, 0]
type input "5512"
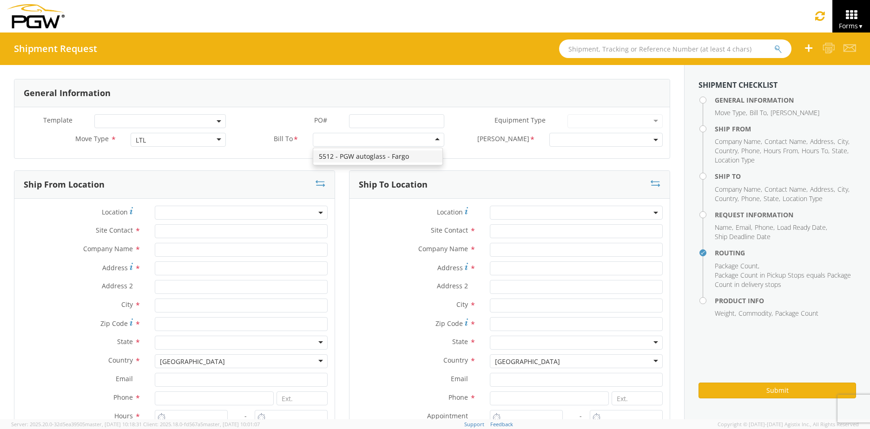
scroll to position [0, 0]
click at [581, 139] on span at bounding box center [605, 140] width 113 height 14
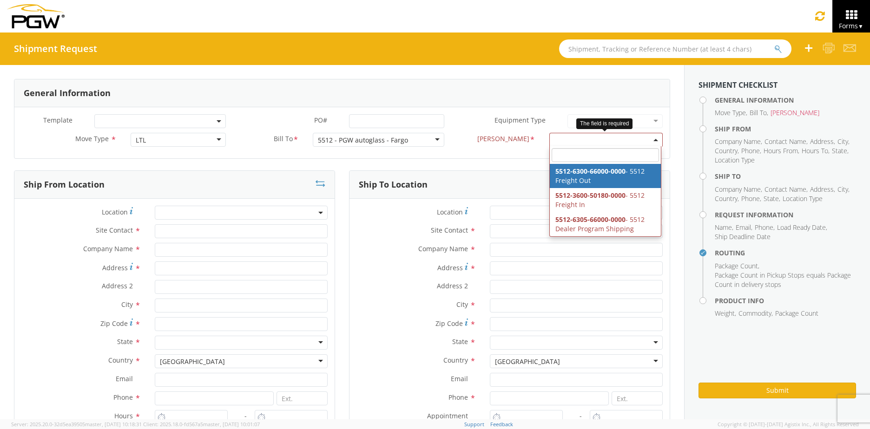
click at [645, 142] on span at bounding box center [605, 140] width 113 height 14
select select "5512-6300-66000-0000"
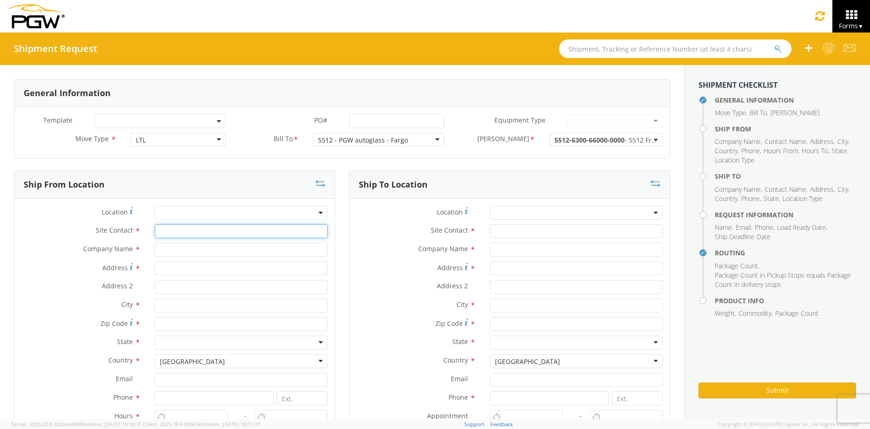
click at [187, 233] on input "text" at bounding box center [241, 232] width 173 height 14
type input "[PERSON_NAME]"
click at [169, 252] on input "text" at bounding box center [241, 250] width 173 height 14
type input "PGW Auto Glass"
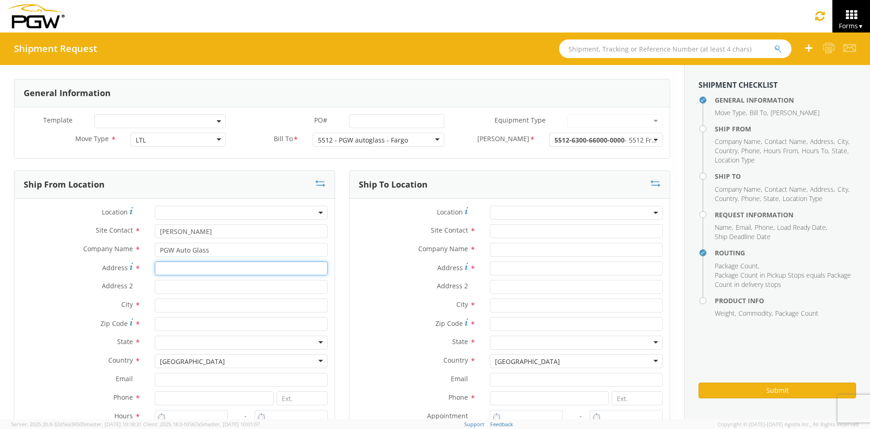
type input "[STREET_ADDRESS]"
type input "Unit A"
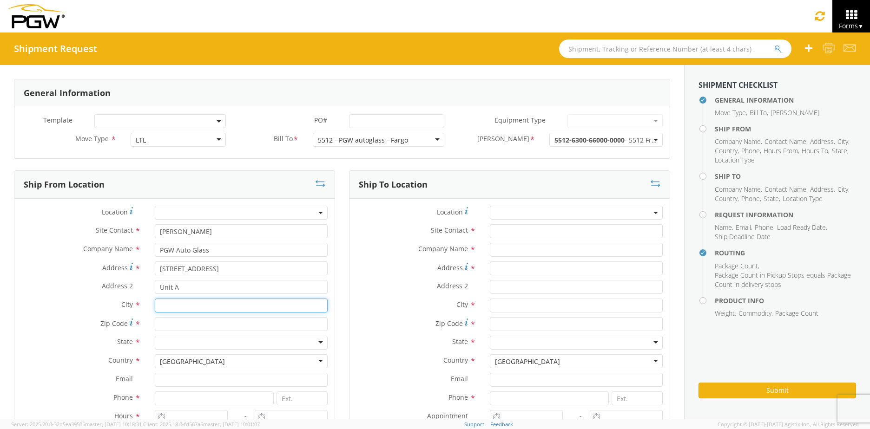
type input "West Fargo"
type input "58078"
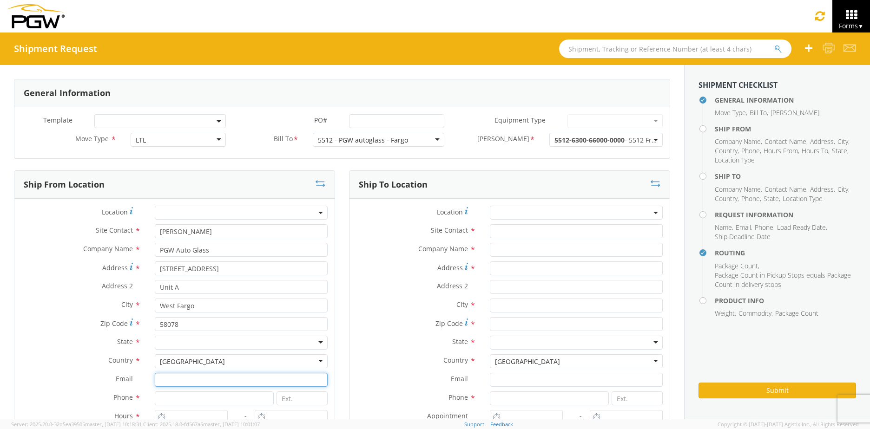
type input "[EMAIL_ADDRESS][DOMAIN_NAME]"
type input "7012191351"
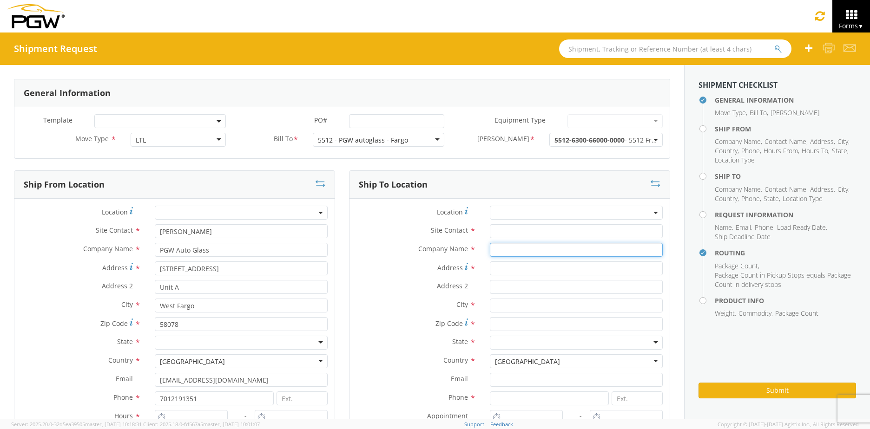
type input "ABS auto sales"
type input "[STREET_ADDRESS]"
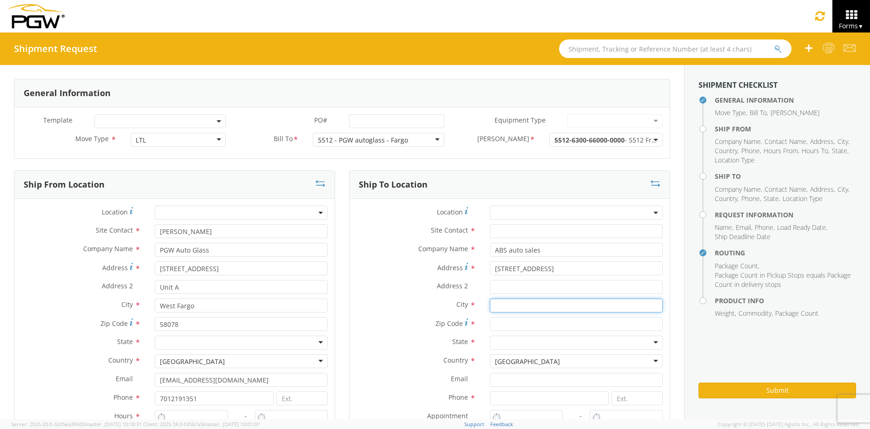
type input "Roseau"
type input "56751"
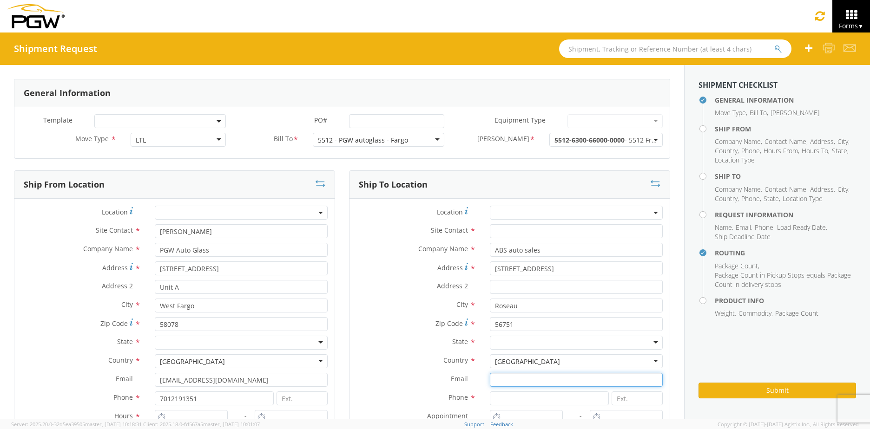
type input "[EMAIL_ADDRESS][DOMAIN_NAME]"
type input "7012191351"
type input "[PERSON_NAME]"
type input "[EMAIL_ADDRESS][DOMAIN_NAME]"
type input "7012191351"
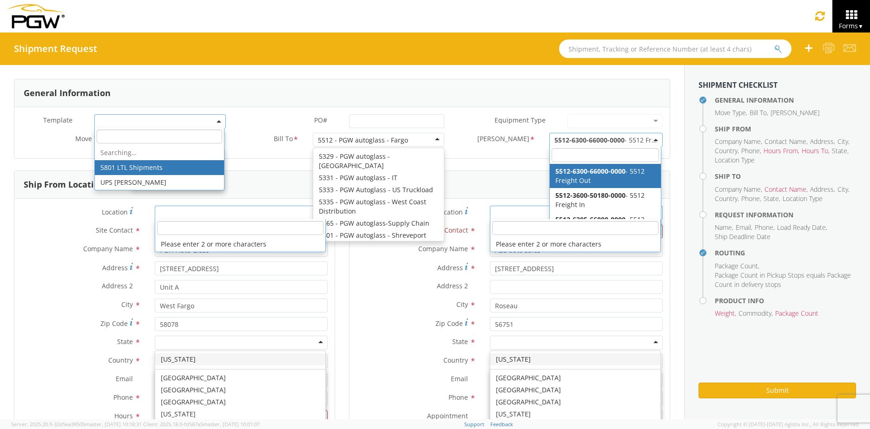
click at [78, 221] on div "Location * Please enter 2 or more characters" at bounding box center [174, 215] width 320 height 19
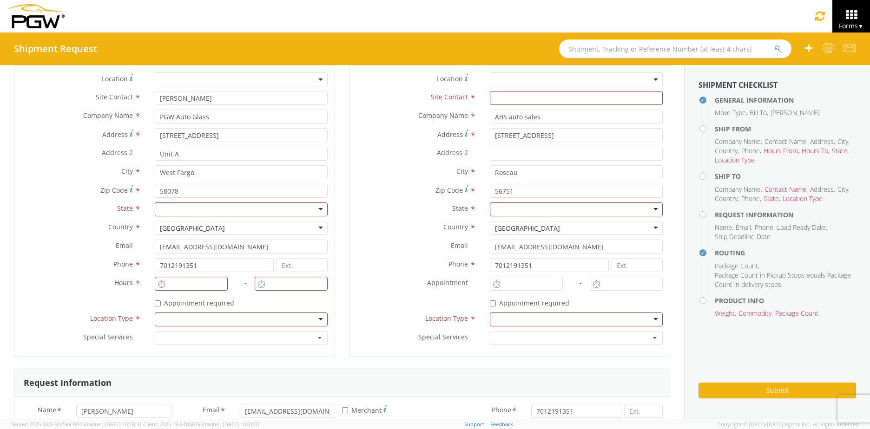
scroll to position [139, 0]
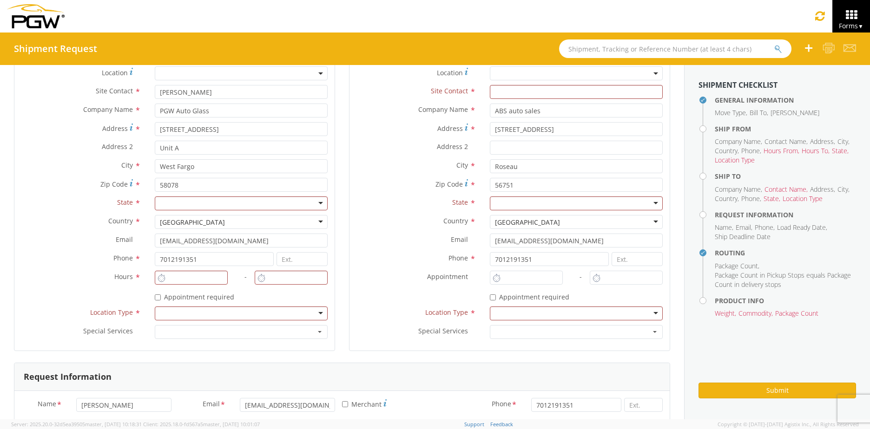
click at [190, 205] on div at bounding box center [241, 204] width 173 height 14
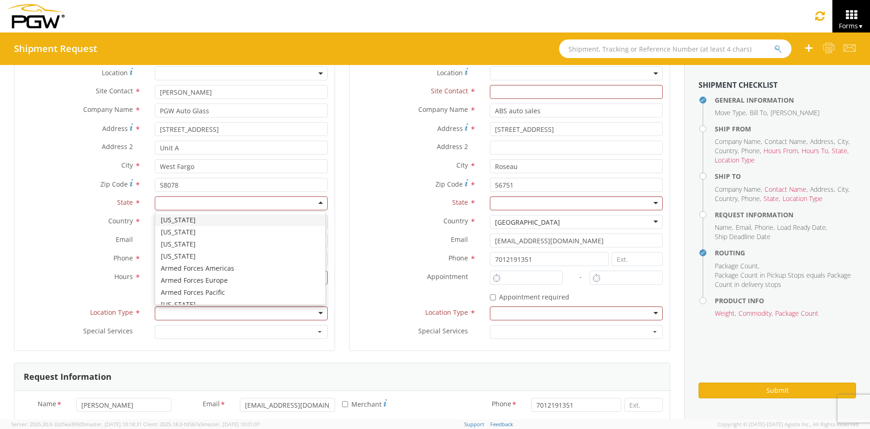
type input "n"
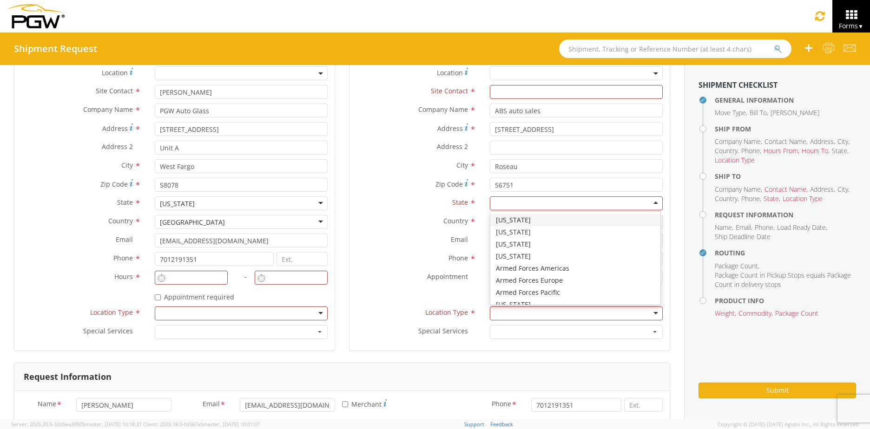
click at [551, 198] on div at bounding box center [576, 204] width 173 height 14
type input "n"
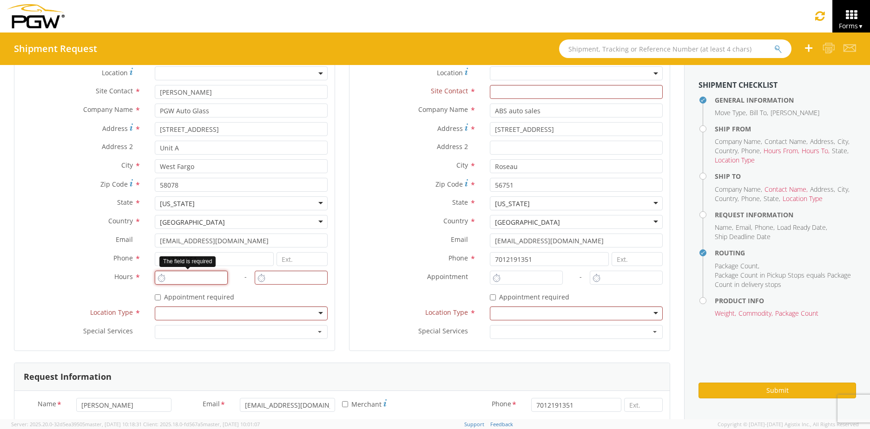
type input "8:00 AM"
type input "9:00 AM"
click at [174, 274] on input "8:00 AM" at bounding box center [191, 278] width 73 height 14
click at [181, 325] on button "button" at bounding box center [241, 332] width 173 height 14
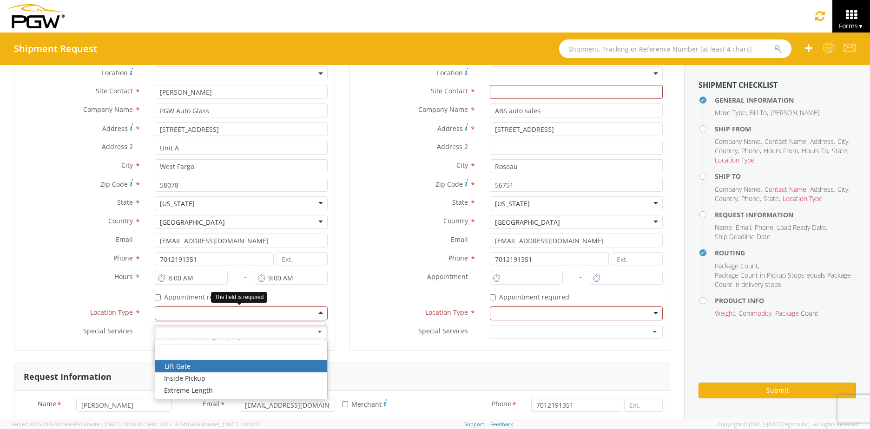
click at [191, 312] on div at bounding box center [241, 314] width 173 height 14
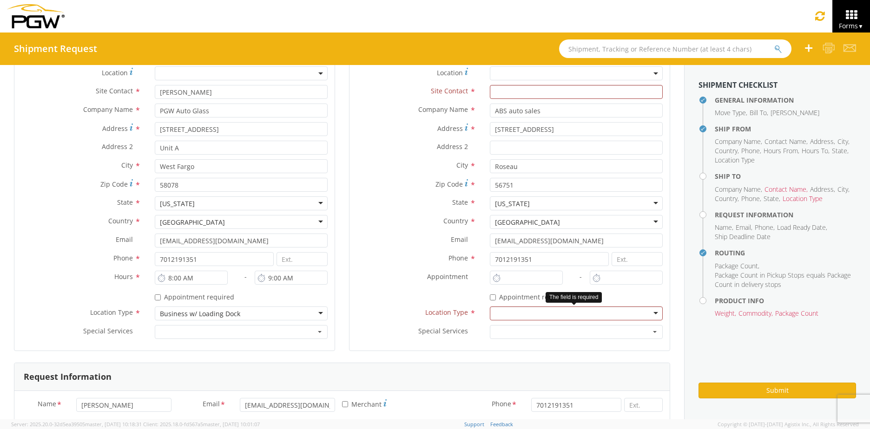
click at [569, 317] on div at bounding box center [576, 314] width 173 height 14
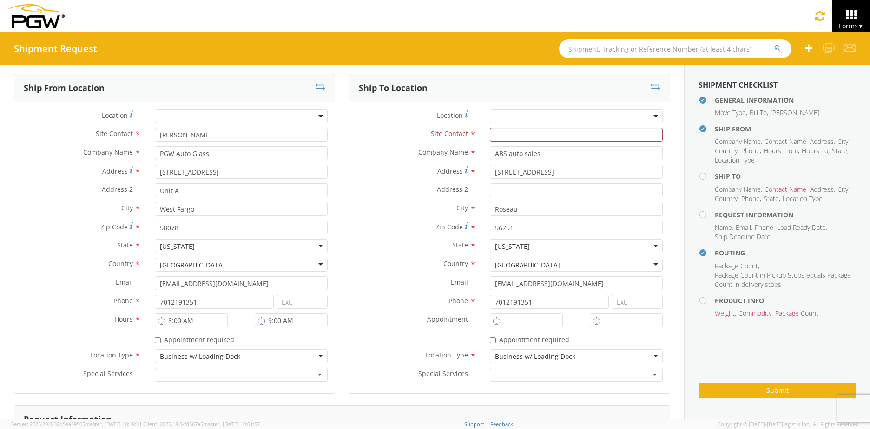
scroll to position [46, 0]
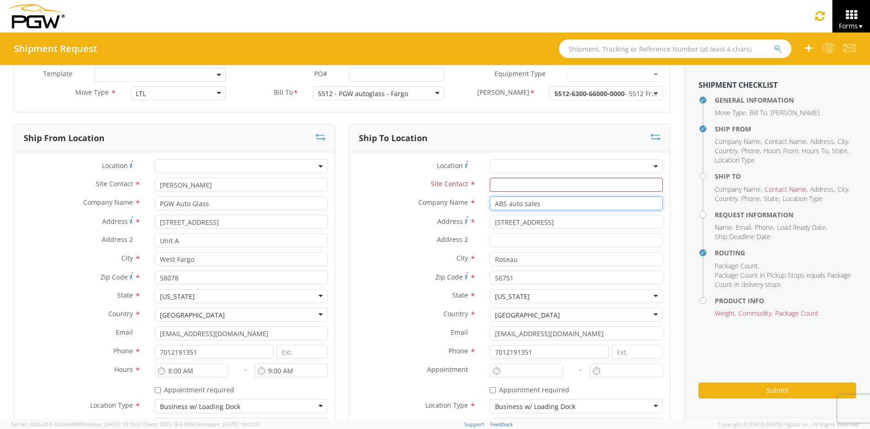
drag, startPoint x: 539, startPoint y: 201, endPoint x: 373, endPoint y: 203, distance: 165.9
click at [373, 203] on div "Company Name * ABS auto sales searching..." at bounding box center [510, 204] width 320 height 14
type input "Mars of williston"
type input "[STREET_ADDRESS]"
type input "Williston"
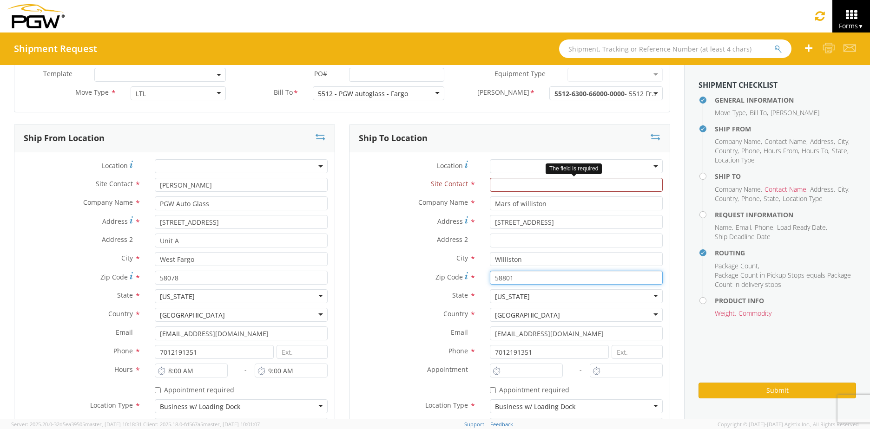
type input "58801"
click at [581, 185] on input "text" at bounding box center [576, 185] width 173 height 14
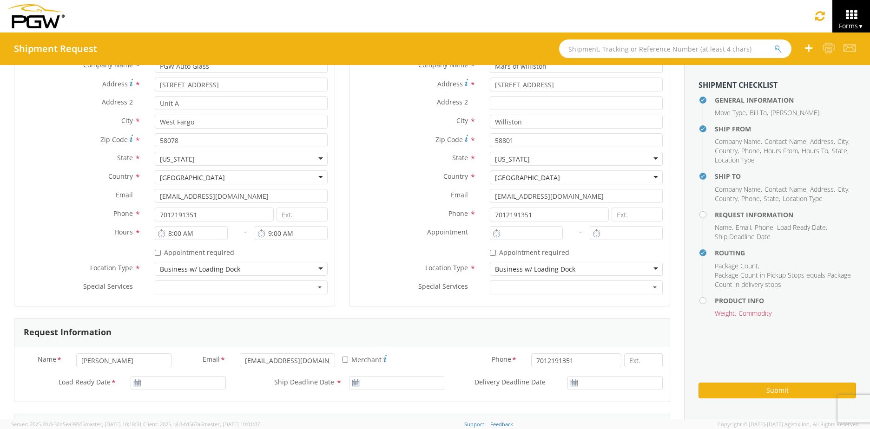
scroll to position [186, 0]
type input "[PERSON_NAME]"
type input "8:00 AM"
click at [510, 228] on input "8:00 AM" at bounding box center [526, 232] width 73 height 14
click at [456, 226] on span "Appointment" at bounding box center [447, 230] width 41 height 9
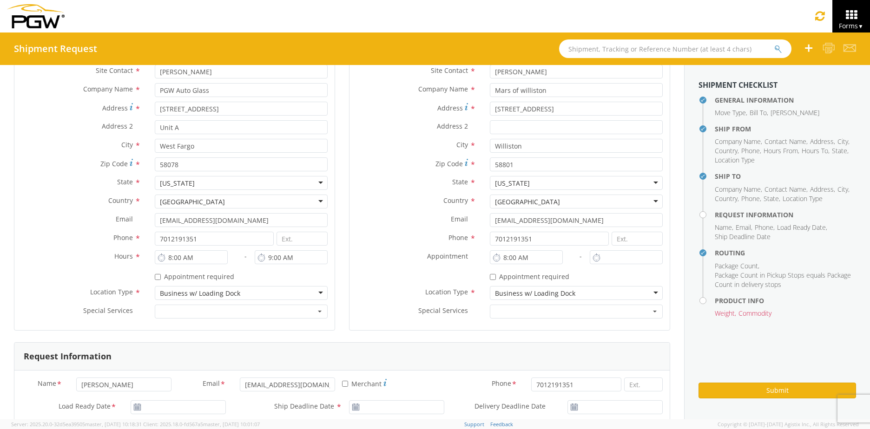
scroll to position [139, 0]
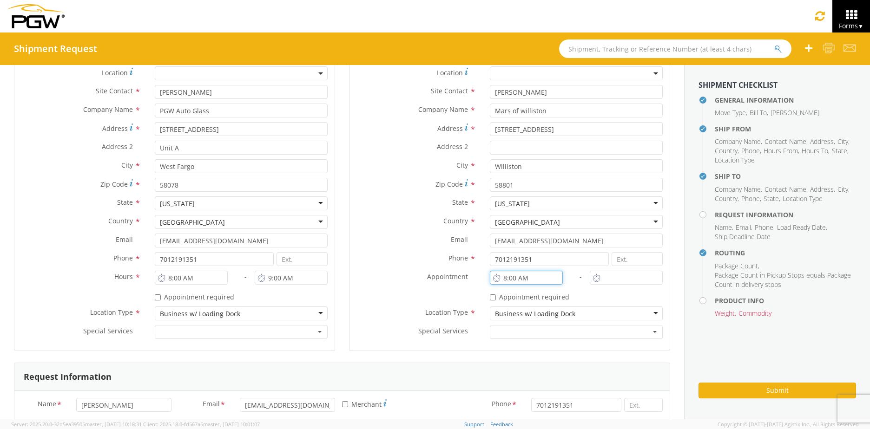
drag, startPoint x: 482, startPoint y: 275, endPoint x: 438, endPoint y: 274, distance: 44.2
click at [438, 274] on div "Location * Site Contact * [PERSON_NAME] Company Name * Mars of williston Addres…" at bounding box center [510, 204] width 320 height 277
click at [605, 276] on input "8:00 AM" at bounding box center [626, 278] width 73 height 14
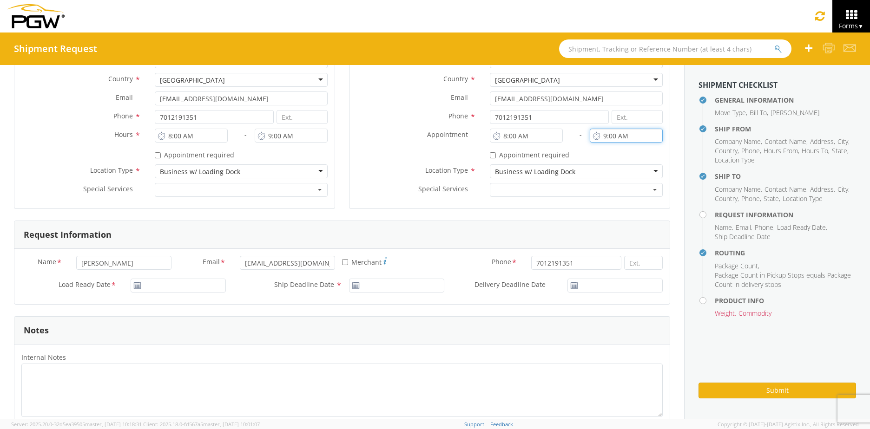
scroll to position [325, 0]
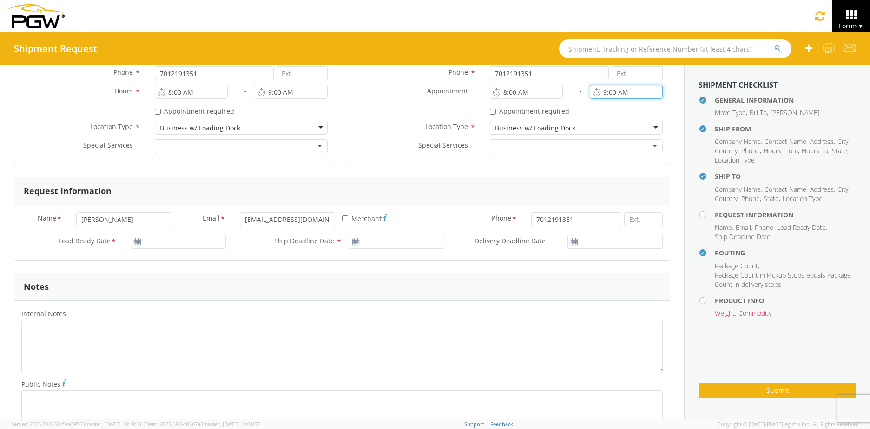
type input "9:00 AM"
type input "[DATE]"
click at [195, 241] on input "[DATE]" at bounding box center [178, 242] width 95 height 14
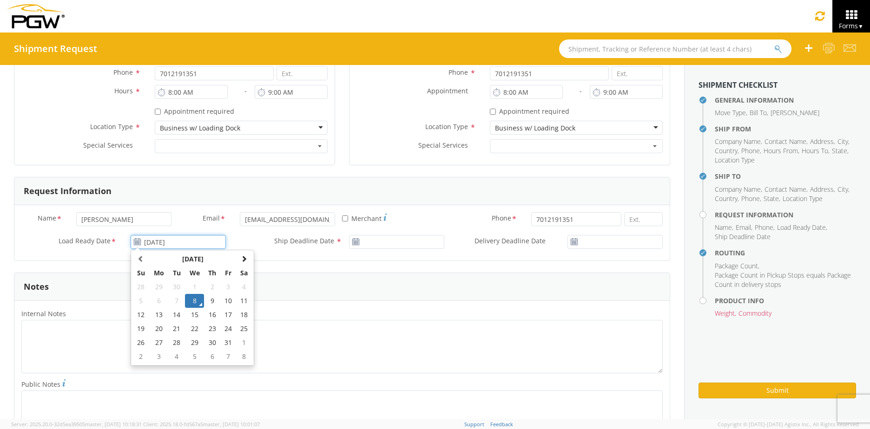
drag, startPoint x: 193, startPoint y: 302, endPoint x: 219, endPoint y: 293, distance: 27.0
click at [194, 302] on td "8" at bounding box center [195, 301] width 20 height 14
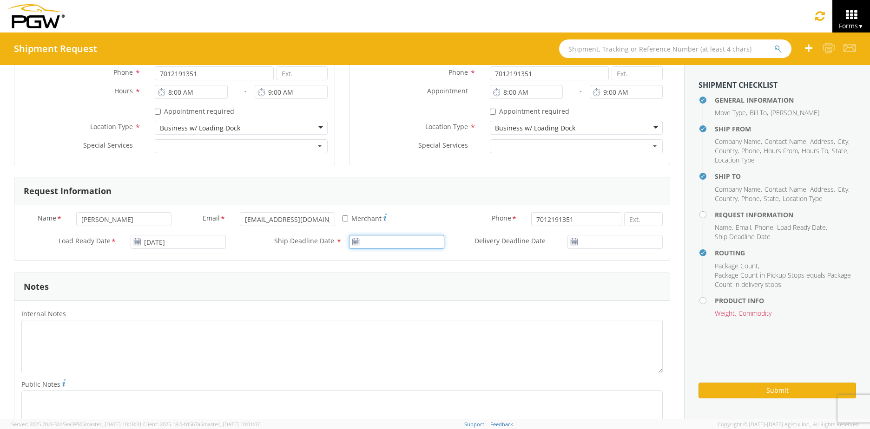
type input "[DATE]"
click at [383, 236] on input "[DATE]" at bounding box center [396, 242] width 95 height 14
click at [414, 297] on td "8" at bounding box center [413, 301] width 20 height 14
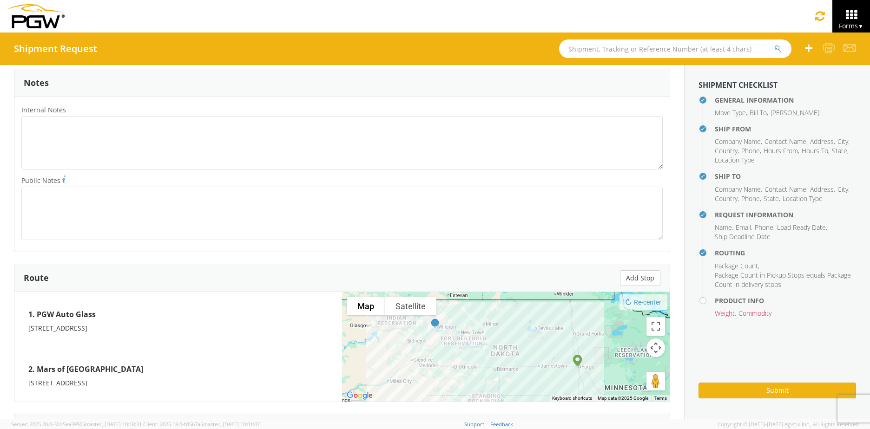
scroll to position [418, 0]
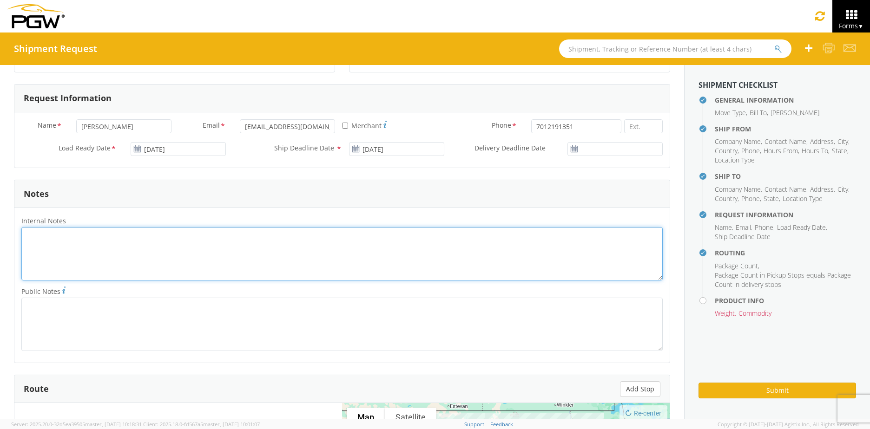
click at [149, 237] on textarea "Internal Notes *" at bounding box center [341, 253] width 641 height 53
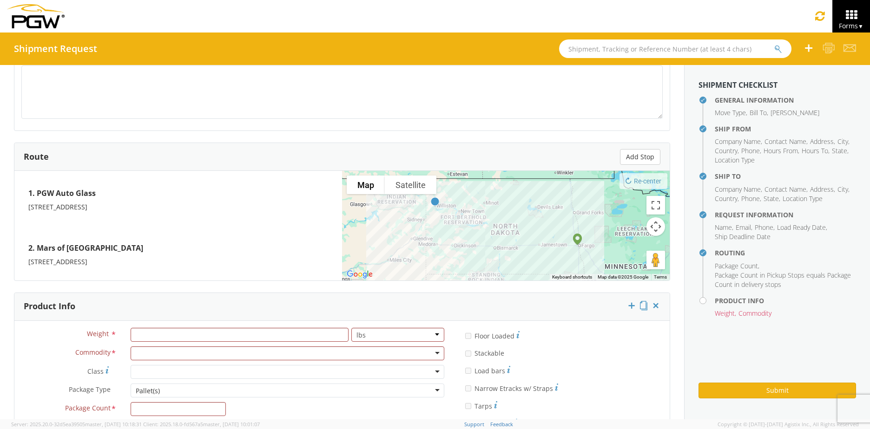
scroll to position [737, 0]
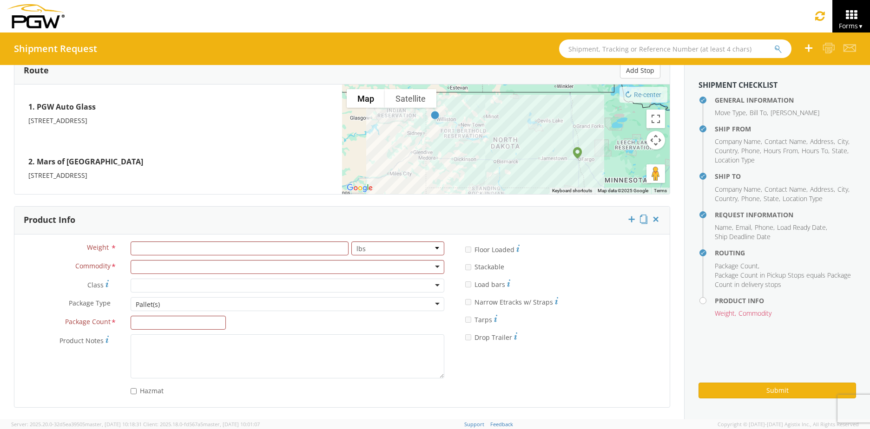
type textarea "839656715188"
click at [207, 246] on input "number" at bounding box center [240, 249] width 218 height 14
click at [189, 266] on div at bounding box center [288, 267] width 314 height 14
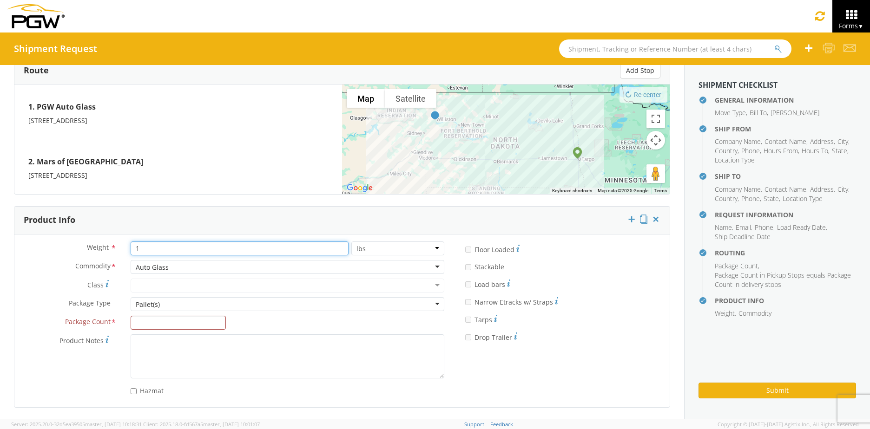
drag, startPoint x: 167, startPoint y: 250, endPoint x: 67, endPoint y: 249, distance: 99.5
click at [75, 249] on div "Weight * 1 lbs kgs" at bounding box center [232, 249] width 437 height 14
type input "30"
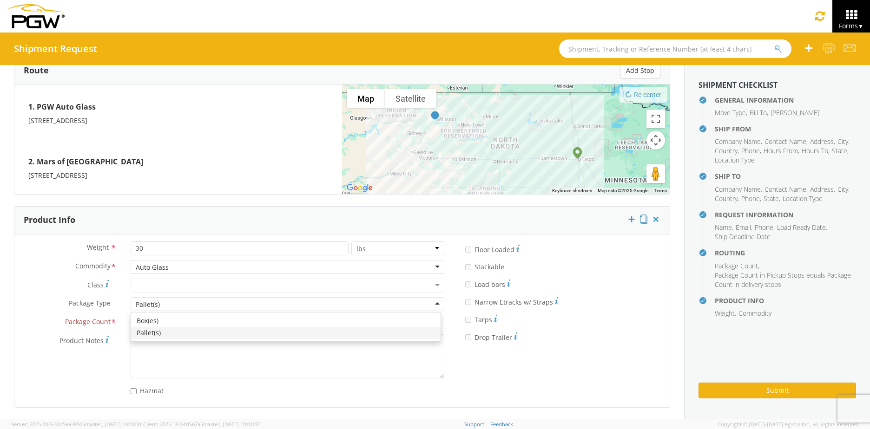
click at [142, 301] on div "Pallet(s)" at bounding box center [148, 304] width 24 height 9
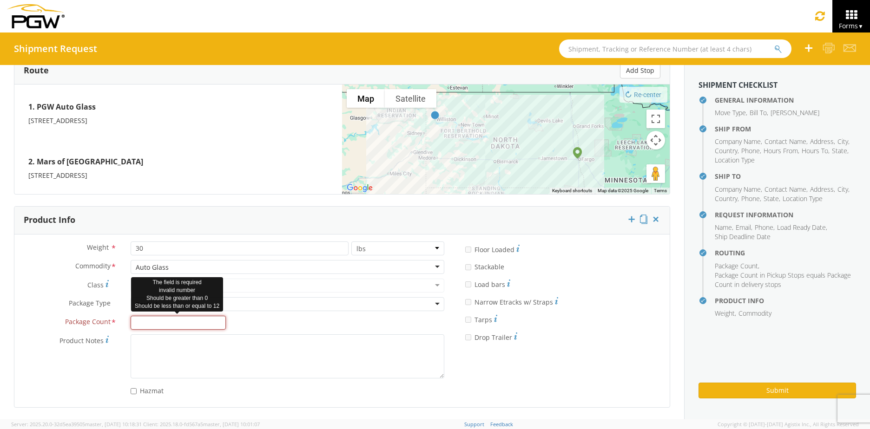
click at [150, 320] on input "Package Count *" at bounding box center [178, 323] width 95 height 14
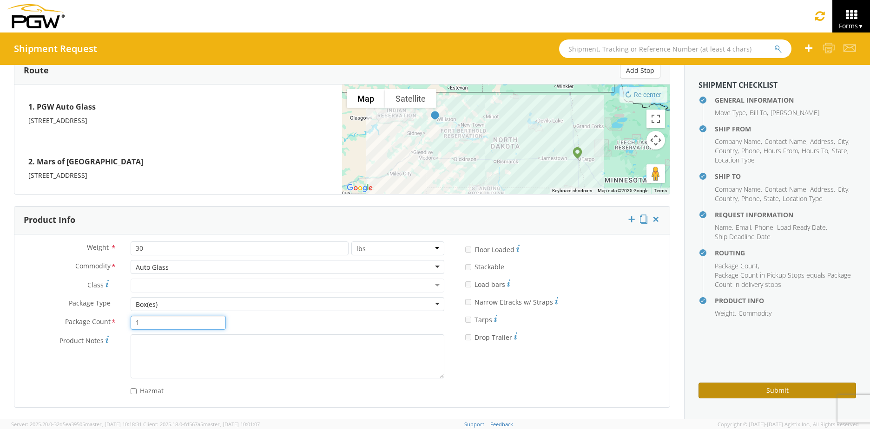
type input "1"
click at [742, 391] on button "Submit" at bounding box center [778, 391] width 158 height 16
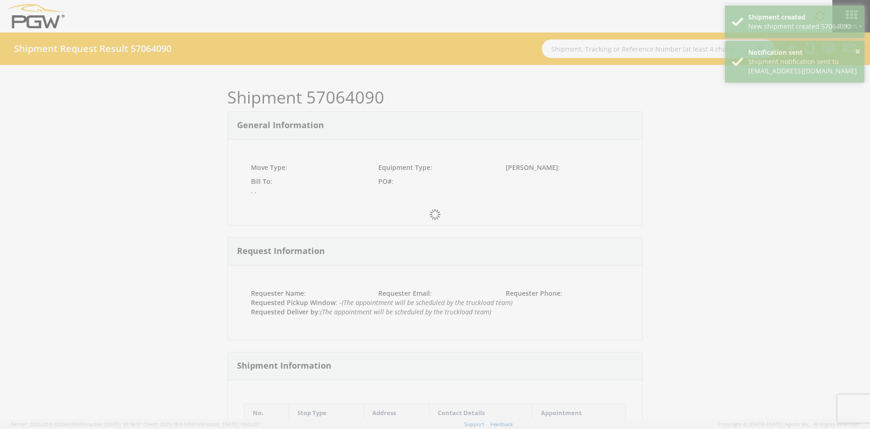
click at [379, 99] on div at bounding box center [435, 214] width 870 height 429
drag, startPoint x: 383, startPoint y: 98, endPoint x: 361, endPoint y: 97, distance: 22.3
click at [361, 97] on lkq-shipment-result "Shipment Request Result 57064090 Shipment 57064090 General Information Move Typ…" at bounding box center [435, 226] width 856 height 387
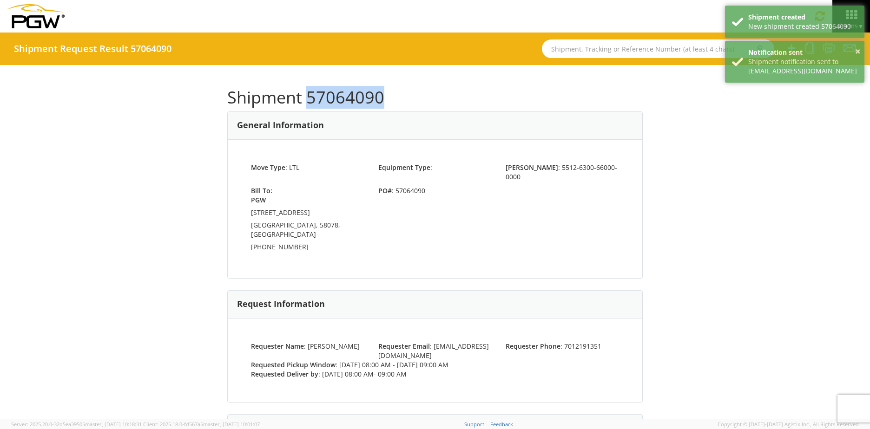
drag, startPoint x: 382, startPoint y: 95, endPoint x: 304, endPoint y: 96, distance: 78.1
click at [304, 96] on h1 "Shipment 57064090" at bounding box center [435, 97] width 416 height 19
copy h1 "57064090"
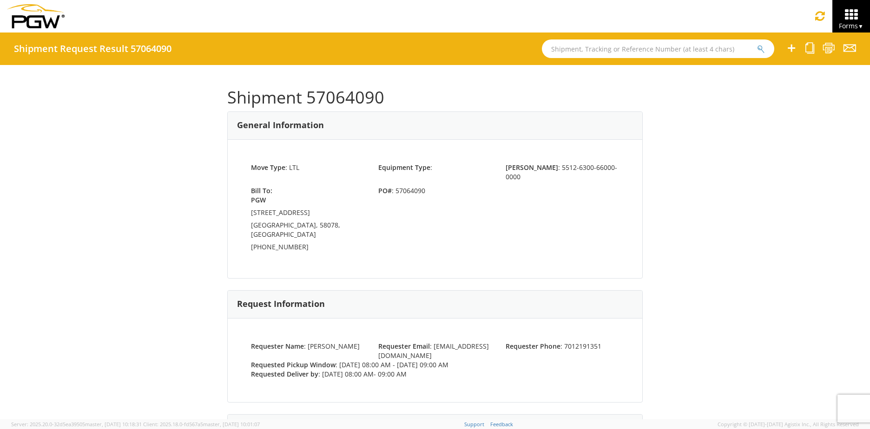
click at [854, 27] on span "Forms ▼" at bounding box center [851, 25] width 25 height 9
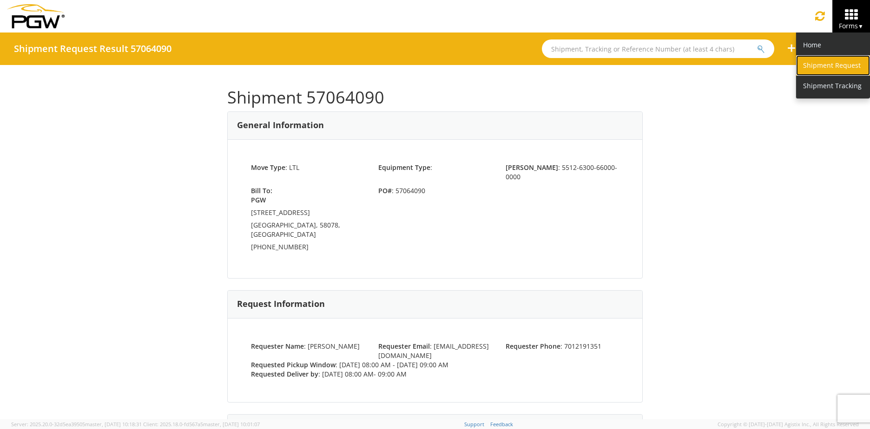
click at [839, 64] on link "Shipment Request" at bounding box center [833, 65] width 74 height 20
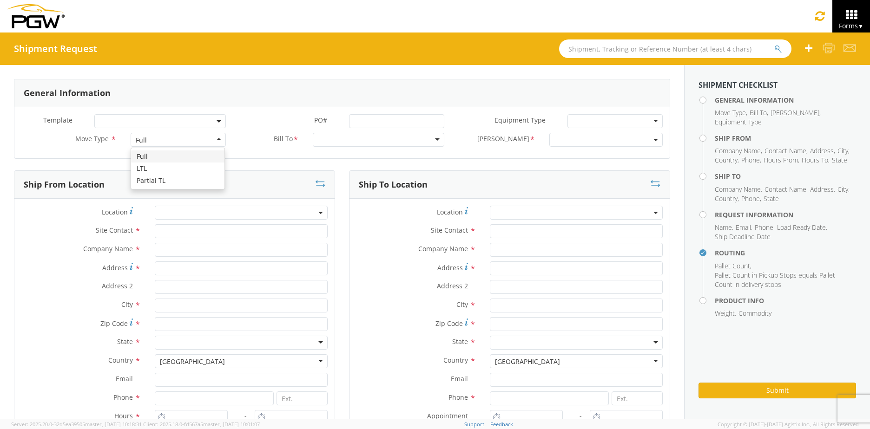
click at [182, 139] on div "Full" at bounding box center [178, 140] width 95 height 14
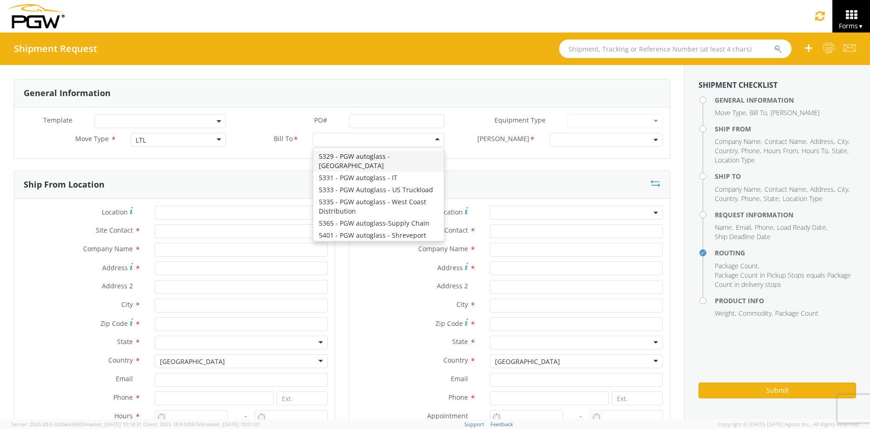
click at [431, 140] on div at bounding box center [379, 140] width 132 height 14
type input "5512"
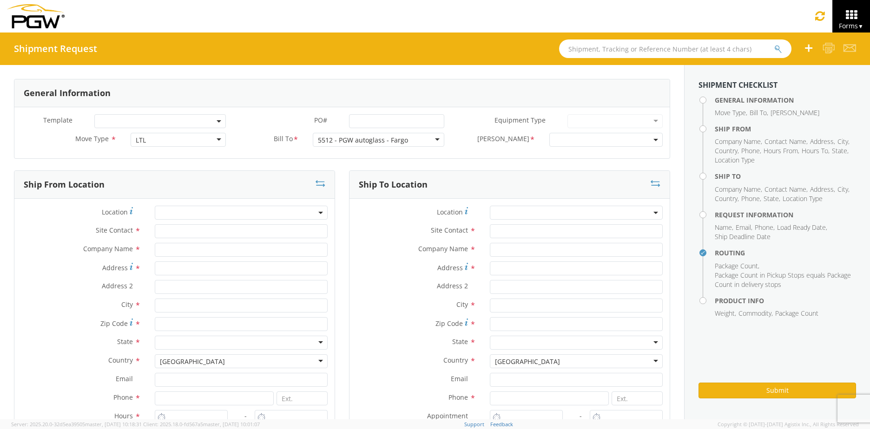
scroll to position [0, 0]
click at [647, 139] on span at bounding box center [605, 140] width 113 height 14
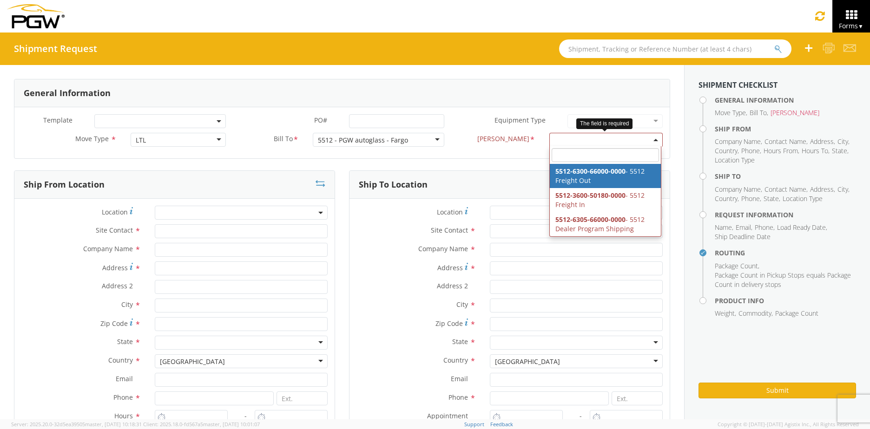
select select "5512-6300-66000-0000"
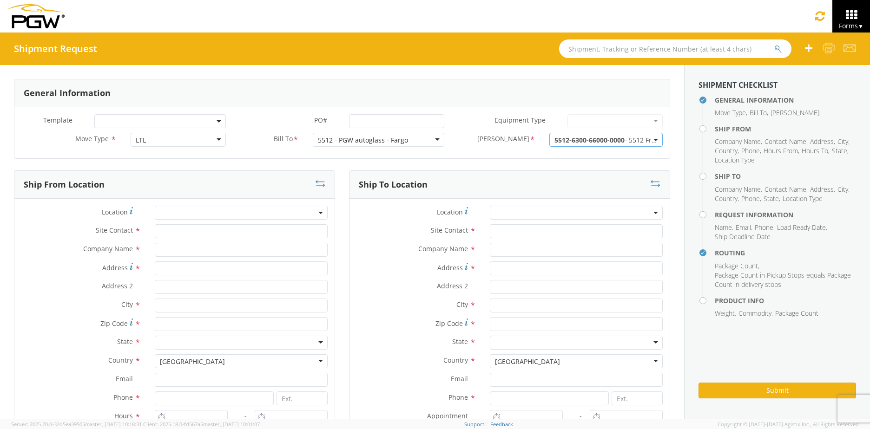
scroll to position [93, 0]
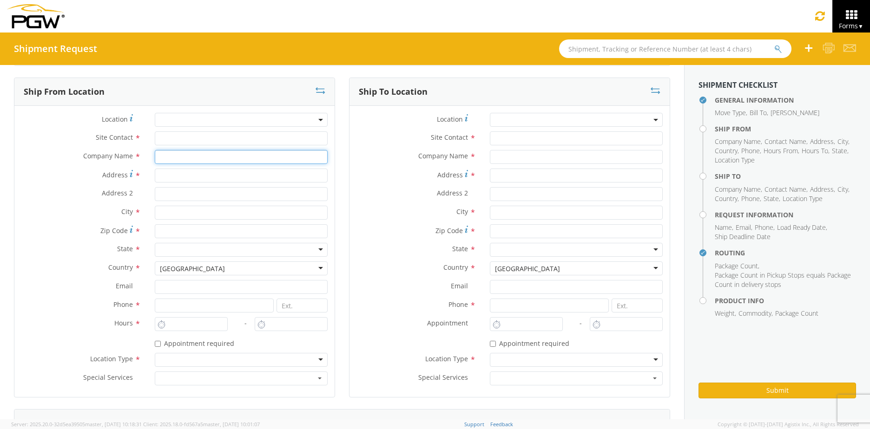
click at [185, 156] on input "text" at bounding box center [241, 157] width 173 height 14
type input "PGW Auto Glass"
type input "[STREET_ADDRESS]"
type input "Unit A"
type input "West Fargo"
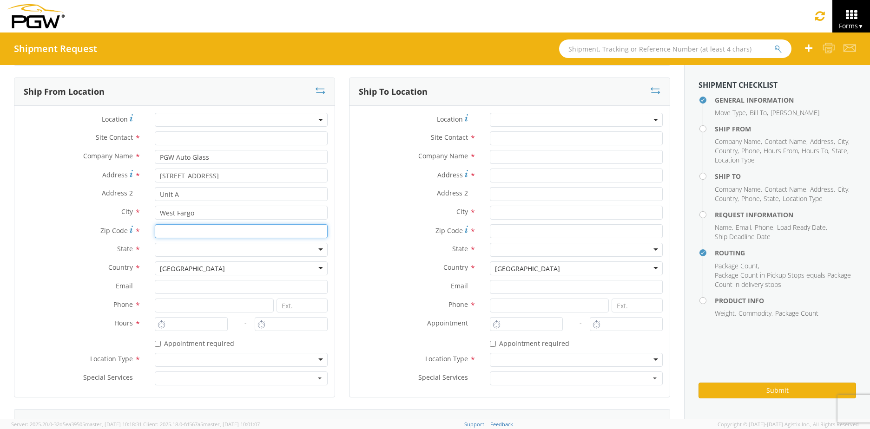
type input "58078"
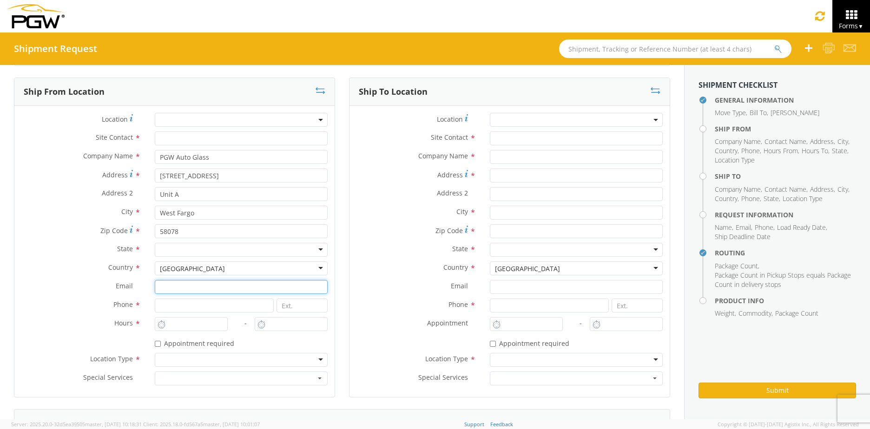
type input "[EMAIL_ADDRESS][DOMAIN_NAME]"
type input "7012191351"
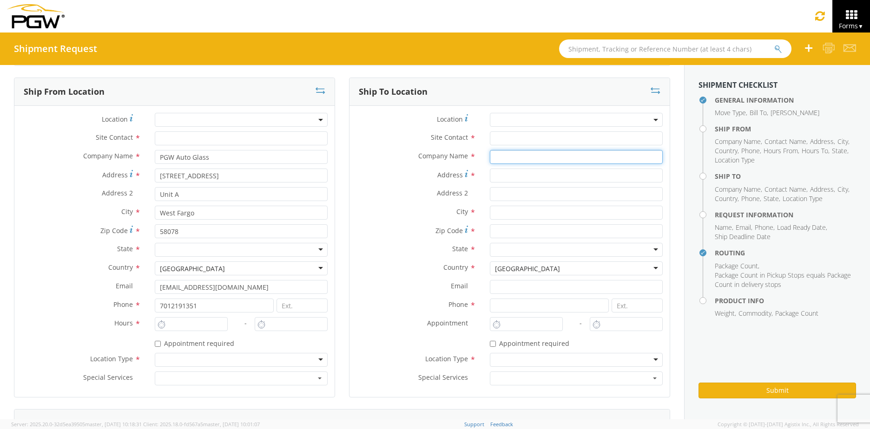
type input "Mars of williston"
type input "[STREET_ADDRESS]"
type input "Williston"
type input "58801"
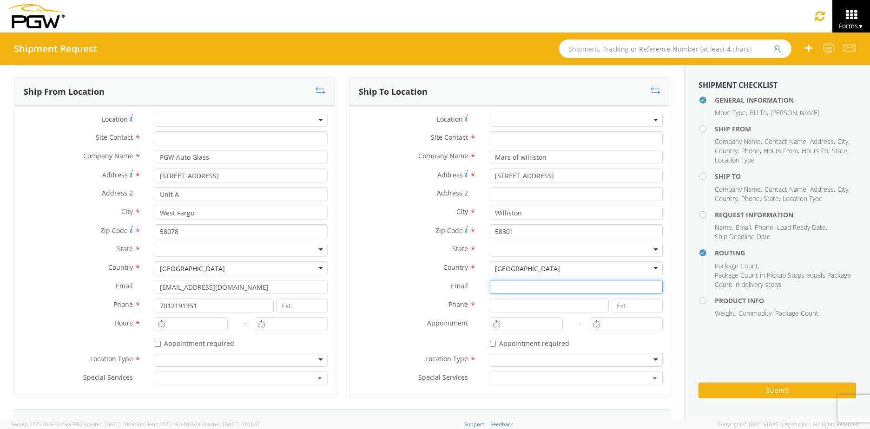
type input "[EMAIL_ADDRESS][DOMAIN_NAME]"
type input "7012191351"
type input "[PERSON_NAME]"
type input "[EMAIL_ADDRESS][DOMAIN_NAME]"
type input "7012191351"
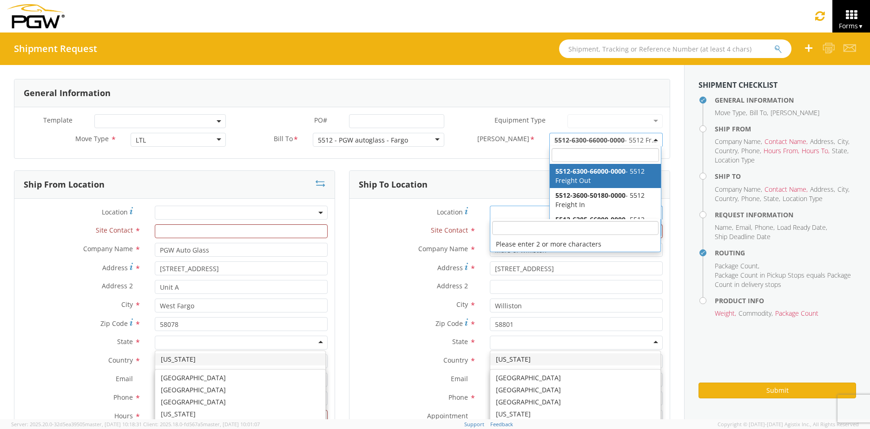
scroll to position [0, 0]
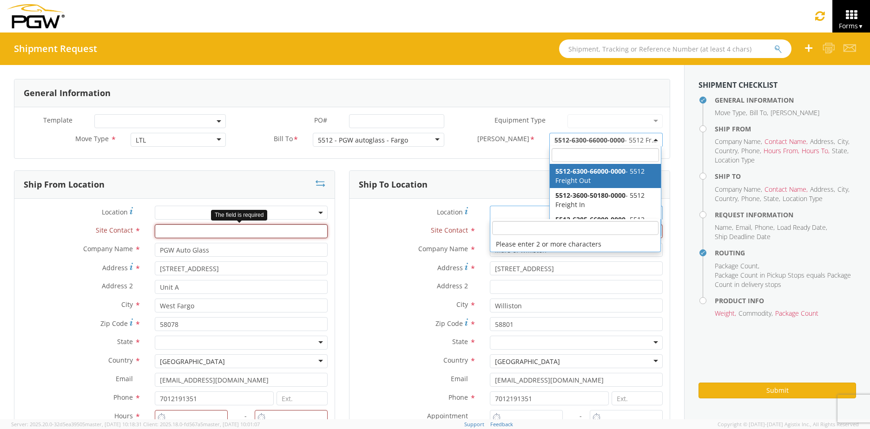
click at [191, 234] on input "text" at bounding box center [241, 232] width 173 height 14
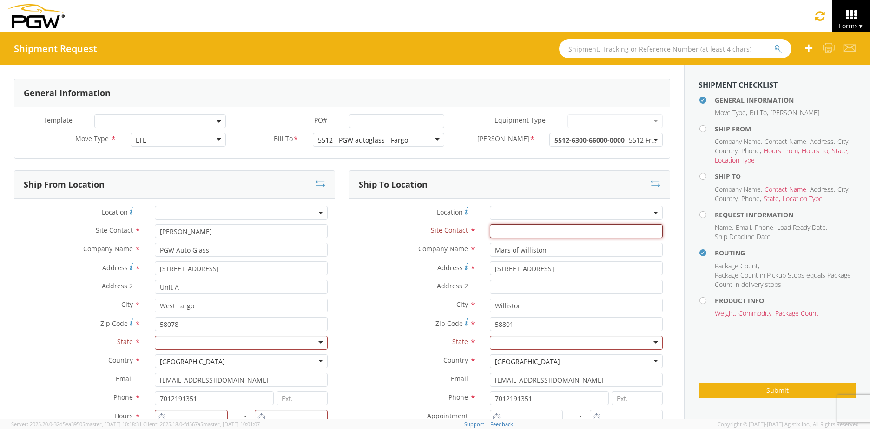
click at [526, 225] on input "text" at bounding box center [576, 232] width 173 height 14
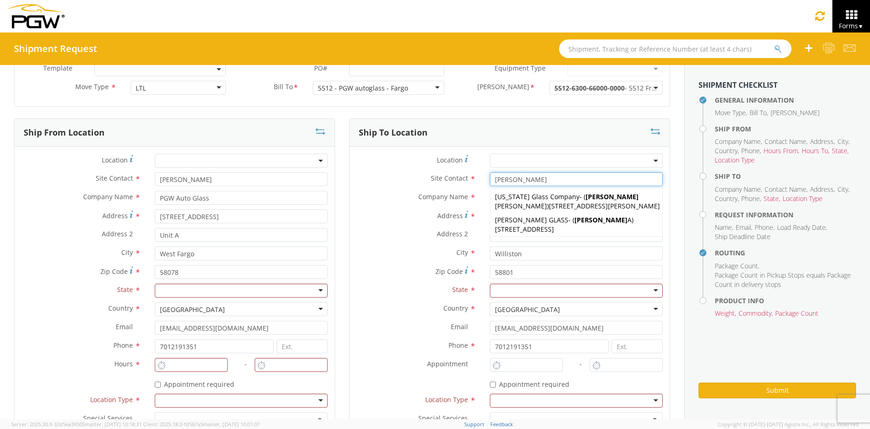
scroll to position [93, 0]
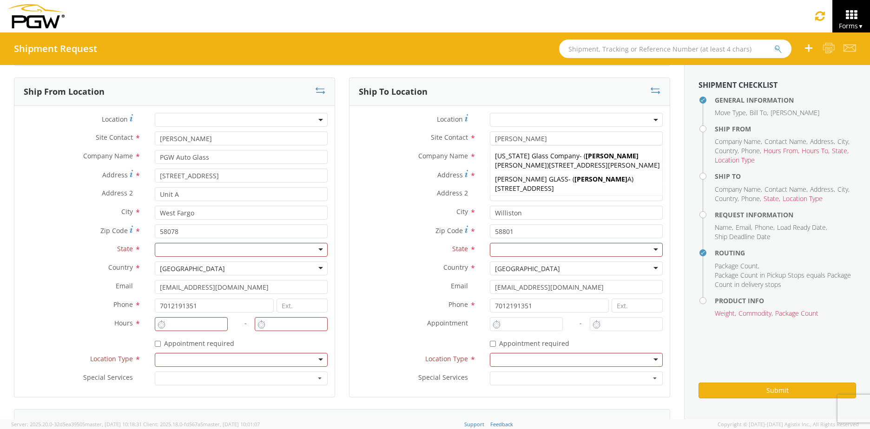
click at [188, 244] on div at bounding box center [241, 250] width 173 height 14
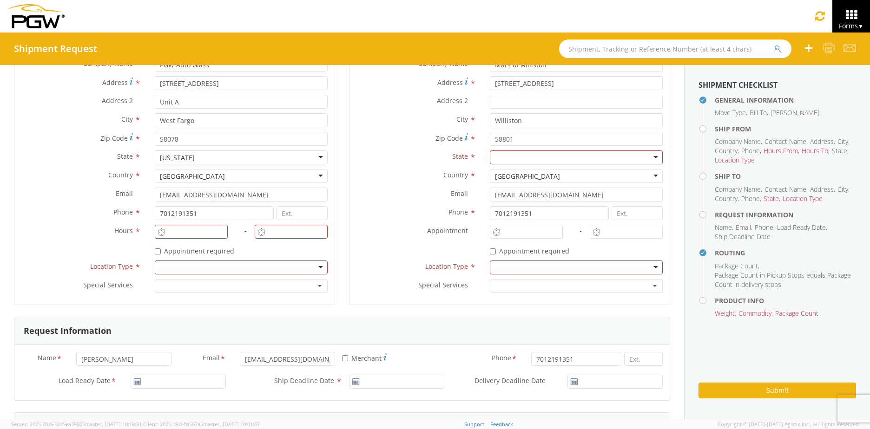
scroll to position [186, 0]
click at [177, 231] on input "8:00 AM" at bounding box center [191, 232] width 73 height 14
click at [174, 269] on div at bounding box center [241, 267] width 173 height 14
click at [528, 267] on div at bounding box center [576, 267] width 173 height 14
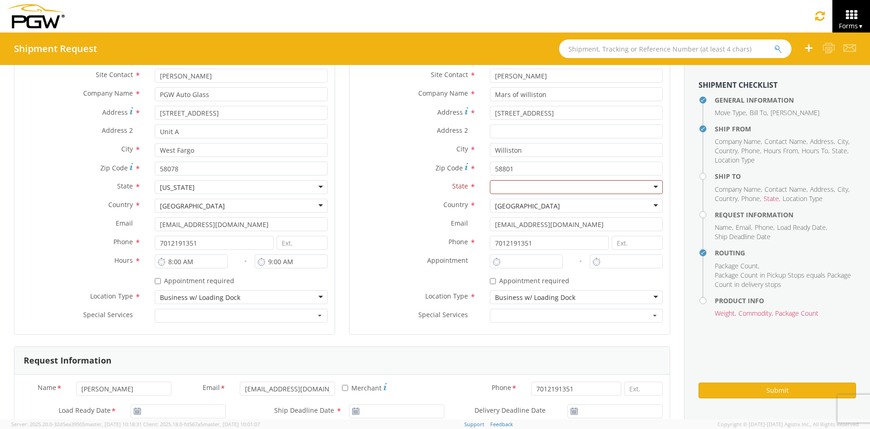
scroll to position [139, 0]
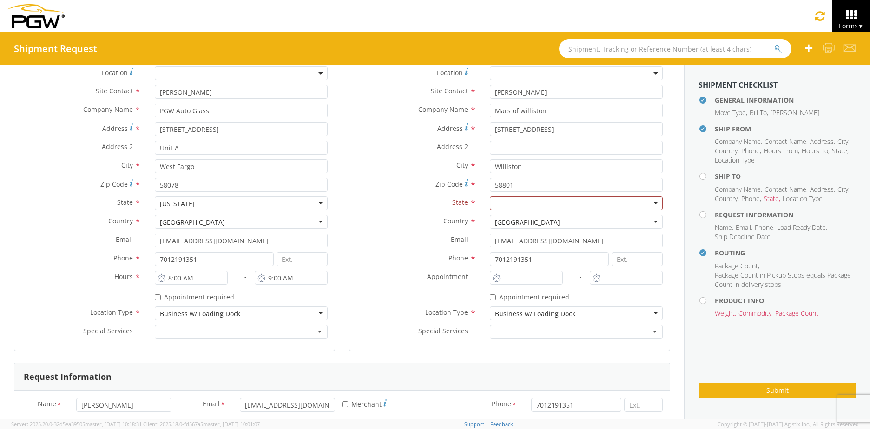
click at [526, 205] on div at bounding box center [576, 204] width 173 height 14
drag, startPoint x: 530, startPoint y: 171, endPoint x: 423, endPoint y: 171, distance: 106.9
click at [423, 171] on div "City * Williston Williston [DOMAIN_NAME] INC - ( Shipper Receiver ) [STREET_ADD…" at bounding box center [510, 166] width 320 height 14
drag, startPoint x: 541, startPoint y: 133, endPoint x: 397, endPoint y: 125, distance: 143.4
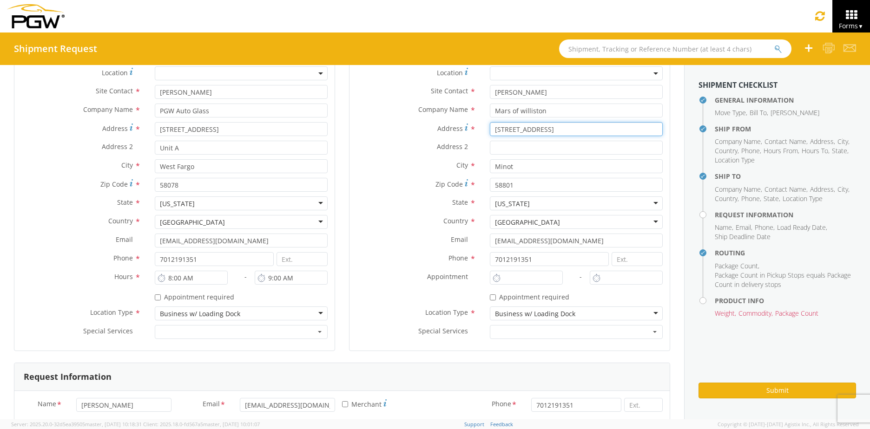
click at [397, 125] on div "Address * [STREET_ADDRESS]" at bounding box center [510, 129] width 320 height 14
drag, startPoint x: 567, startPoint y: 105, endPoint x: 414, endPoint y: 108, distance: 153.4
click at [414, 108] on div "Location * Site Contact * [PERSON_NAME] [PERSON_NAME] [US_STATE] Glass Company …" at bounding box center [510, 204] width 320 height 277
click at [561, 111] on input "Mars of williston" at bounding box center [576, 111] width 173 height 14
drag, startPoint x: 565, startPoint y: 110, endPoint x: 448, endPoint y: 113, distance: 117.2
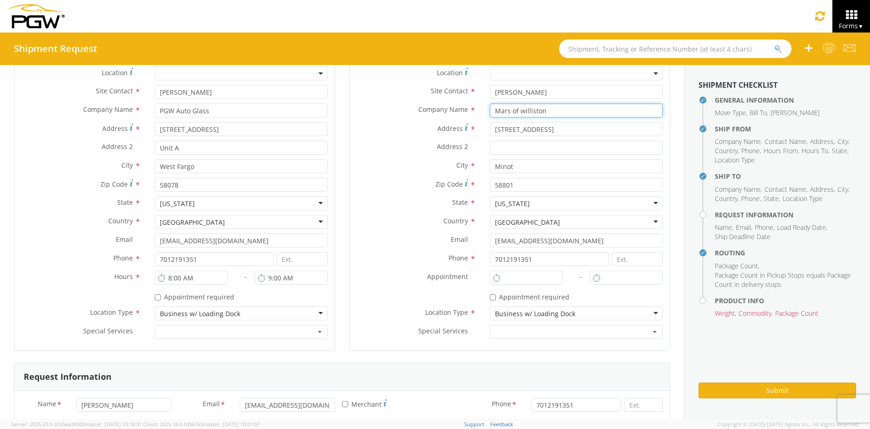
click at [448, 113] on div "Company Name * Mars of williston searching..." at bounding box center [510, 111] width 320 height 14
click at [449, 113] on span "Company Name" at bounding box center [443, 109] width 50 height 9
click at [516, 180] on input "58801" at bounding box center [576, 185] width 173 height 14
click at [384, 183] on label "Zip Code *" at bounding box center [416, 184] width 133 height 13
click at [490, 183] on input "58701" at bounding box center [576, 185] width 173 height 14
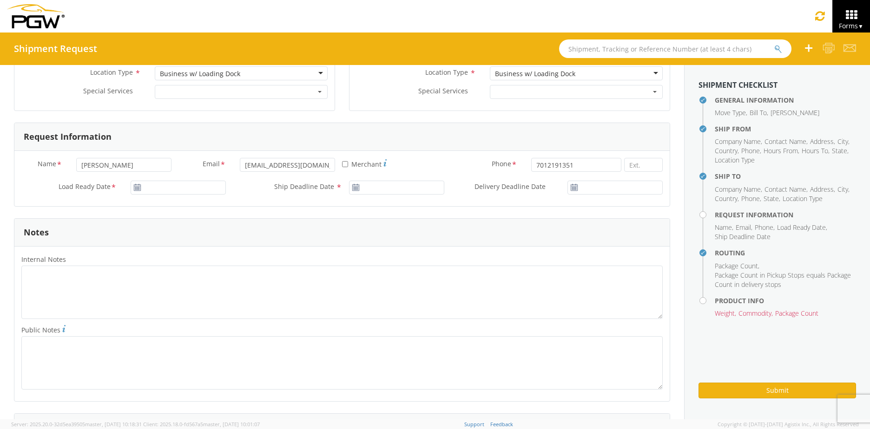
scroll to position [465, 0]
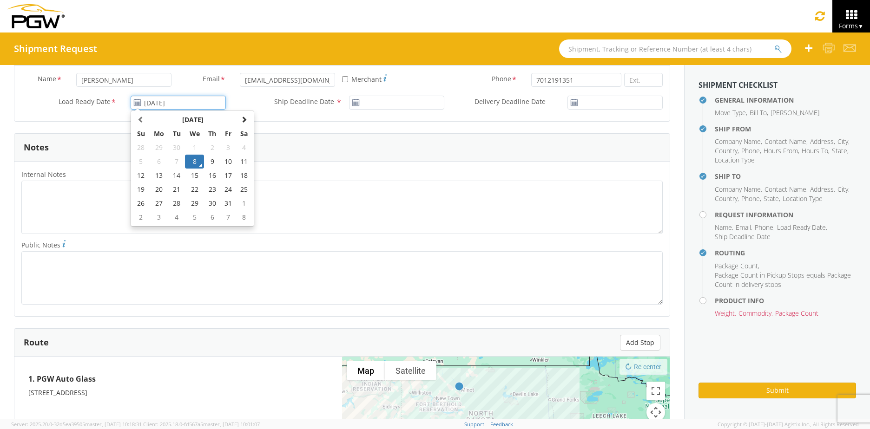
click at [192, 99] on input "[DATE]" at bounding box center [178, 103] width 95 height 14
click at [193, 161] on td "8" at bounding box center [195, 162] width 20 height 14
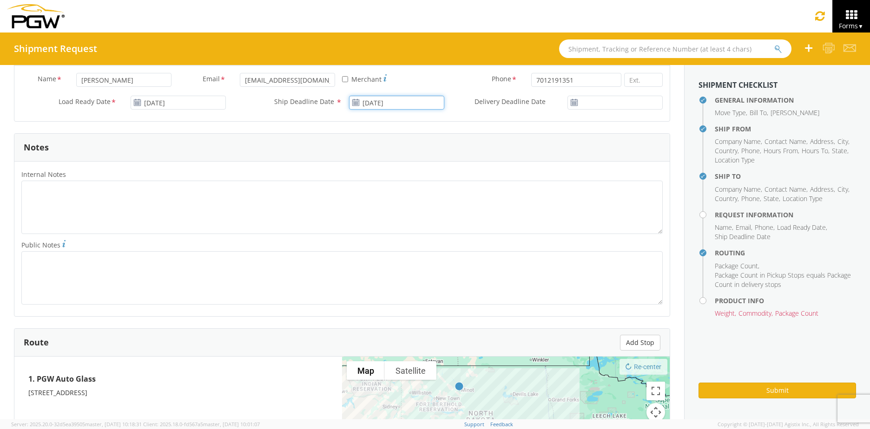
click at [358, 99] on input "[DATE]" at bounding box center [396, 103] width 95 height 14
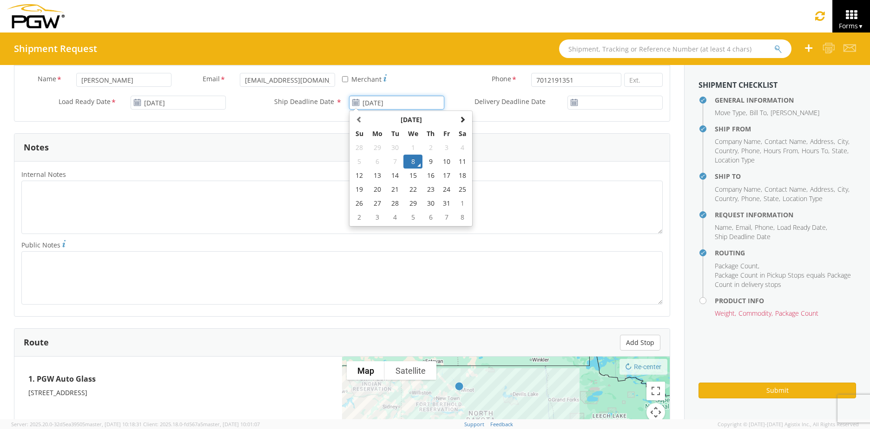
click at [409, 162] on td "8" at bounding box center [413, 162] width 20 height 14
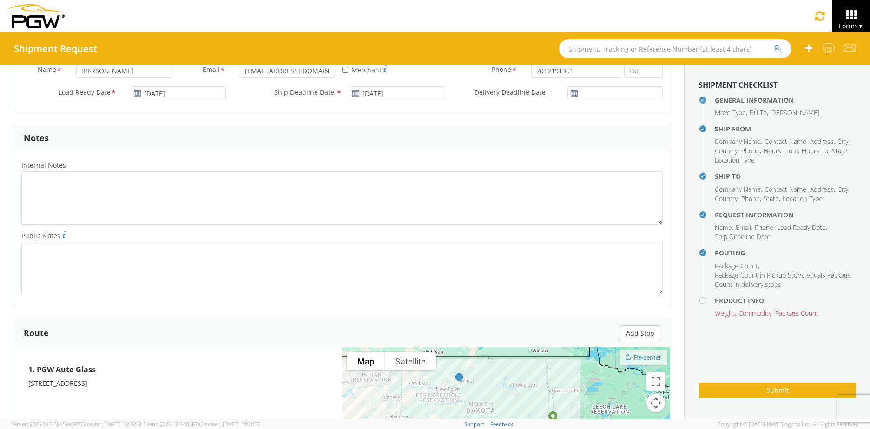
scroll to position [418, 0]
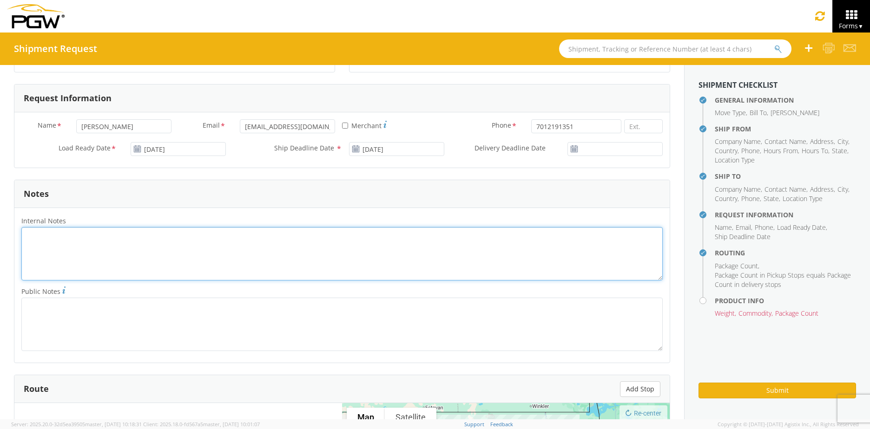
click at [106, 240] on textarea "Internal Notes *" at bounding box center [341, 253] width 641 height 53
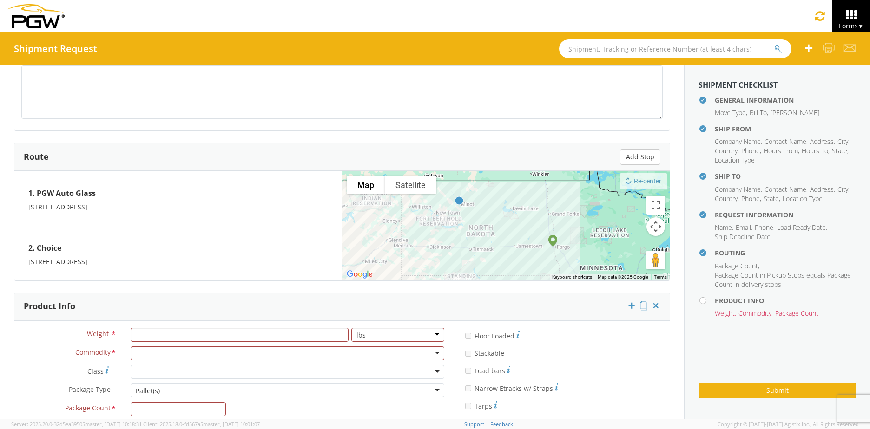
scroll to position [737, 0]
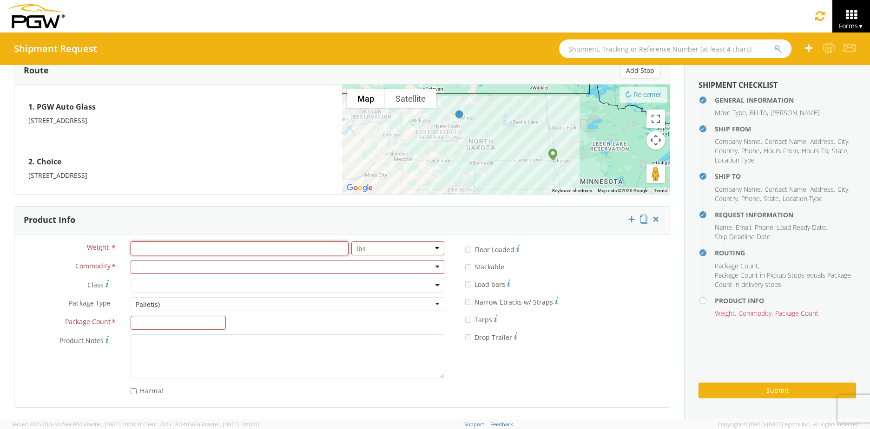
click at [178, 250] on input "number" at bounding box center [240, 249] width 218 height 14
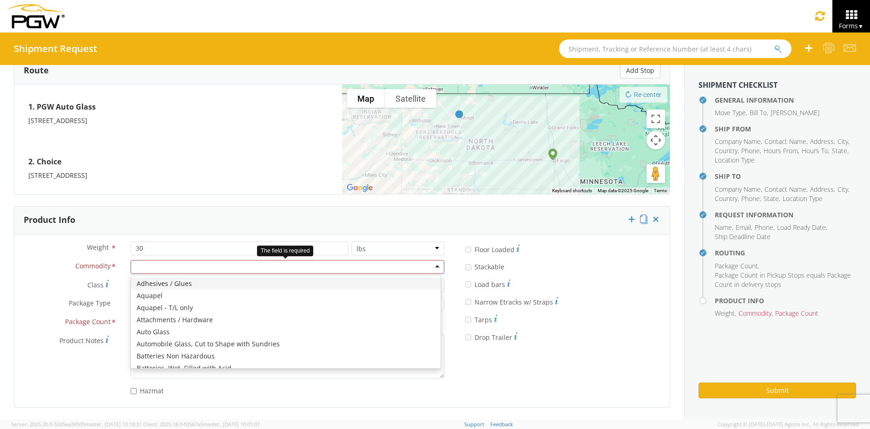
click at [190, 266] on div at bounding box center [288, 267] width 314 height 14
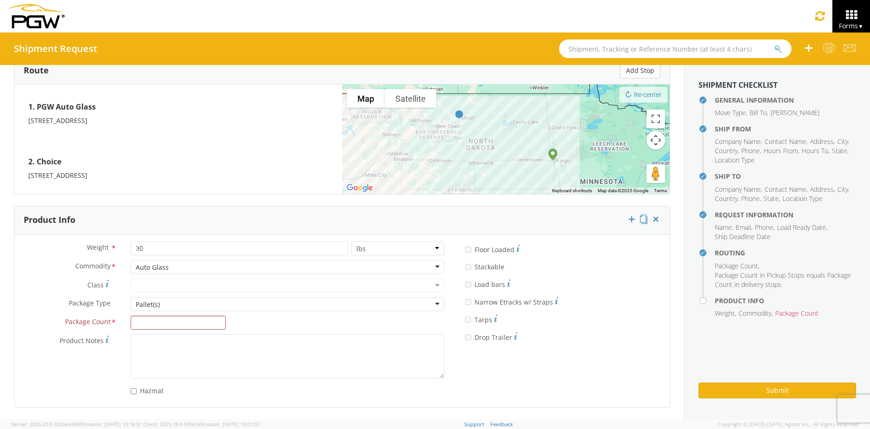
click at [166, 307] on div "Pallet(s)" at bounding box center [288, 304] width 314 height 14
click at [155, 322] on input "Package Count *" at bounding box center [178, 323] width 95 height 14
click at [752, 396] on button "Submit" at bounding box center [778, 391] width 158 height 16
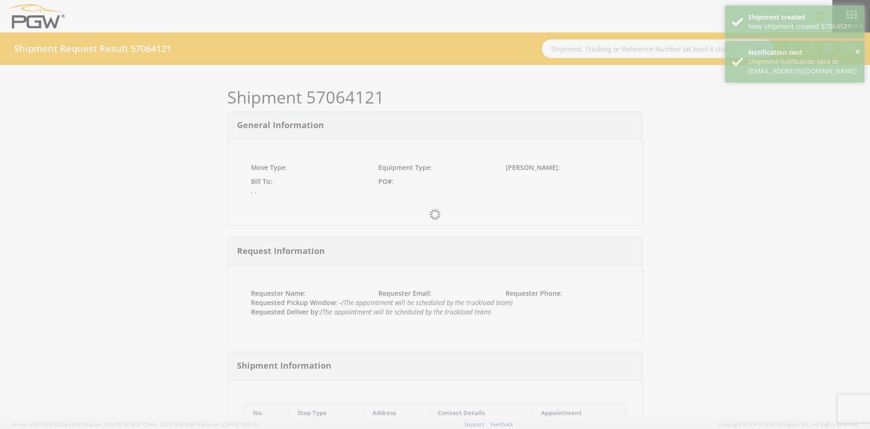
click at [386, 96] on div at bounding box center [435, 214] width 870 height 429
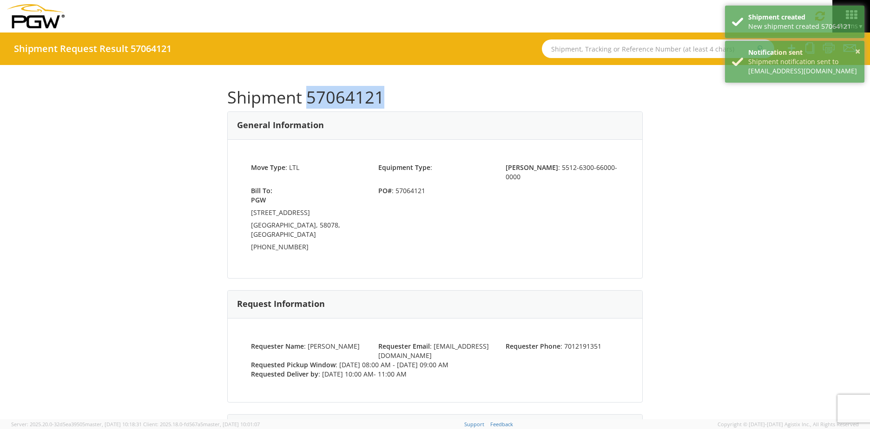
drag, startPoint x: 384, startPoint y: 94, endPoint x: 308, endPoint y: 99, distance: 76.4
click at [308, 99] on h1 "Shipment 57064121" at bounding box center [435, 97] width 416 height 19
copy h1 "57064121"
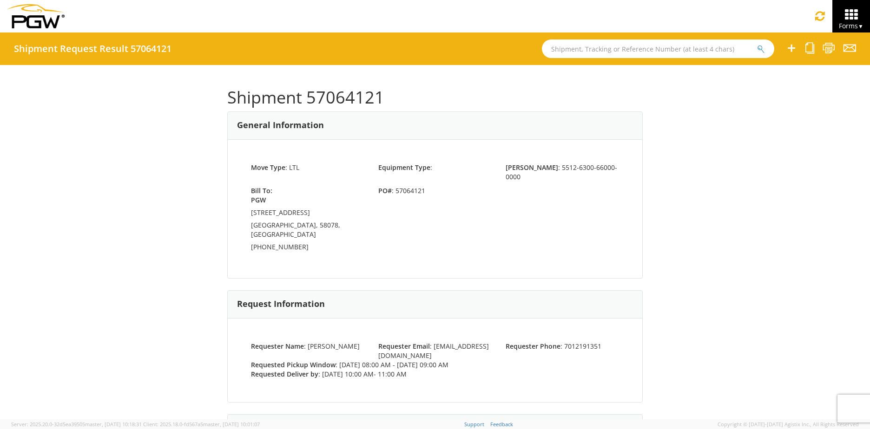
click at [860, 13] on icon at bounding box center [851, 14] width 43 height 13
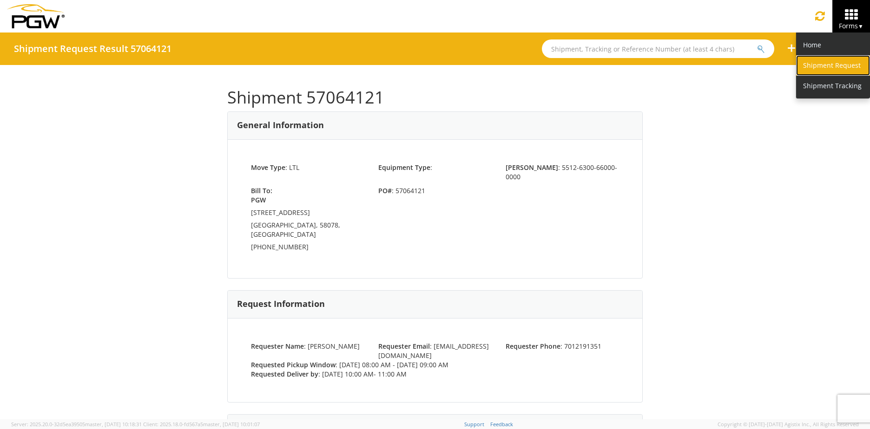
click at [831, 68] on link "Shipment Request" at bounding box center [833, 65] width 74 height 20
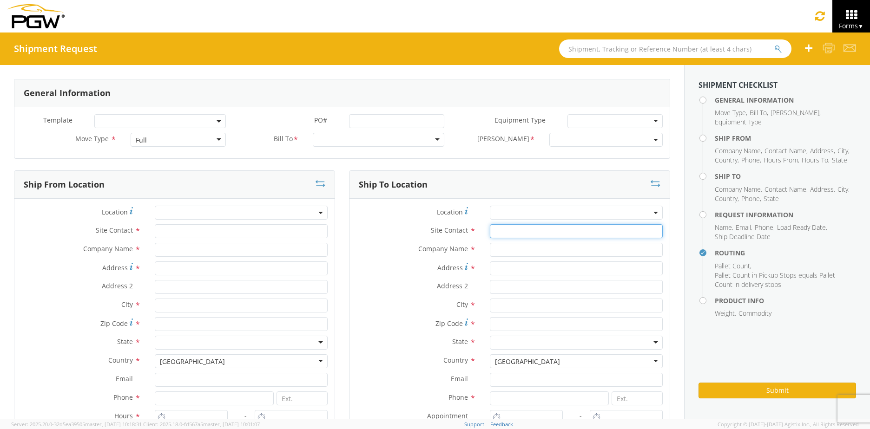
click at [511, 237] on input "text" at bounding box center [576, 232] width 173 height 14
click at [508, 248] on input "text" at bounding box center [576, 250] width 173 height 14
paste input "EXPERT AUTO GLASS CORP [STREET_ADDRESS]"
drag, startPoint x: 632, startPoint y: 251, endPoint x: 553, endPoint y: 262, distance: 79.3
click at [553, 262] on div "Location * Site Contact * Company Name * EXPERT AUTO GLASS CORP 1300 E BROADWAY…" at bounding box center [510, 326] width 320 height 240
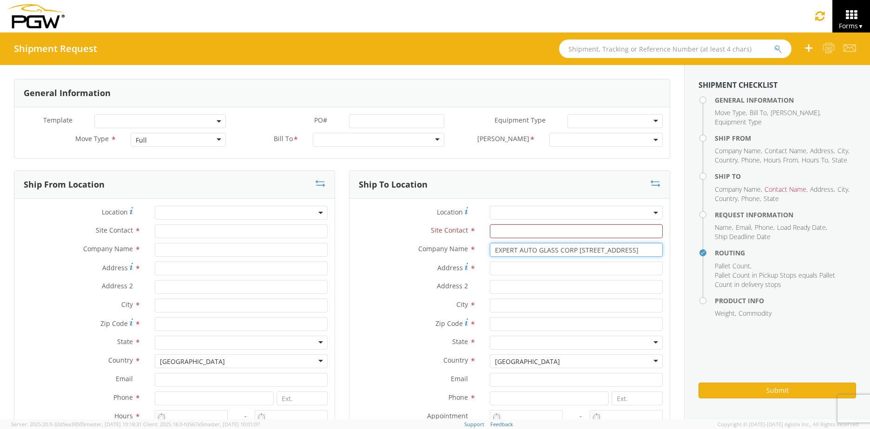
paste input "EXPERT AUTO GLASS"
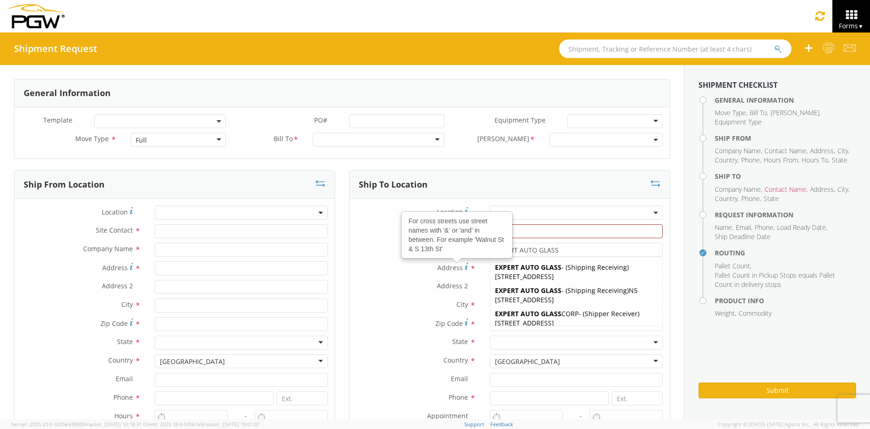
click at [444, 271] on span "Address" at bounding box center [450, 268] width 26 height 9
click at [490, 271] on input "Address For cross streets use street names with '&' or 'and' in between. For ex…" at bounding box center [576, 269] width 173 height 14
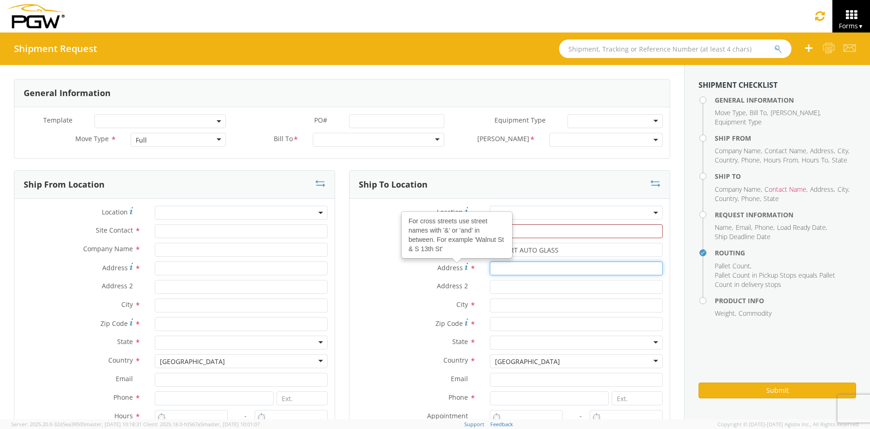
click at [513, 268] on input "Address For cross streets use street names with '&' or 'and' in between. For ex…" at bounding box center [576, 269] width 173 height 14
paste input "EXPERT AUTO GLASS CORP [STREET_ADDRESS]"
drag, startPoint x: 572, startPoint y: 269, endPoint x: 485, endPoint y: 264, distance: 87.1
click at [490, 264] on input "EXPERT AUTO GLASS CORP [STREET_ADDRESS]" at bounding box center [576, 269] width 173 height 14
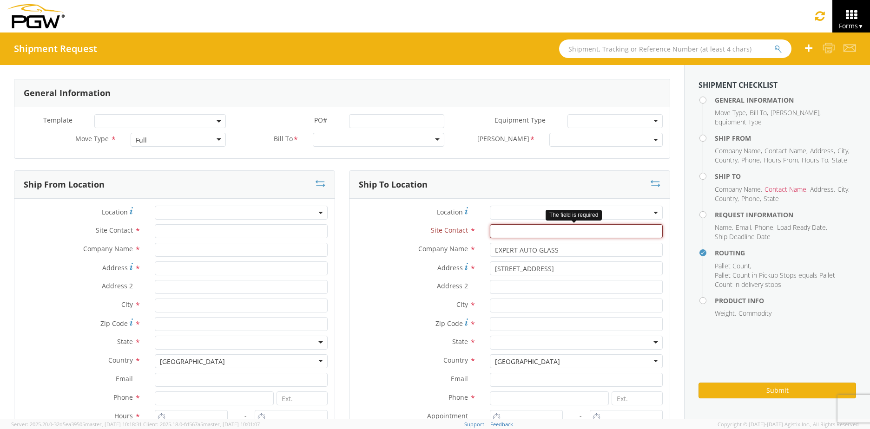
click at [518, 238] on input "text" at bounding box center [576, 232] width 173 height 14
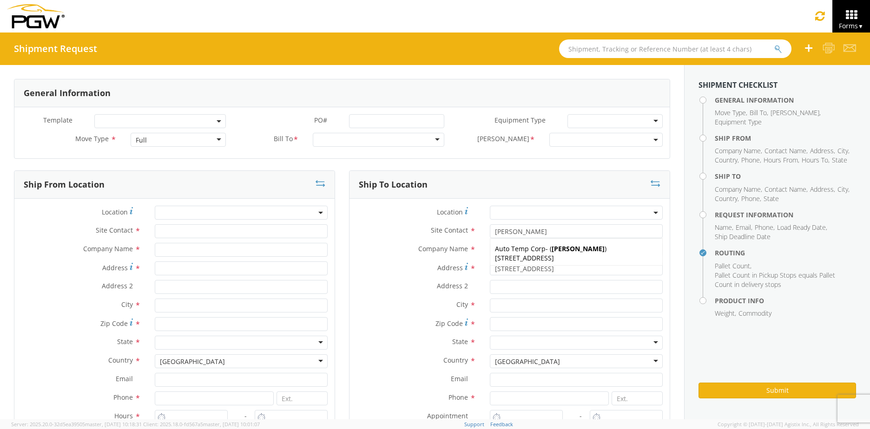
click at [220, 137] on div "Full" at bounding box center [178, 140] width 95 height 14
click at [430, 141] on div at bounding box center [379, 140] width 132 height 14
click at [588, 131] on div "Equipment Type * 28’ Box Van 53’ Dry Van Dropdeck (van) Flatbed Lowboy (flatbed)" at bounding box center [560, 123] width 218 height 19
click at [595, 139] on span at bounding box center [605, 140] width 113 height 14
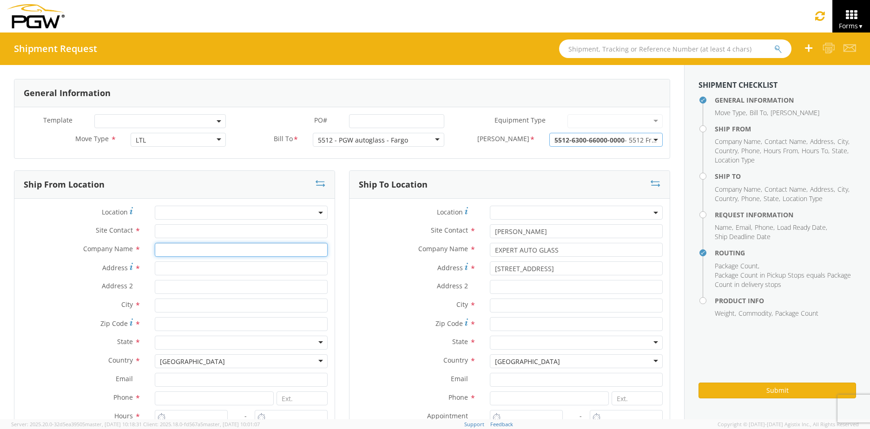
click at [182, 246] on input "text" at bounding box center [241, 250] width 173 height 14
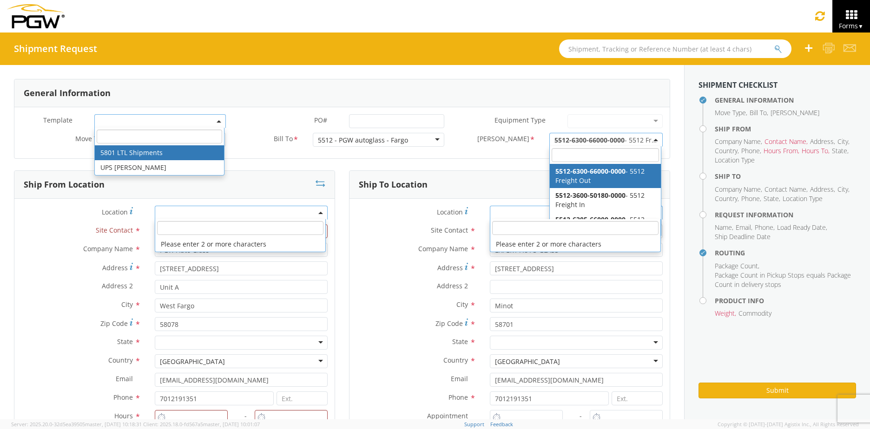
click at [85, 209] on label "Location *" at bounding box center [80, 212] width 133 height 13
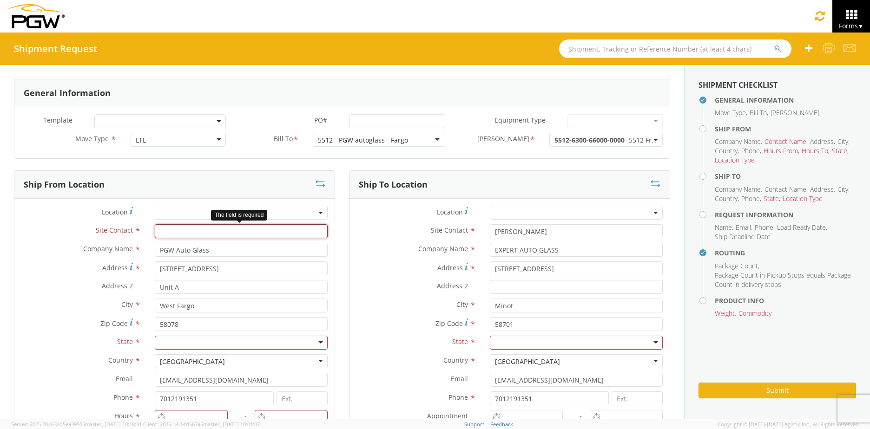
click at [176, 233] on input "text" at bounding box center [241, 232] width 173 height 14
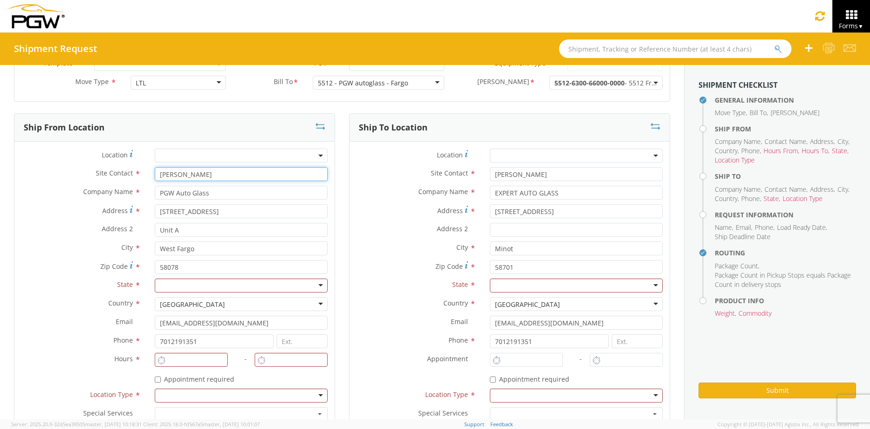
scroll to position [186, 0]
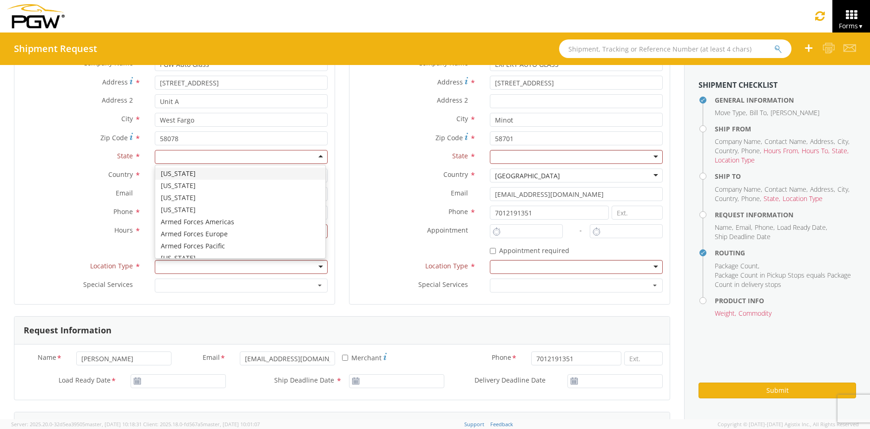
click at [165, 161] on div at bounding box center [241, 157] width 173 height 14
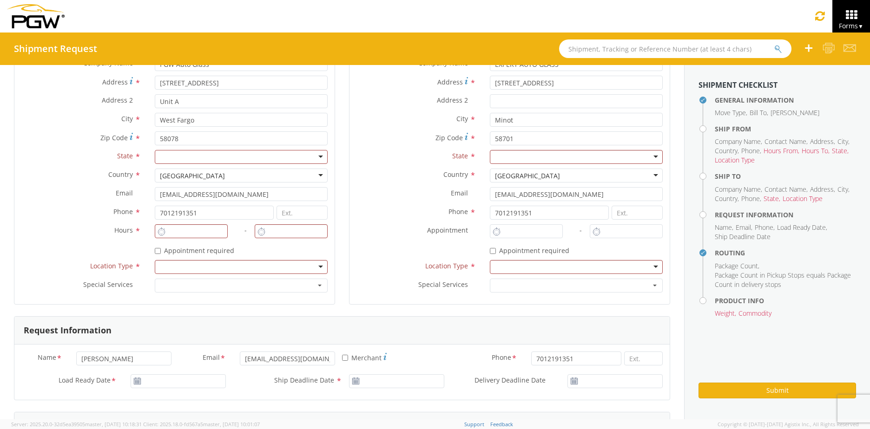
drag, startPoint x: 179, startPoint y: 159, endPoint x: 142, endPoint y: 158, distance: 37.2
click at [142, 158] on div "State * [US_STATE] [US_STATE] [US_STATE] [US_STATE] Armed Forces Americas Armed…" at bounding box center [174, 157] width 320 height 14
click at [178, 234] on input "8:00 AM" at bounding box center [191, 232] width 73 height 14
click at [185, 263] on div at bounding box center [241, 267] width 173 height 14
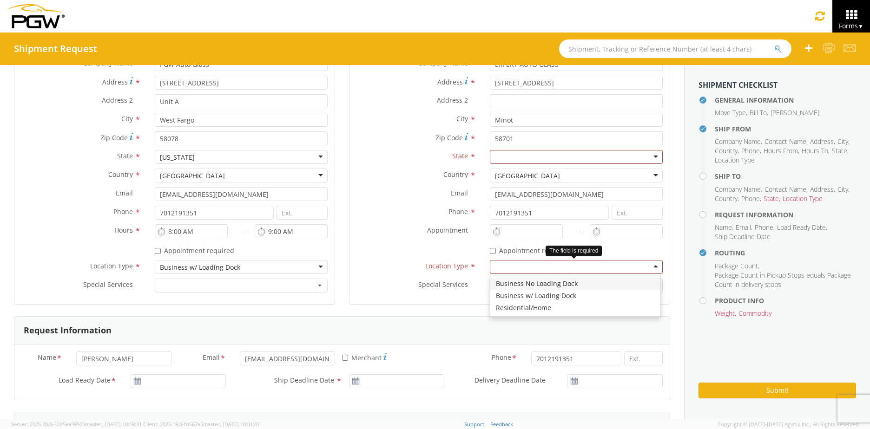
click at [501, 269] on div at bounding box center [576, 267] width 173 height 14
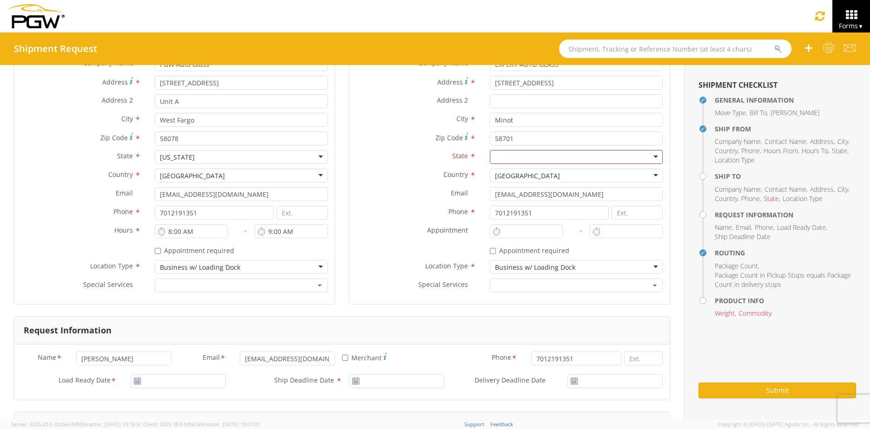
click at [525, 155] on div at bounding box center [576, 157] width 173 height 14
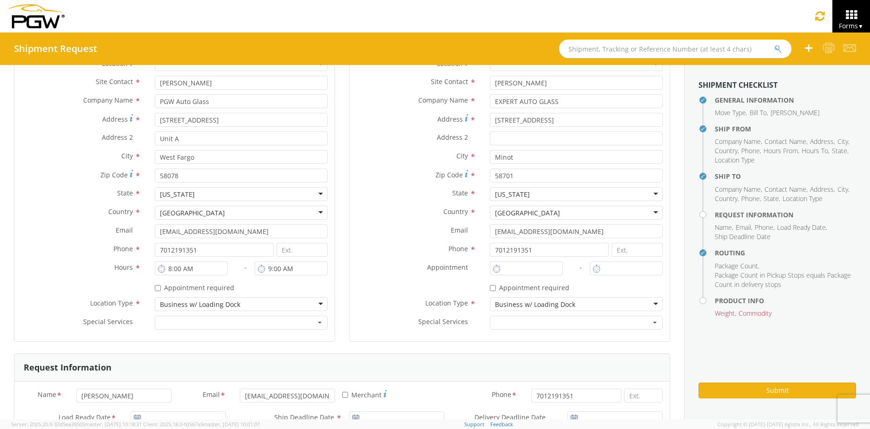
scroll to position [93, 0]
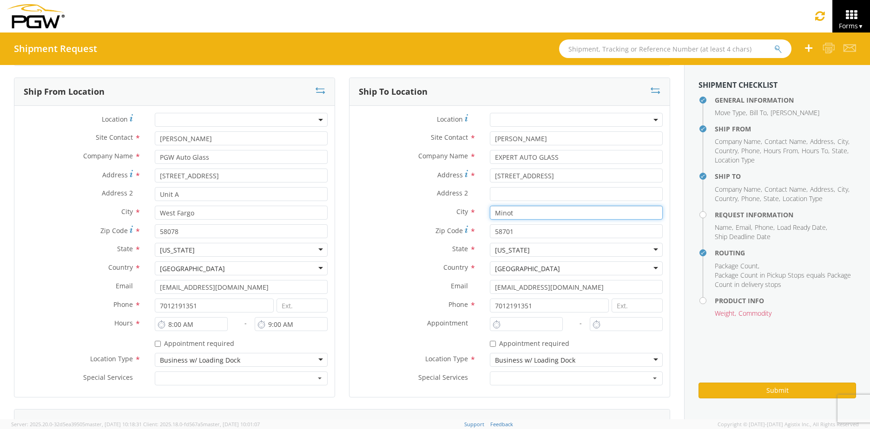
drag, startPoint x: 509, startPoint y: 209, endPoint x: 422, endPoint y: 212, distance: 87.5
click at [422, 212] on div "City * Minot Minot All America City Glass - ( Shipping Receiving ) [STREET_ADDR…" at bounding box center [510, 213] width 320 height 14
click at [432, 205] on div "Address 2 *" at bounding box center [510, 196] width 320 height 19
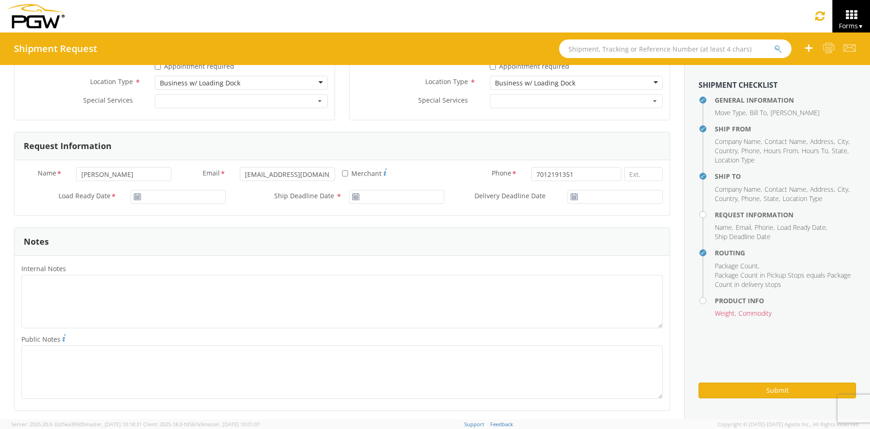
scroll to position [372, 0]
click at [140, 186] on div "Name * [PERSON_NAME] Email * [EMAIL_ADDRESS][DOMAIN_NAME] * Merchant Phone * 70…" at bounding box center [341, 177] width 655 height 23
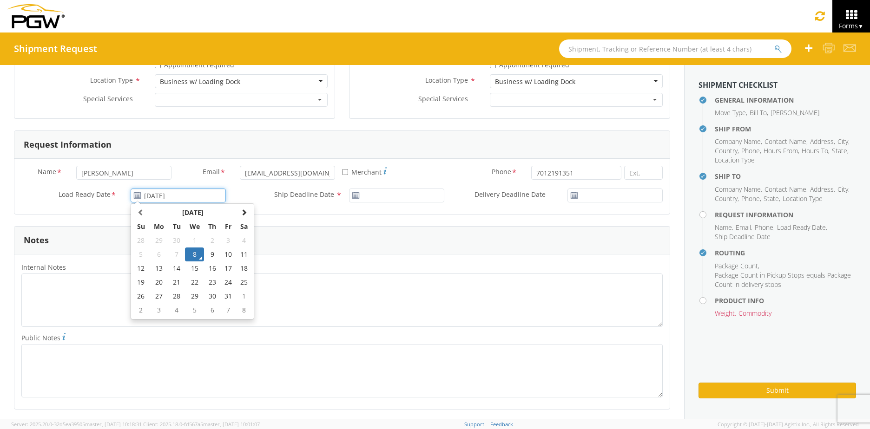
click at [148, 191] on input "[DATE]" at bounding box center [178, 196] width 95 height 14
click at [193, 253] on td "8" at bounding box center [195, 255] width 20 height 14
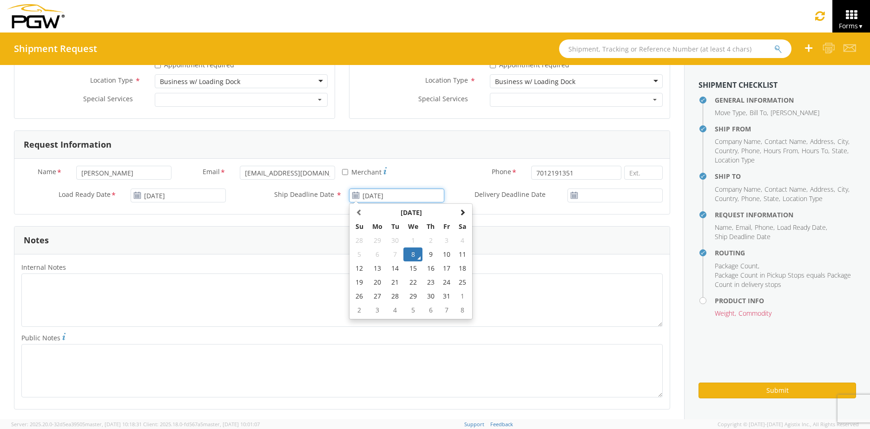
click at [376, 196] on input "[DATE]" at bounding box center [396, 196] width 95 height 14
drag, startPoint x: 405, startPoint y: 257, endPoint x: 320, endPoint y: 269, distance: 85.9
click at [405, 257] on td "8" at bounding box center [413, 255] width 20 height 14
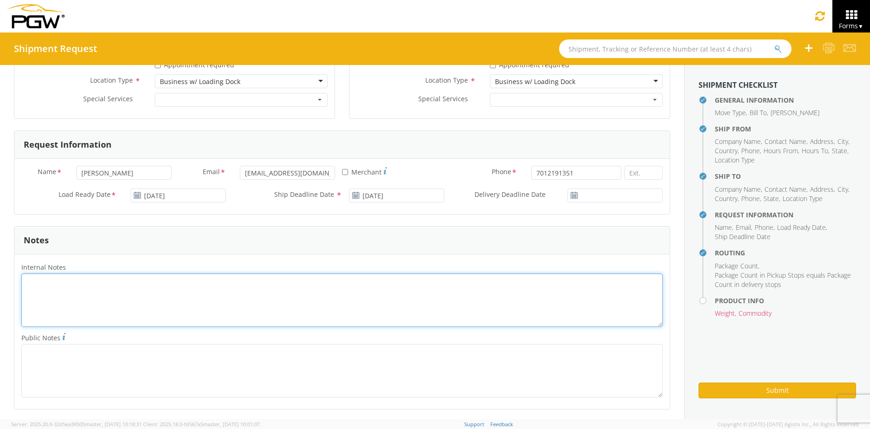
click at [265, 287] on textarea "Internal Notes *" at bounding box center [341, 300] width 641 height 53
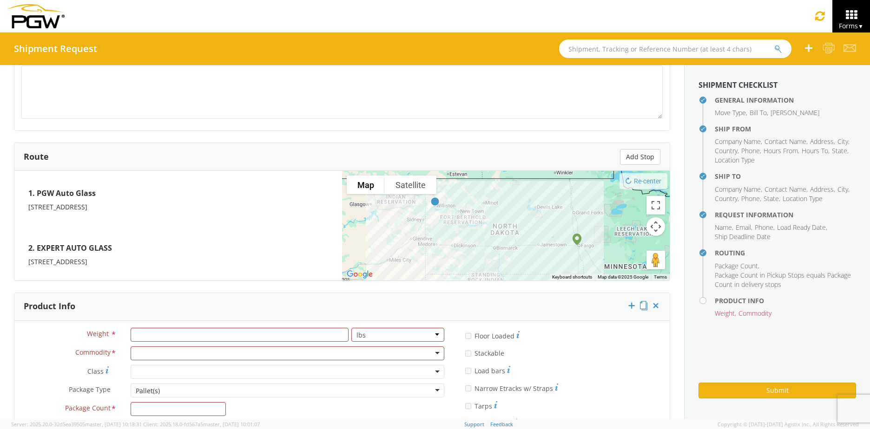
scroll to position [737, 0]
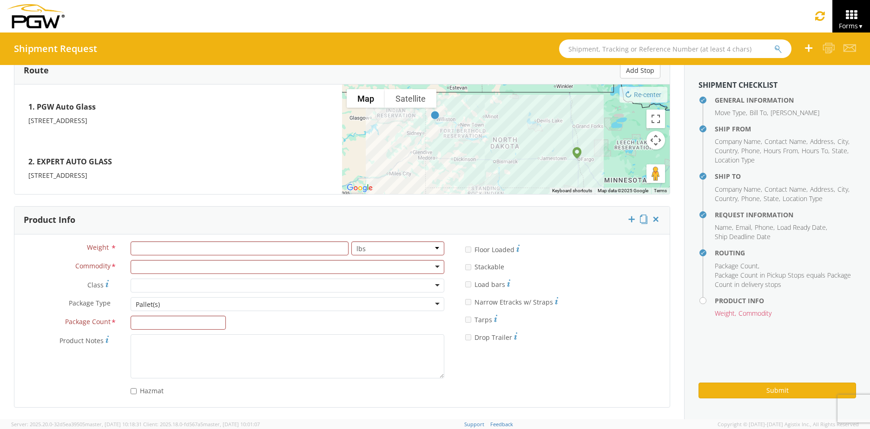
click at [227, 226] on div "Product Info" at bounding box center [341, 221] width 655 height 28
click at [217, 244] on input "number" at bounding box center [240, 249] width 218 height 14
click at [259, 263] on div at bounding box center [288, 267] width 314 height 14
click at [177, 315] on div "Package Type * Pallet(s) Pallet(s) Box(es) Pallet(s)" at bounding box center [232, 306] width 437 height 19
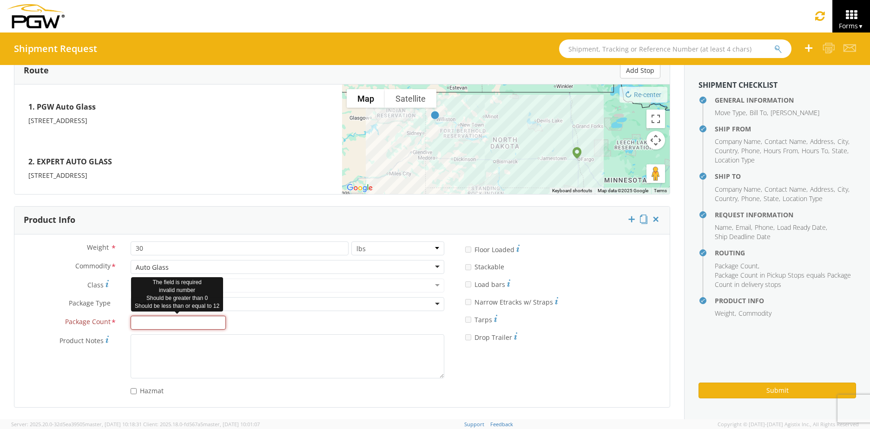
click at [177, 318] on input "Package Count *" at bounding box center [178, 323] width 95 height 14
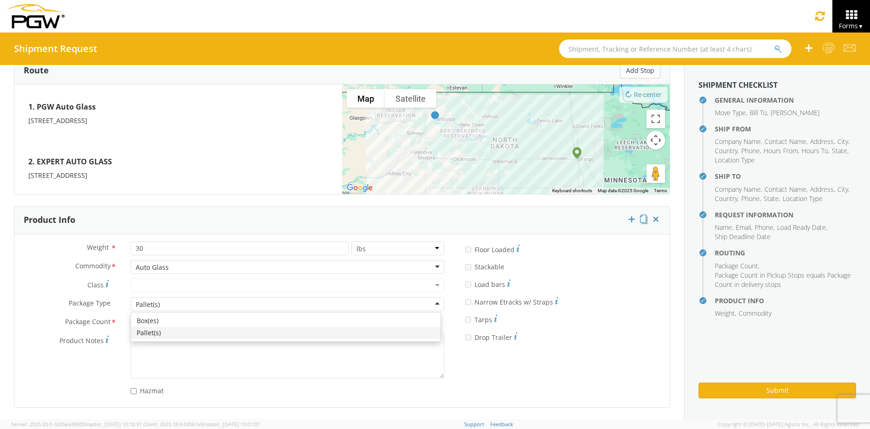
drag, startPoint x: 216, startPoint y: 309, endPoint x: 221, endPoint y: 306, distance: 5.7
click at [221, 306] on div "Pallet(s)" at bounding box center [288, 304] width 314 height 14
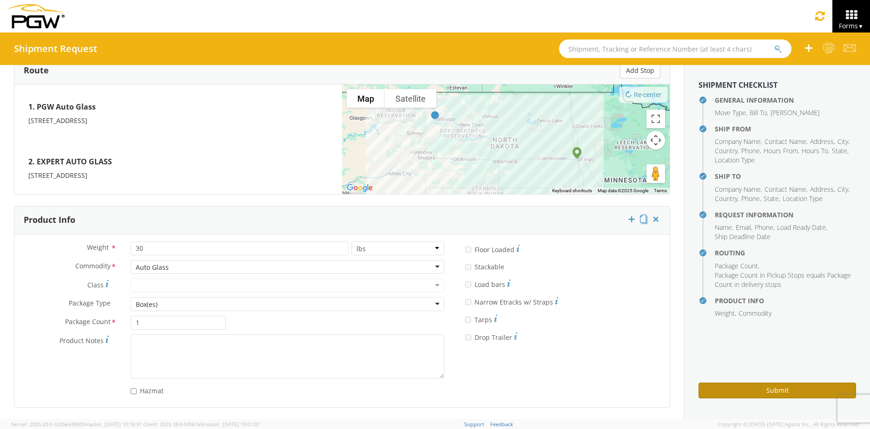
click at [780, 395] on button "Submit" at bounding box center [778, 391] width 158 height 16
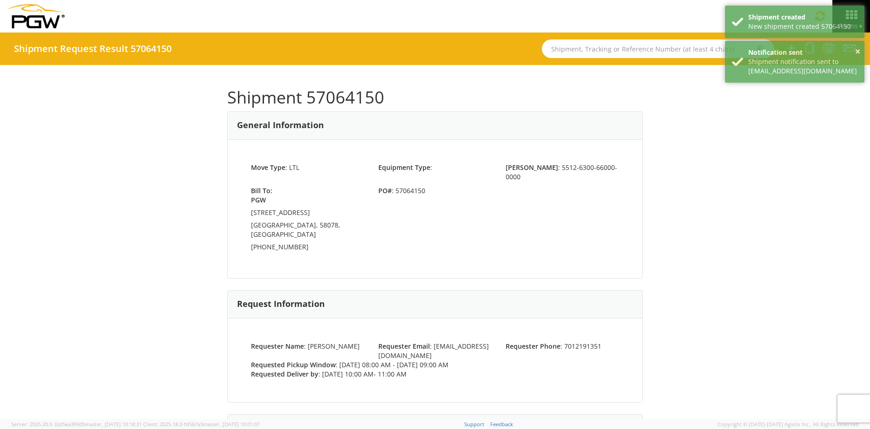
click at [409, 105] on h1 "Shipment 57064150" at bounding box center [435, 97] width 416 height 19
drag, startPoint x: 386, startPoint y: 95, endPoint x: 307, endPoint y: 103, distance: 79.9
click at [307, 103] on h1 "Shipment 57064150" at bounding box center [435, 97] width 416 height 19
copy h1 "57064150"
